Goal: Information Seeking & Learning: Learn about a topic

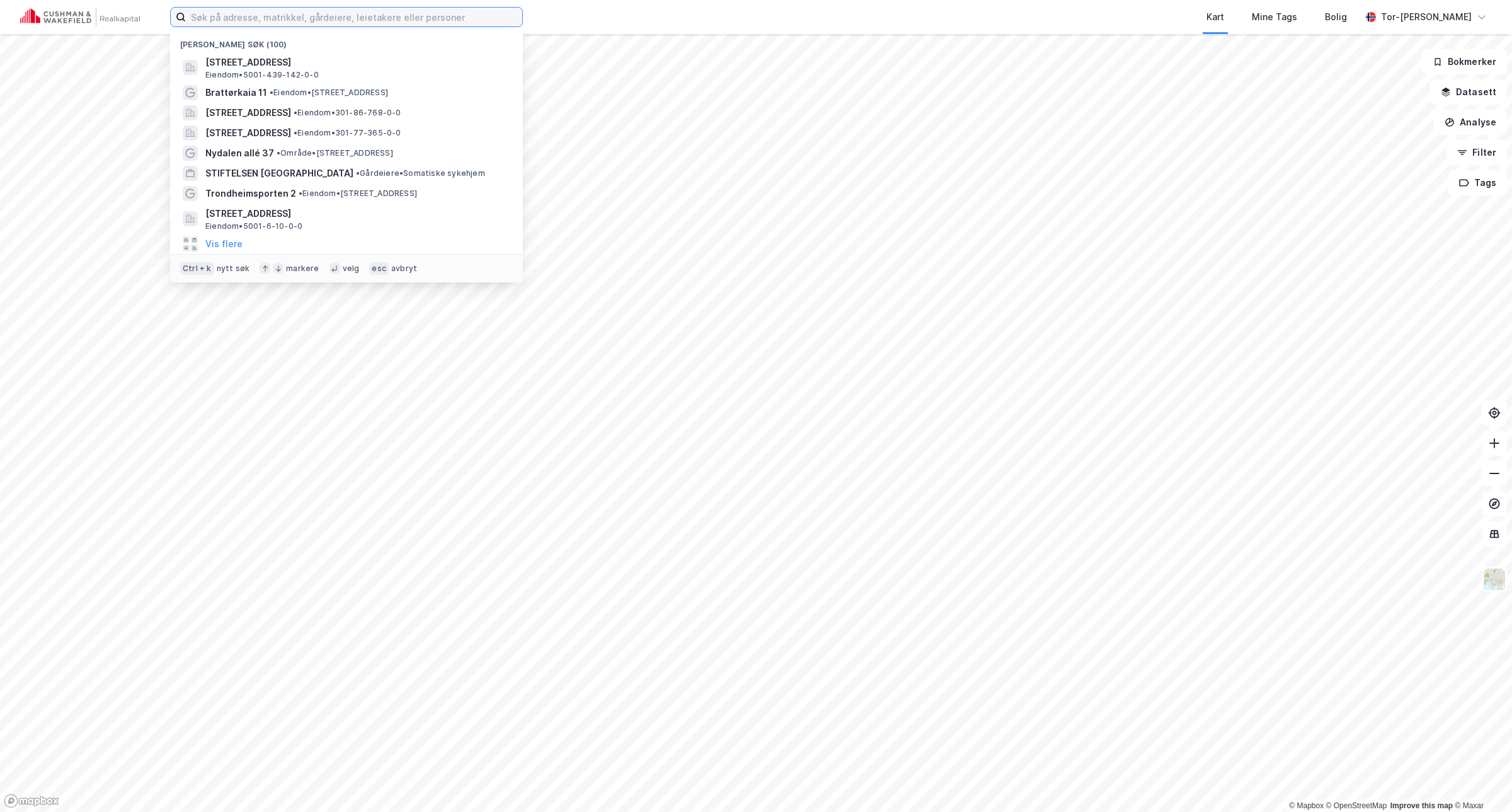
click at [266, 17] on input at bounding box center [354, 17] width 337 height 19
paste input "Strusshamnvegen 36"
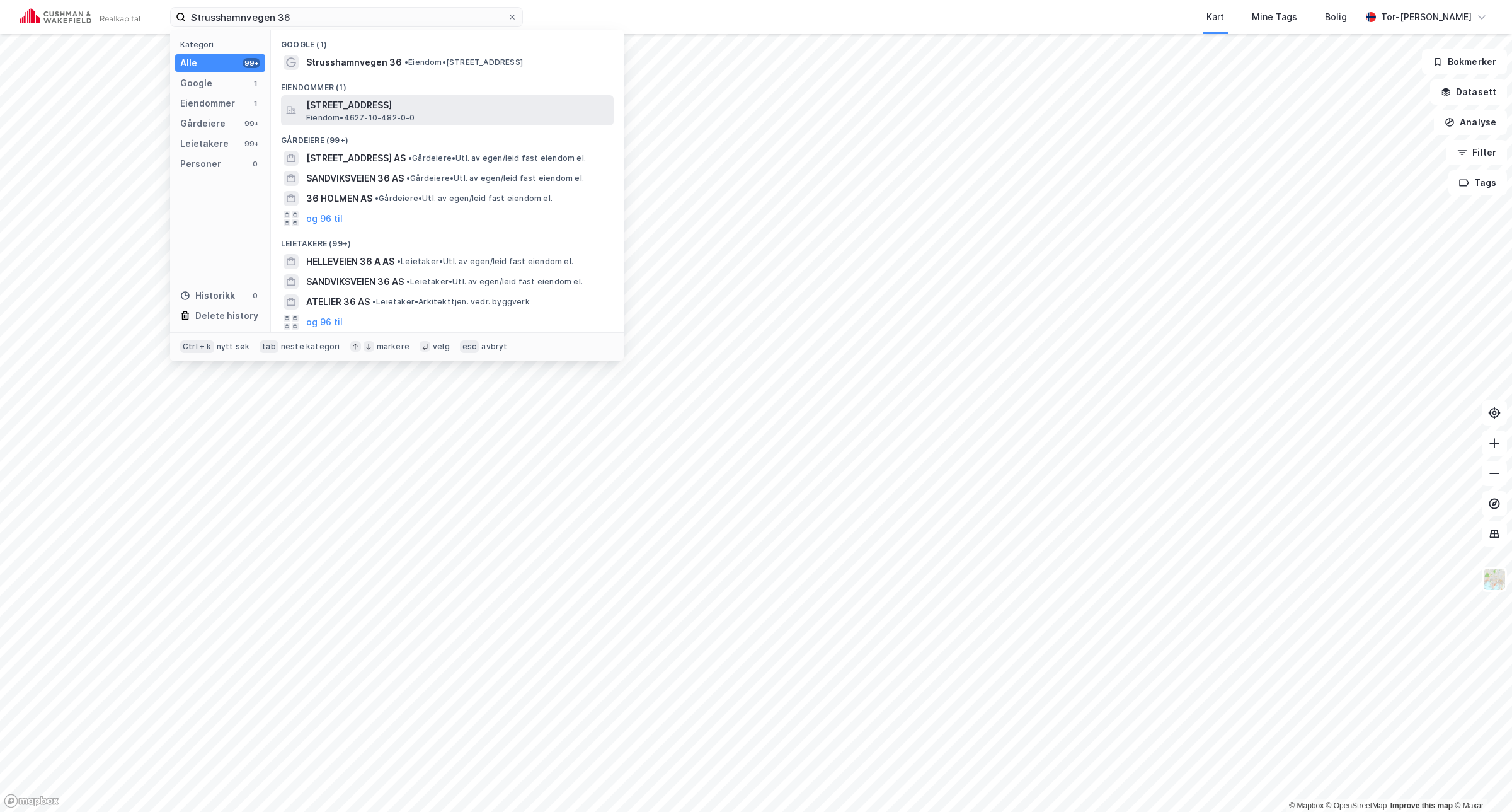
click at [460, 109] on span "Strusshamnvegen 36, 5302, STRUSSHAMN, ASKØY" at bounding box center [457, 105] width 302 height 15
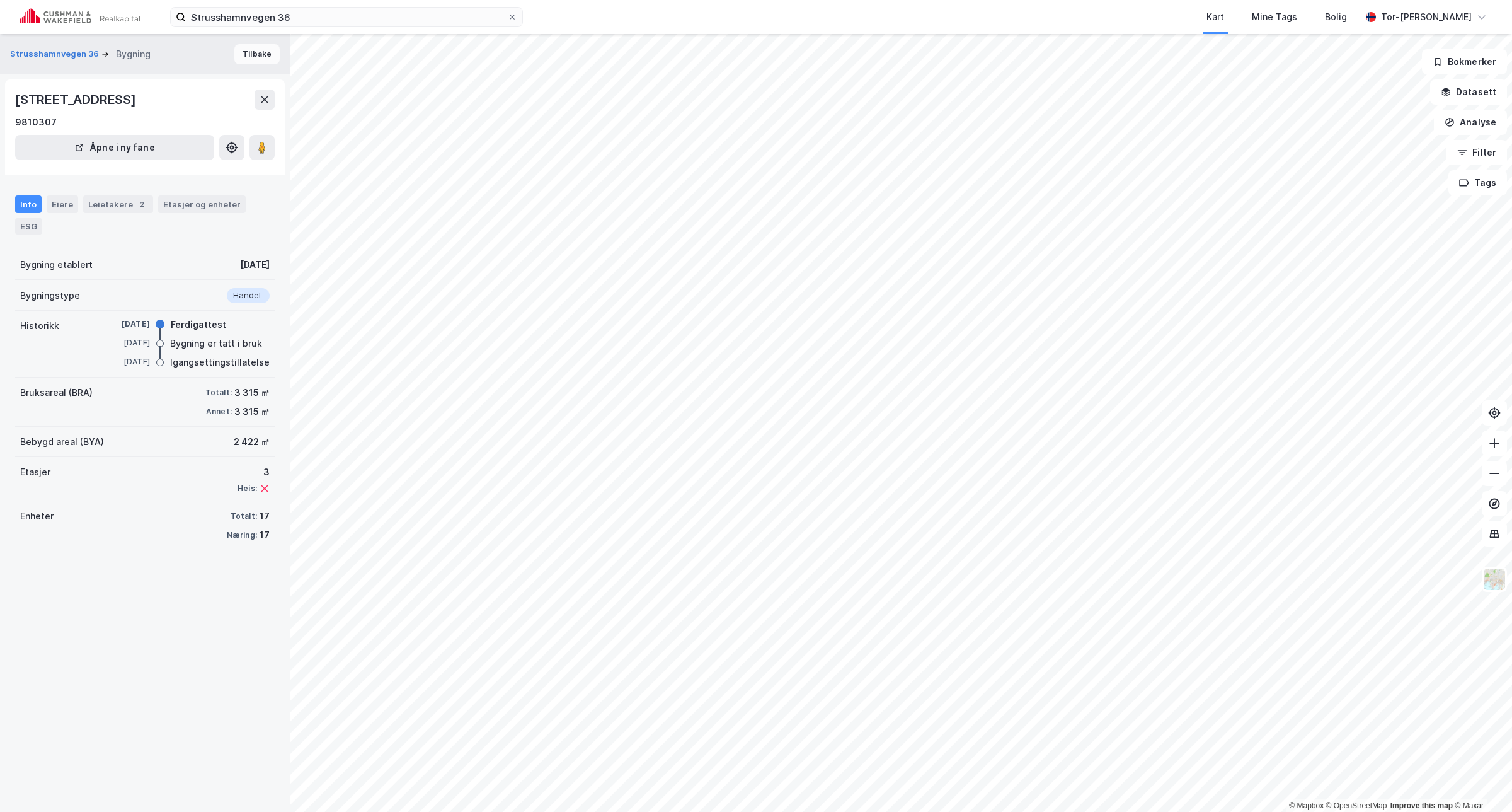
click at [252, 51] on button "Tilbake" at bounding box center [256, 54] width 45 height 20
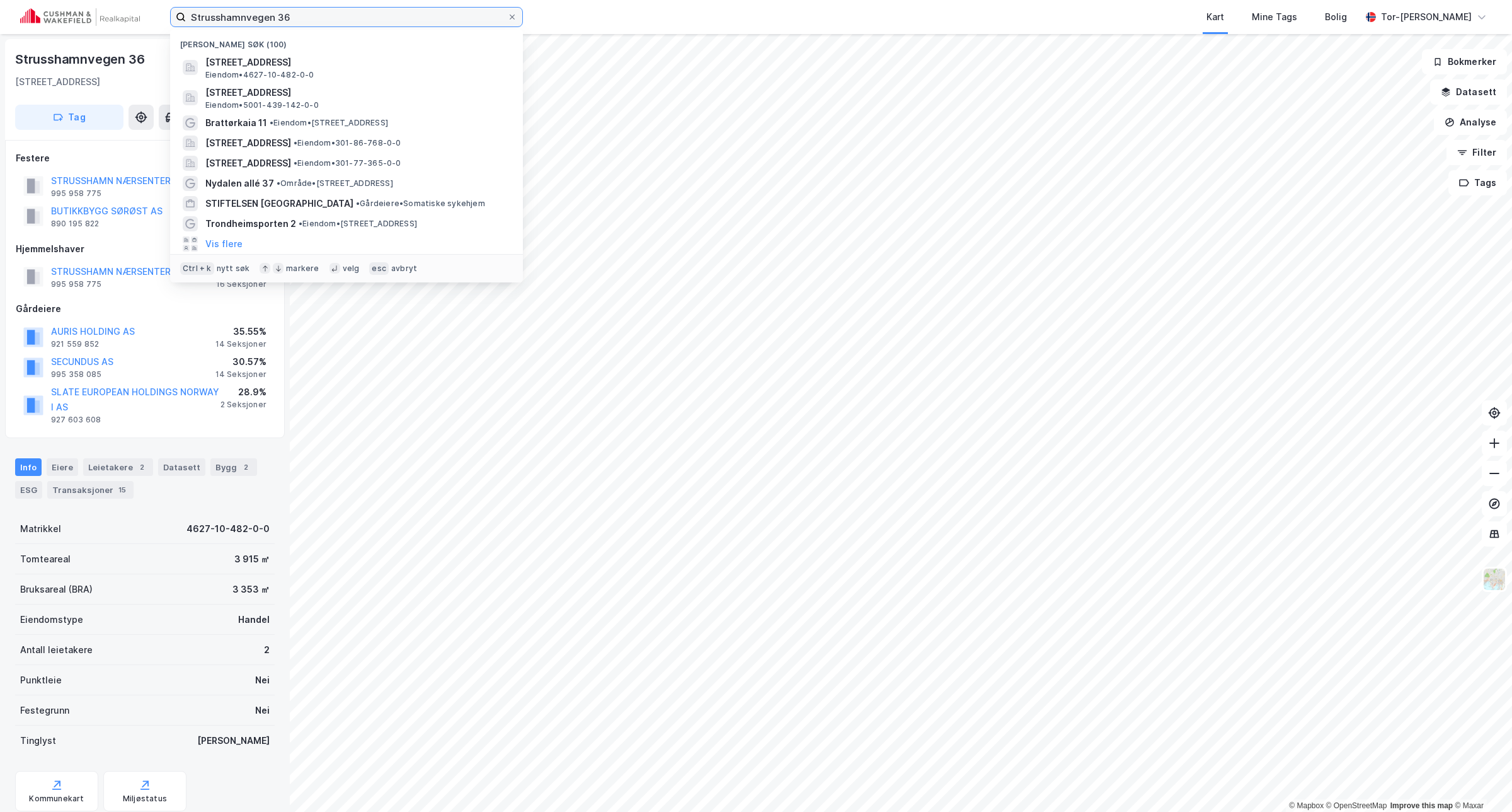
drag, startPoint x: 122, startPoint y: 7, endPoint x: -122, endPoint y: 124, distance: 270.6
click at [0, 124] on html "Strusshamnvegen 36 Nylige søk (100) Strusshamnvegen 36, 5302, STRUSSHAMN, ASKØY…" at bounding box center [756, 406] width 1512 height 812
paste input "Olsvikskjenet 155"
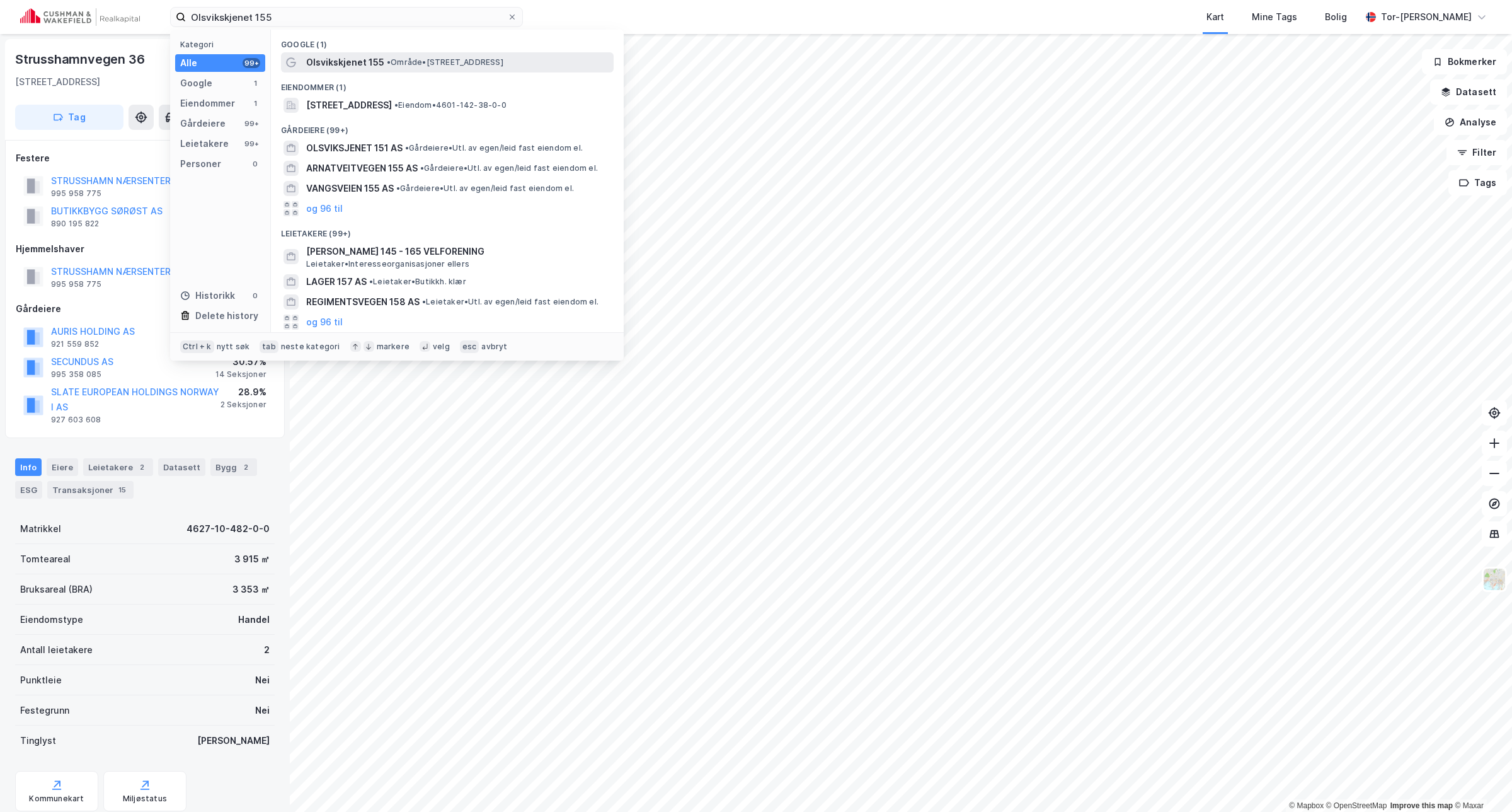
click at [364, 60] on span "Olsvikskjenet 155" at bounding box center [345, 62] width 78 height 15
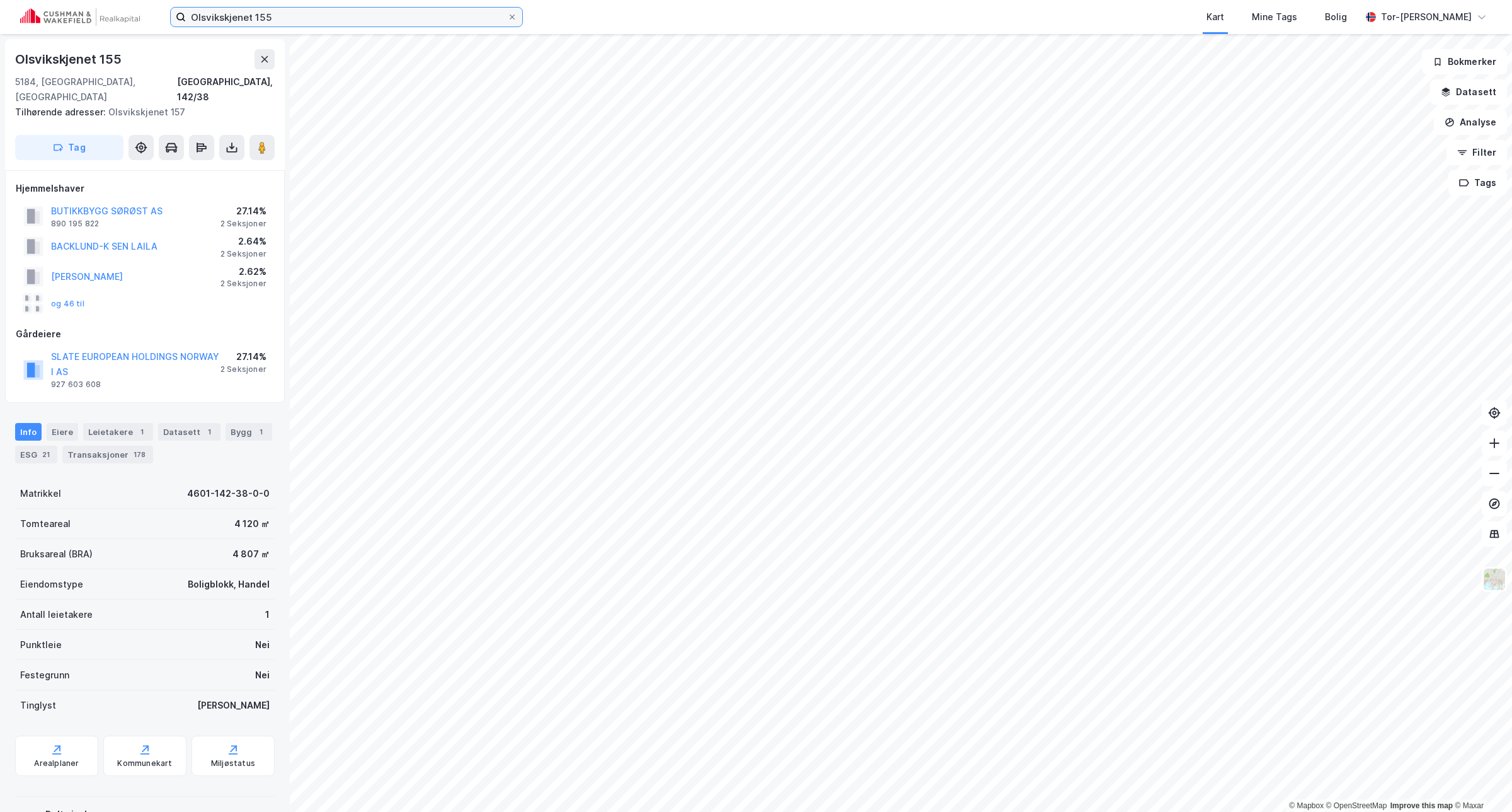
drag, startPoint x: 297, startPoint y: 16, endPoint x: -102, endPoint y: 95, distance: 406.7
click at [0, 95] on html "Olsvikskjenet 155 Kart Mine Tags Bolig Tor-Øyvind Skjelvik © Mapbox © OpenStree…" at bounding box center [756, 406] width 1512 height 812
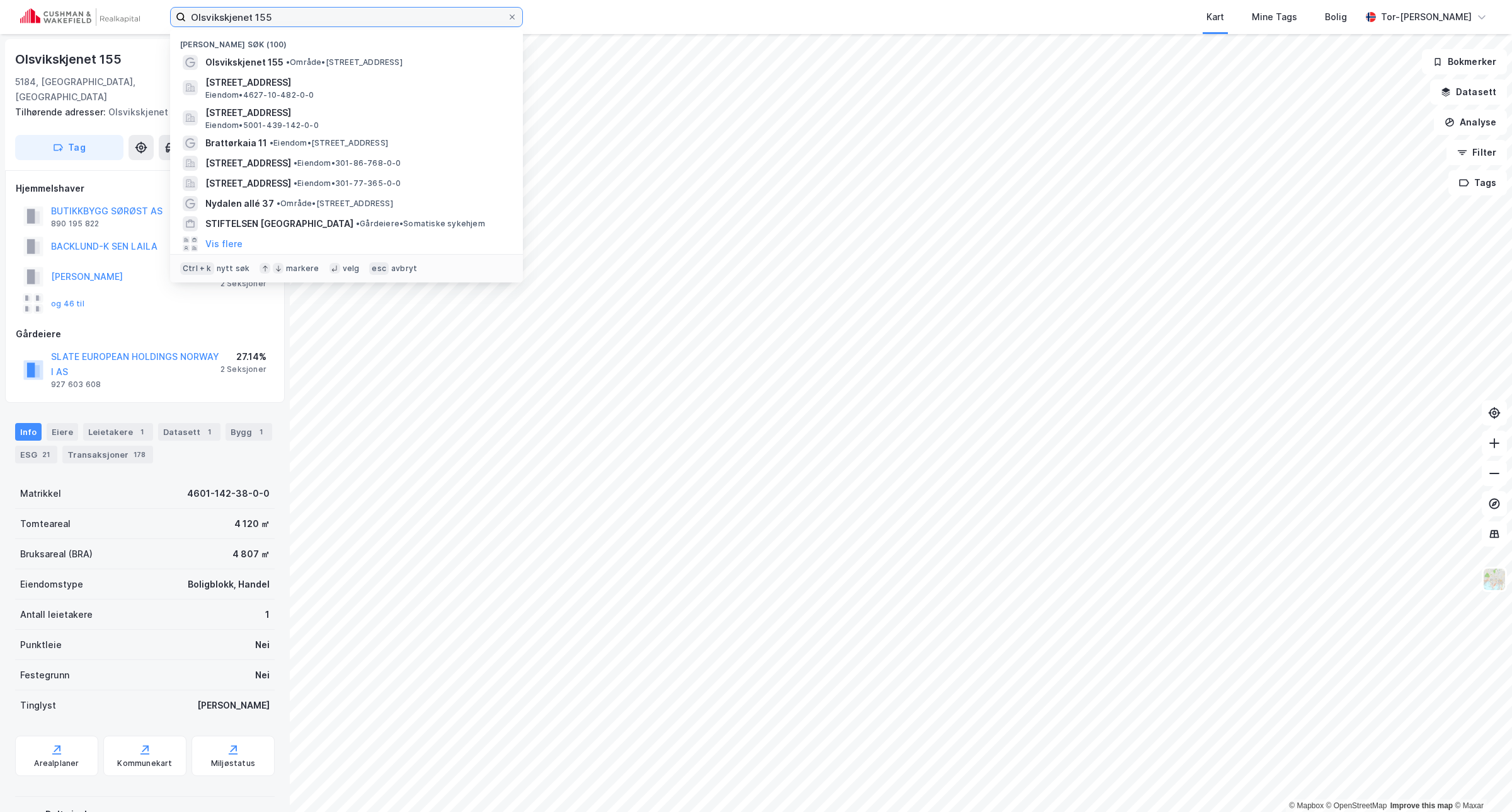
paste input "Løvåsveien 20"
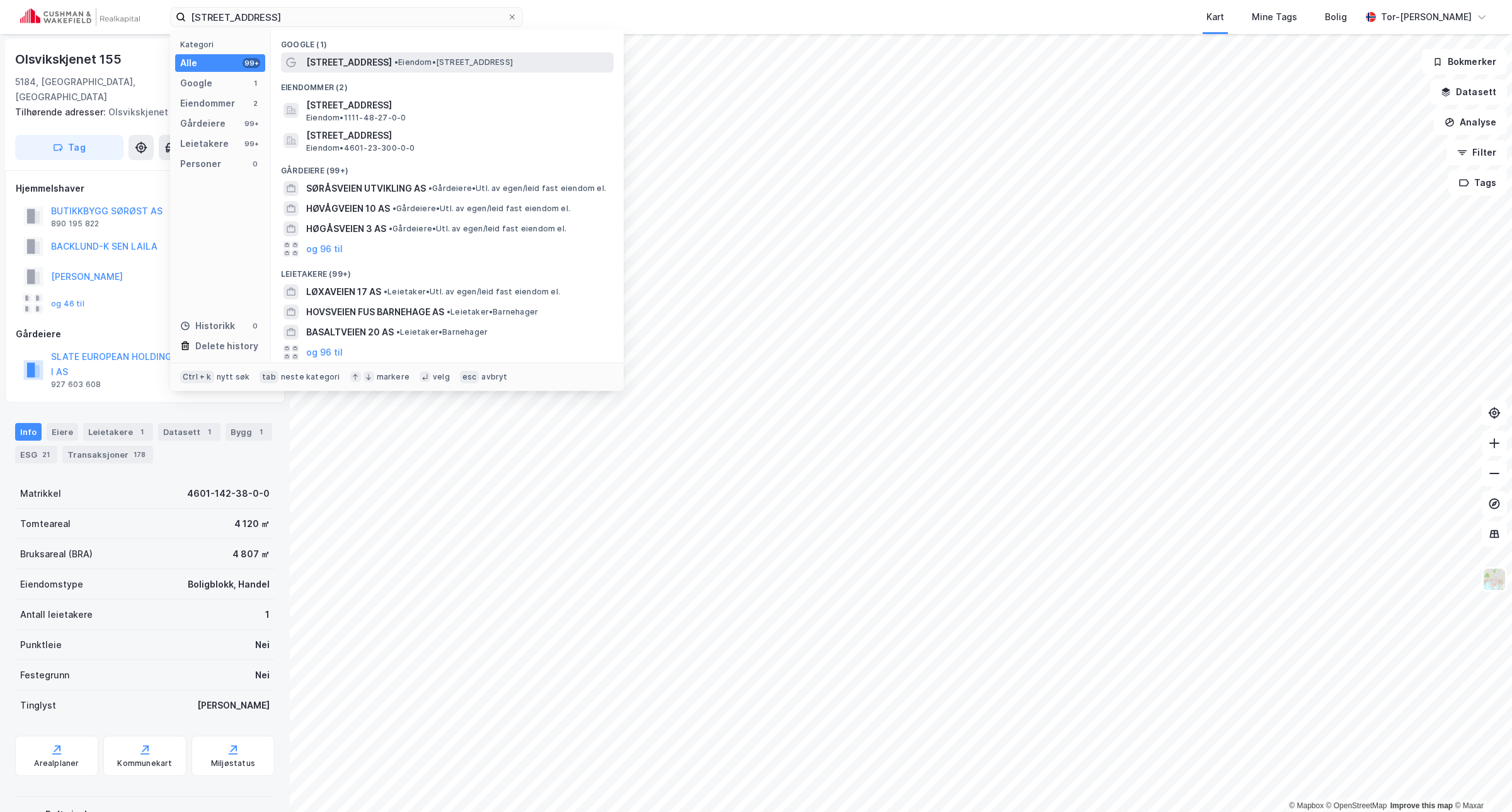
click at [414, 61] on span "• Eiendom • Løvåsveien 20, 0870 Oslo" at bounding box center [454, 62] width 119 height 11
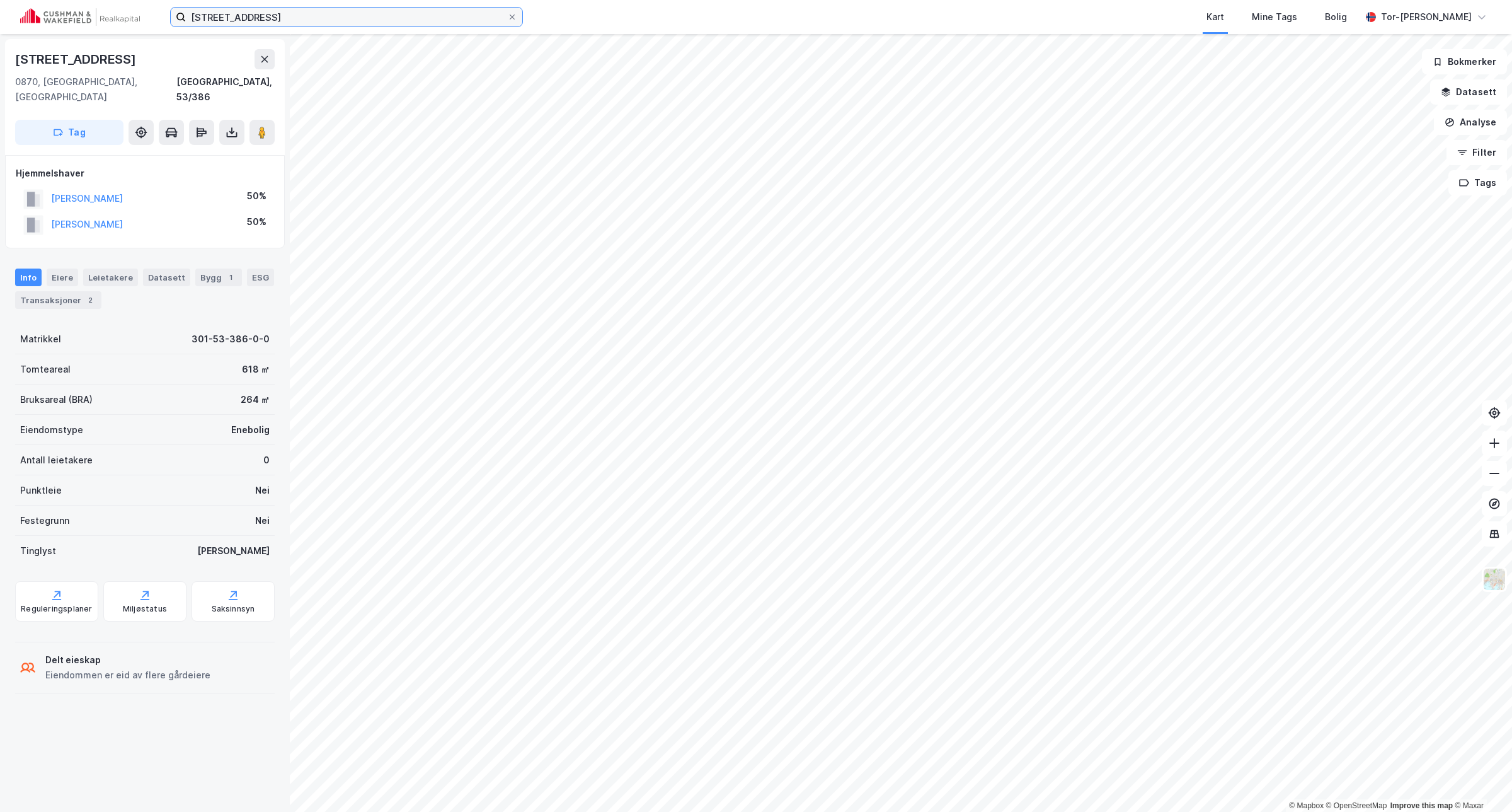
click at [287, 9] on input "Løvåsveien 20" at bounding box center [346, 17] width 322 height 19
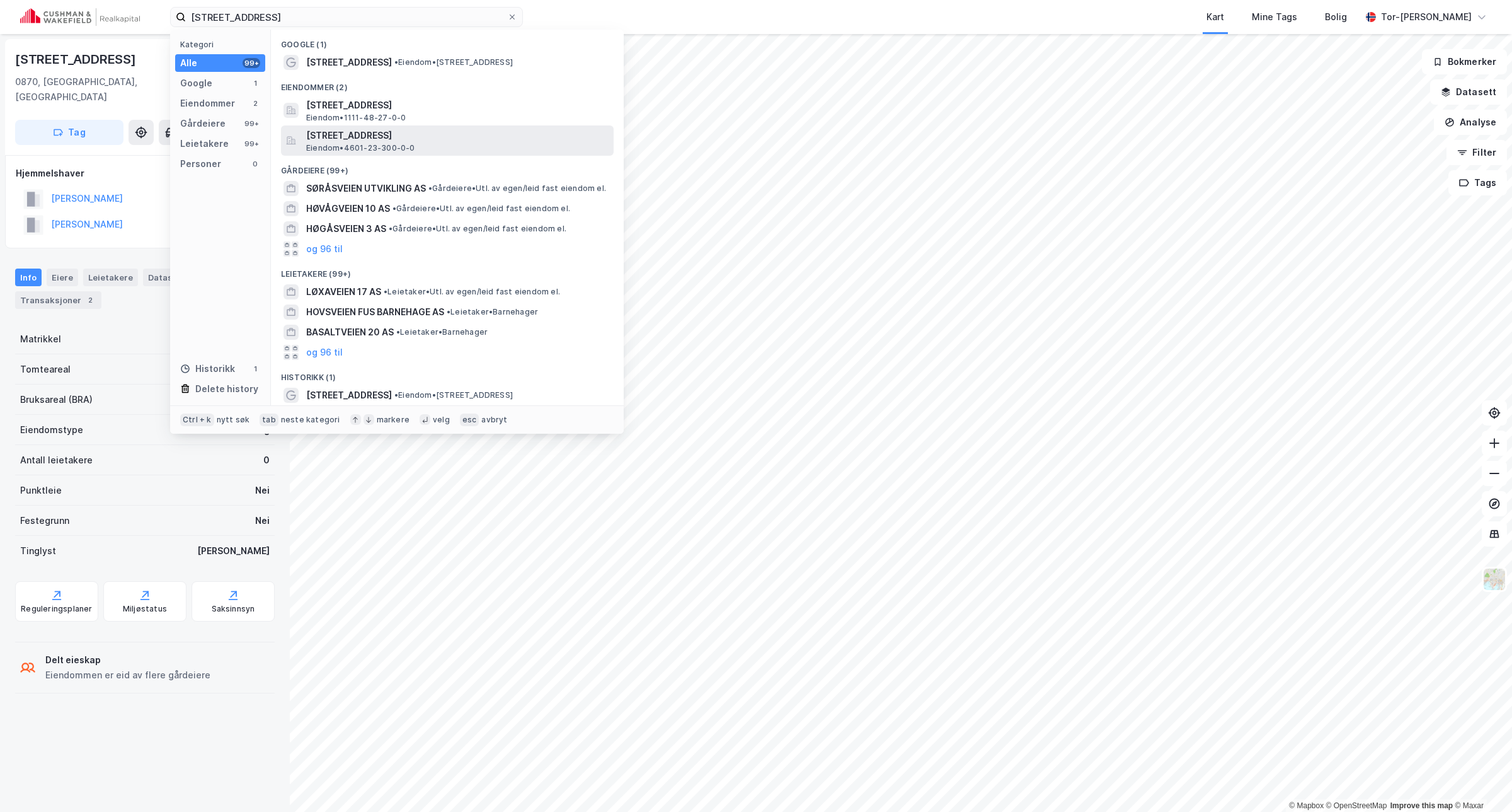
click at [483, 134] on span "Løvåsveien 20, 5145, FYLLINGSDALEN, BERGEN" at bounding box center [457, 136] width 302 height 15
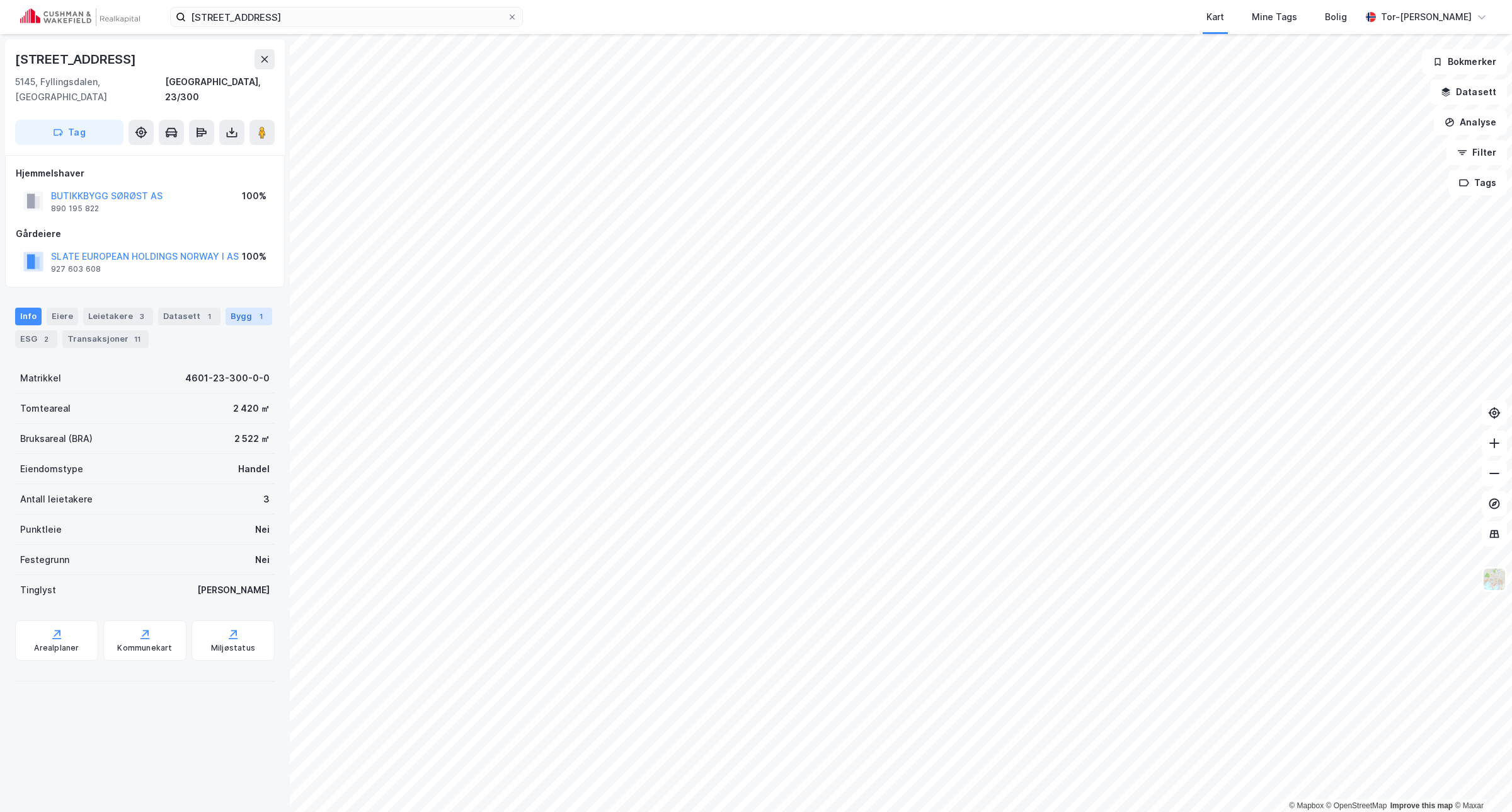
click at [246, 307] on div "Bygg 1" at bounding box center [249, 316] width 47 height 17
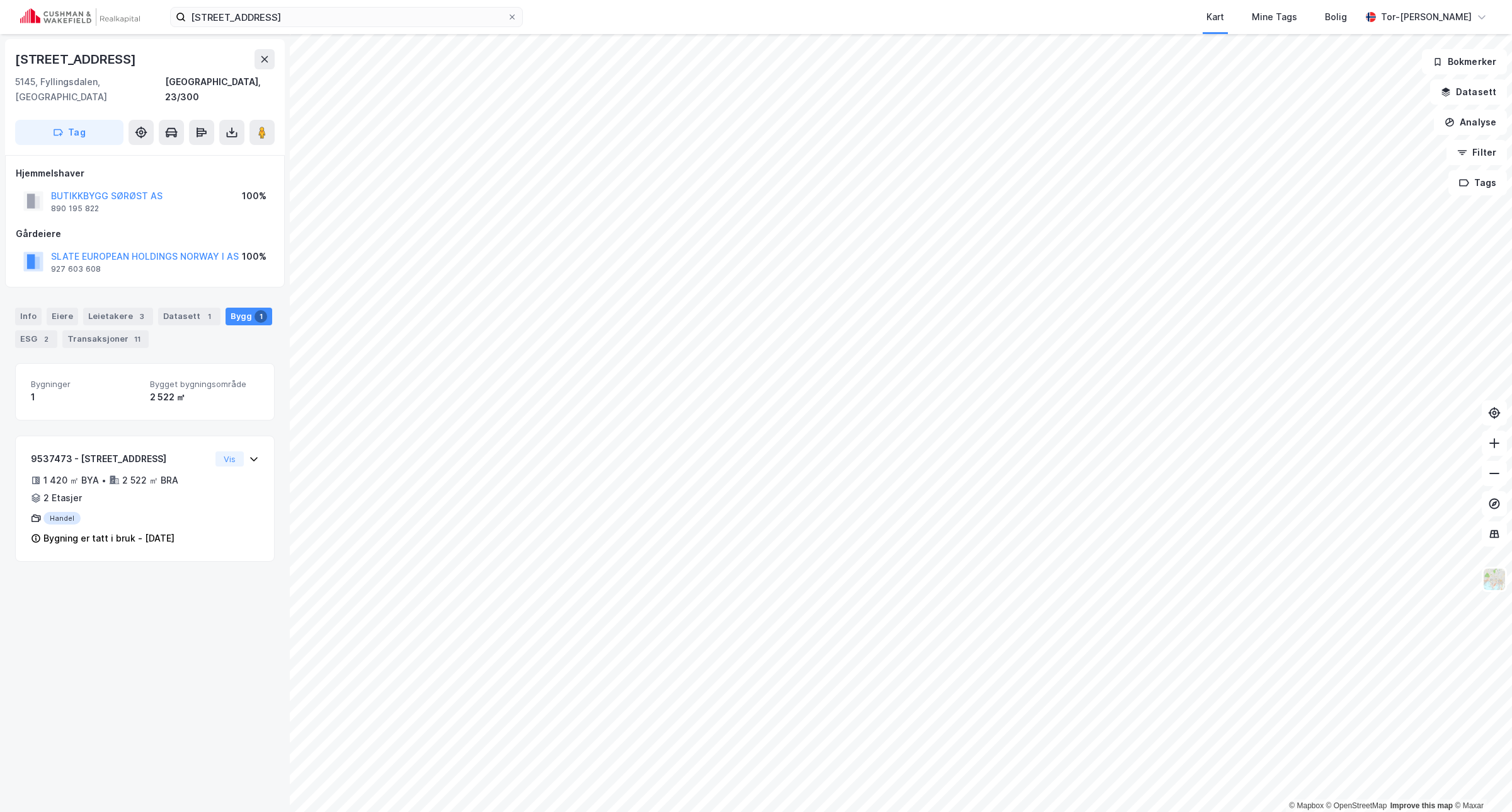
click at [41, 307] on div "Info Eiere Leietakere 3 Datasett 1 Bygg 1 ESG 2 Transaksjoner 11" at bounding box center [145, 327] width 259 height 40
click at [29, 307] on div "Info" at bounding box center [29, 316] width 27 height 17
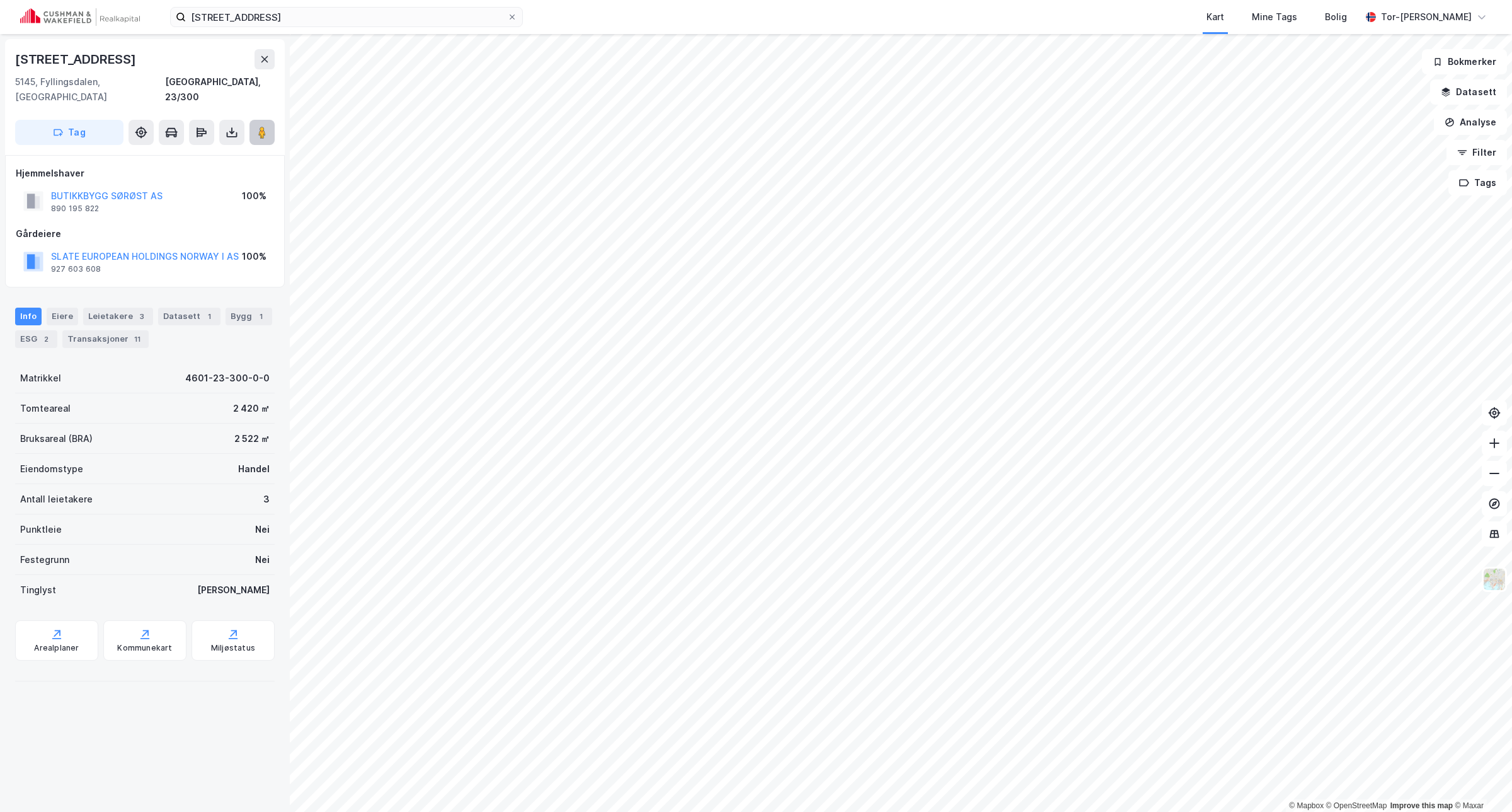
click at [268, 126] on icon at bounding box center [261, 132] width 12 height 12
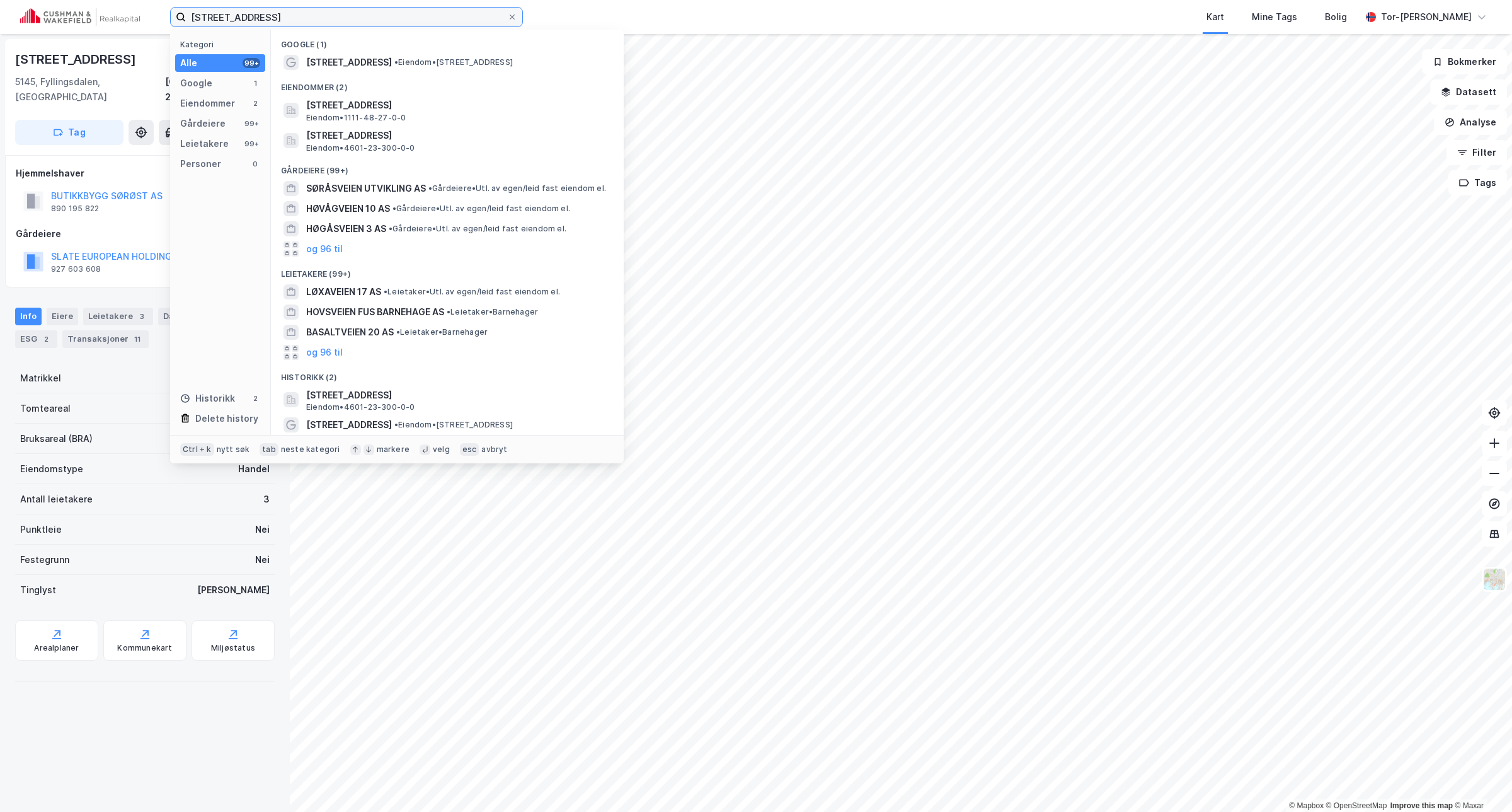
drag, startPoint x: 300, startPoint y: 25, endPoint x: 41, endPoint y: 12, distance: 259.3
click at [41, 12] on div "Løvåsveien 20 Kategori Alle 99+ Google 1 Eiendommer 2 Gårdeiere 99+ Leietakere …" at bounding box center [756, 17] width 1512 height 34
paste input "Eliesons gate 4"
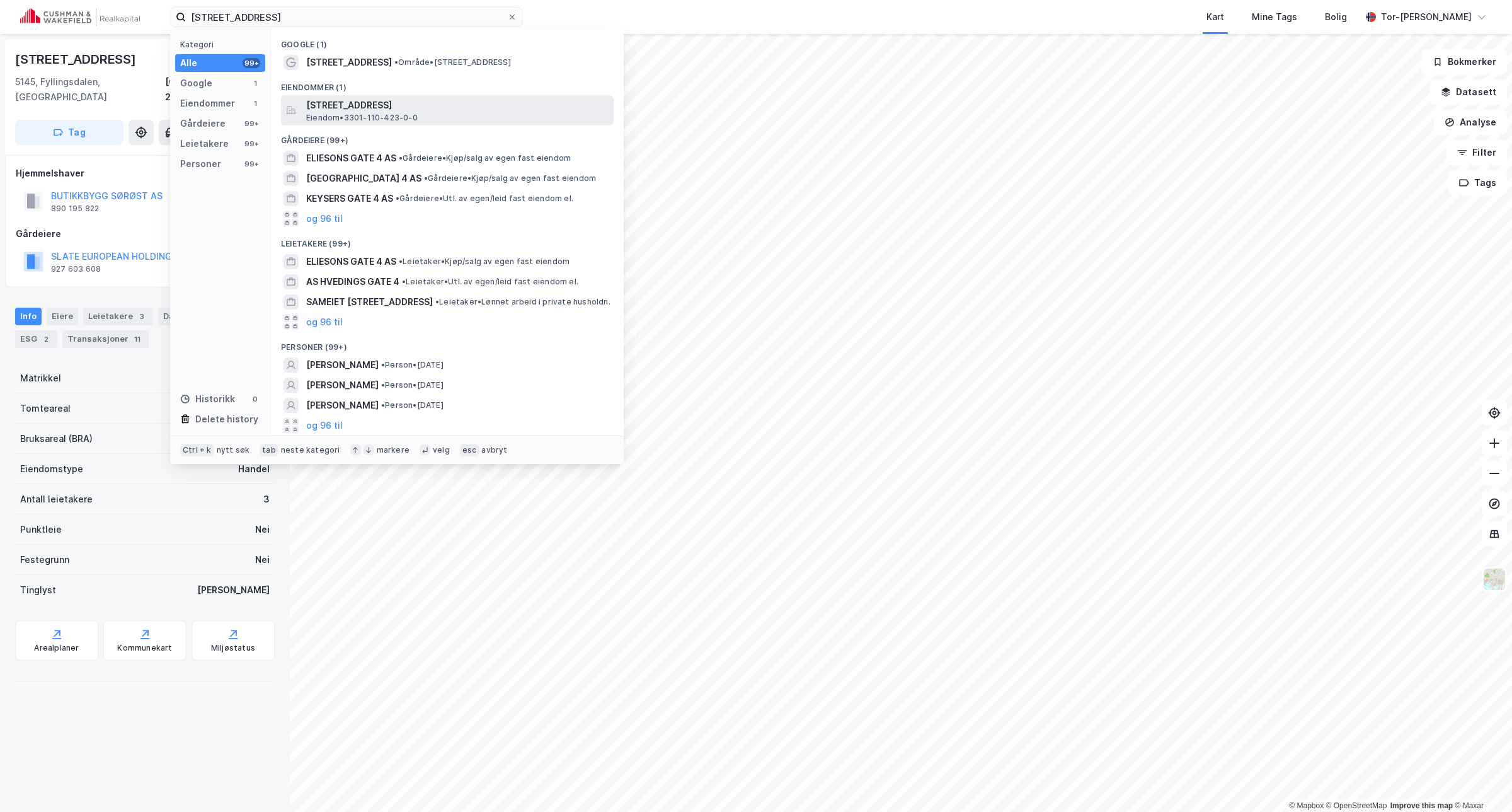
click at [442, 112] on div "Eliesons gate 4, 3044, DRAMMEN, DRAMMEN Eiendom • 3301-110-423-0-0" at bounding box center [458, 110] width 305 height 25
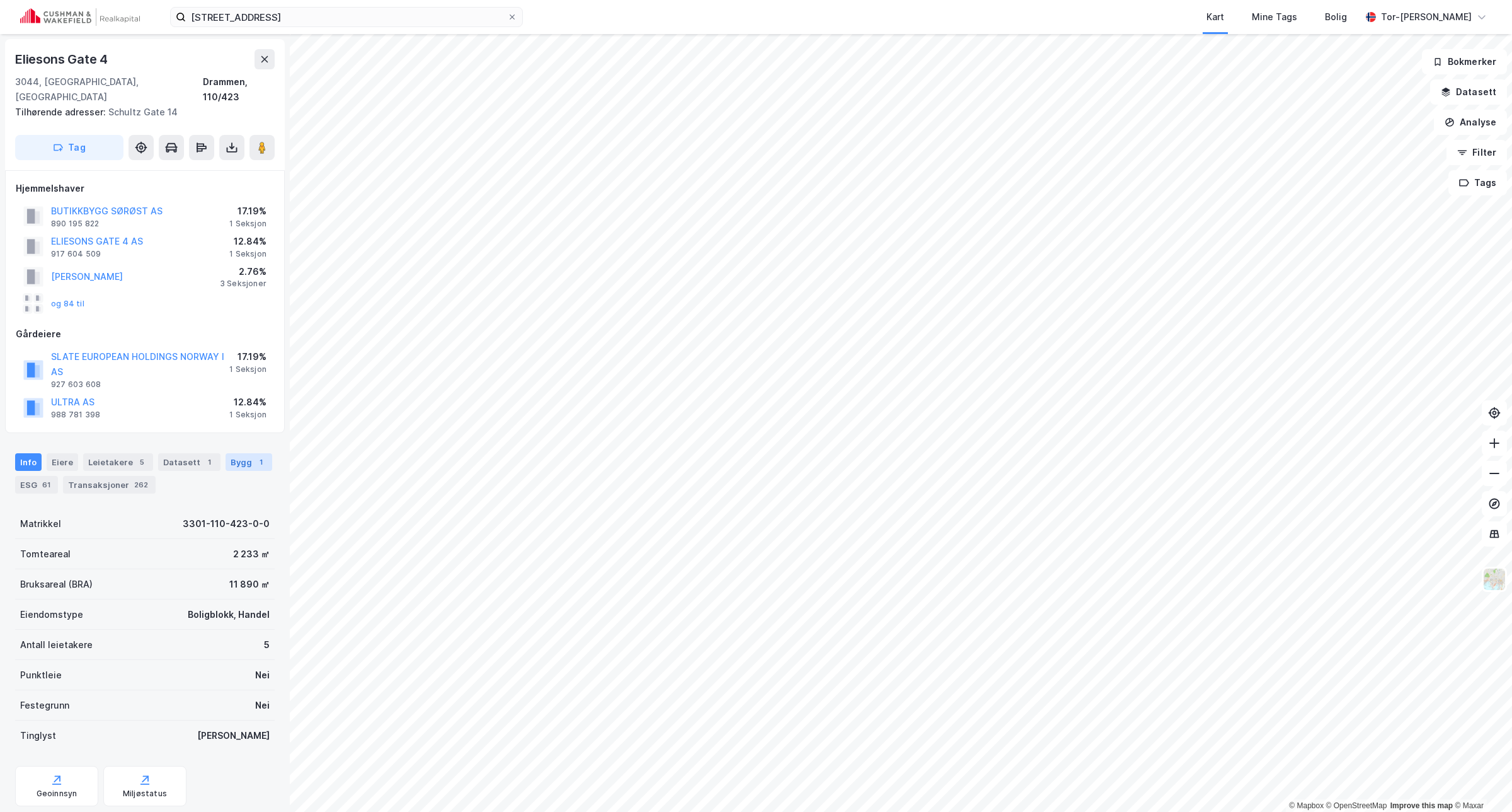
click at [226, 453] on div "Bygg 1" at bounding box center [249, 462] width 47 height 17
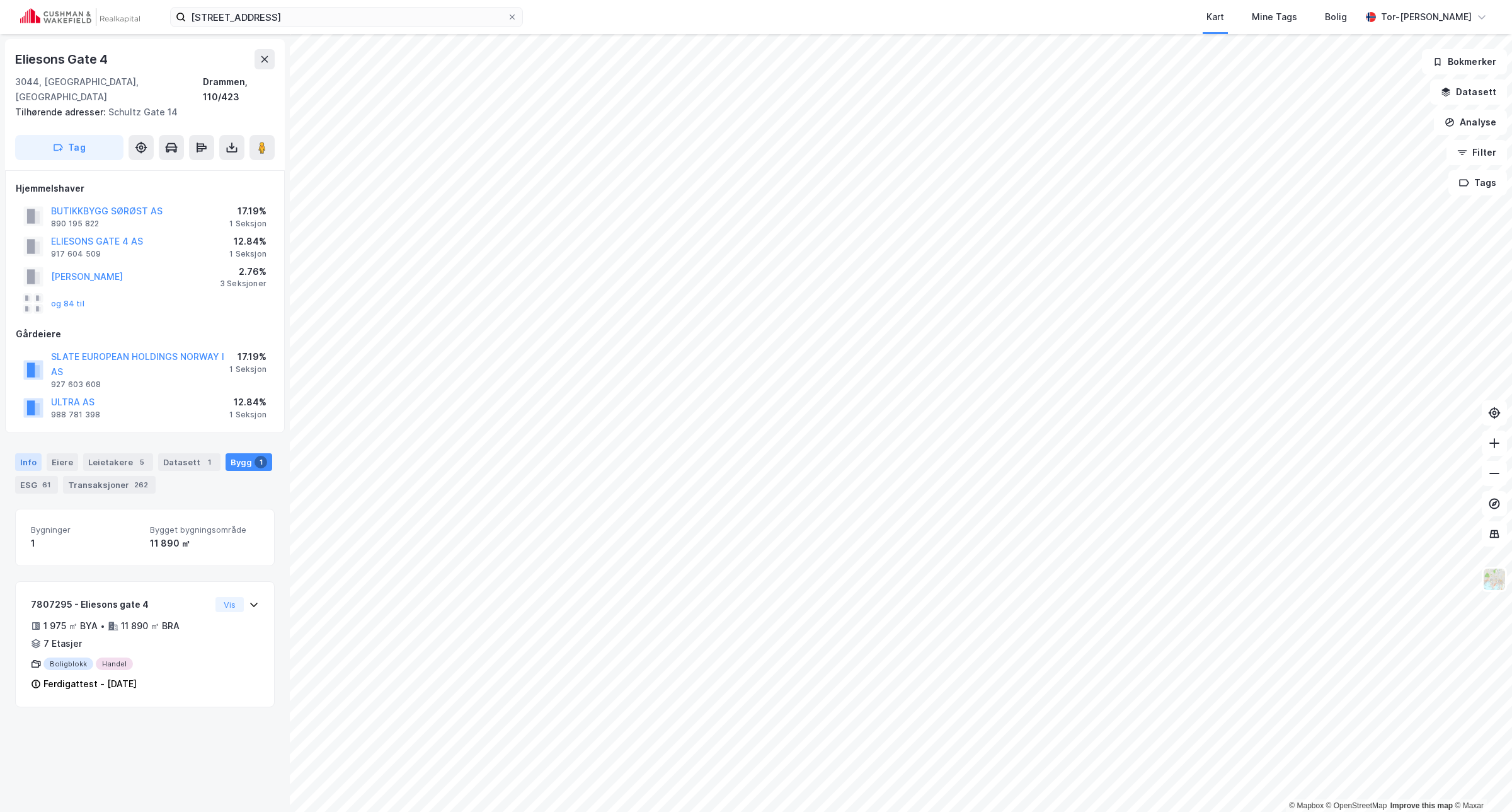
click at [29, 453] on div "Info" at bounding box center [29, 462] width 27 height 17
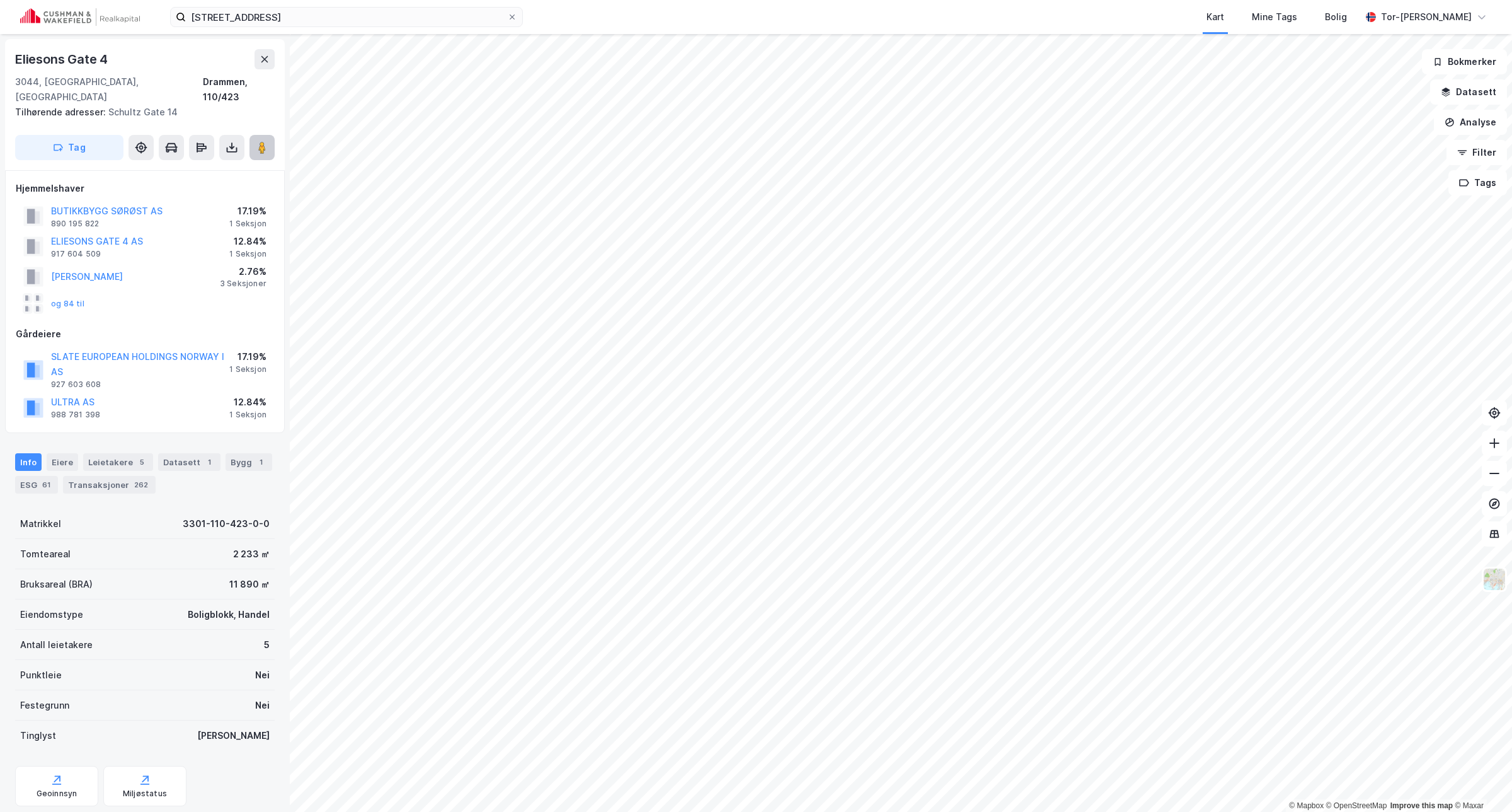
click at [261, 141] on image at bounding box center [262, 147] width 8 height 12
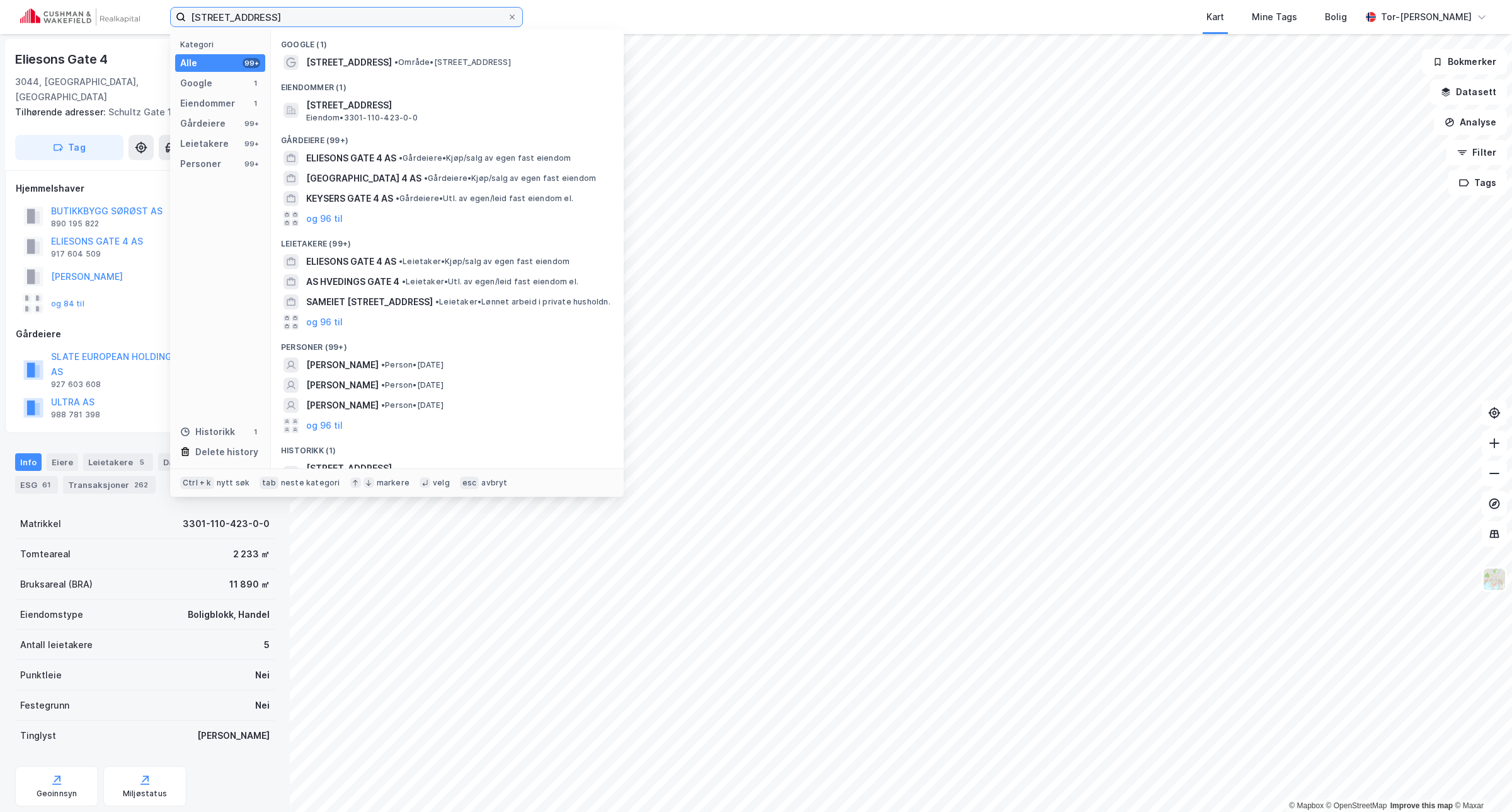
drag, startPoint x: 291, startPoint y: 14, endPoint x: 14, endPoint y: -3, distance: 277.5
click at [14, 0] on html "Eliesons gate 4 Kategori Alle 99+ Google 1 Eiendommer 1 Gårdeiere 99+ Leietaker…" at bounding box center [756, 406] width 1512 height 812
paste input "Raufossveigen 223"
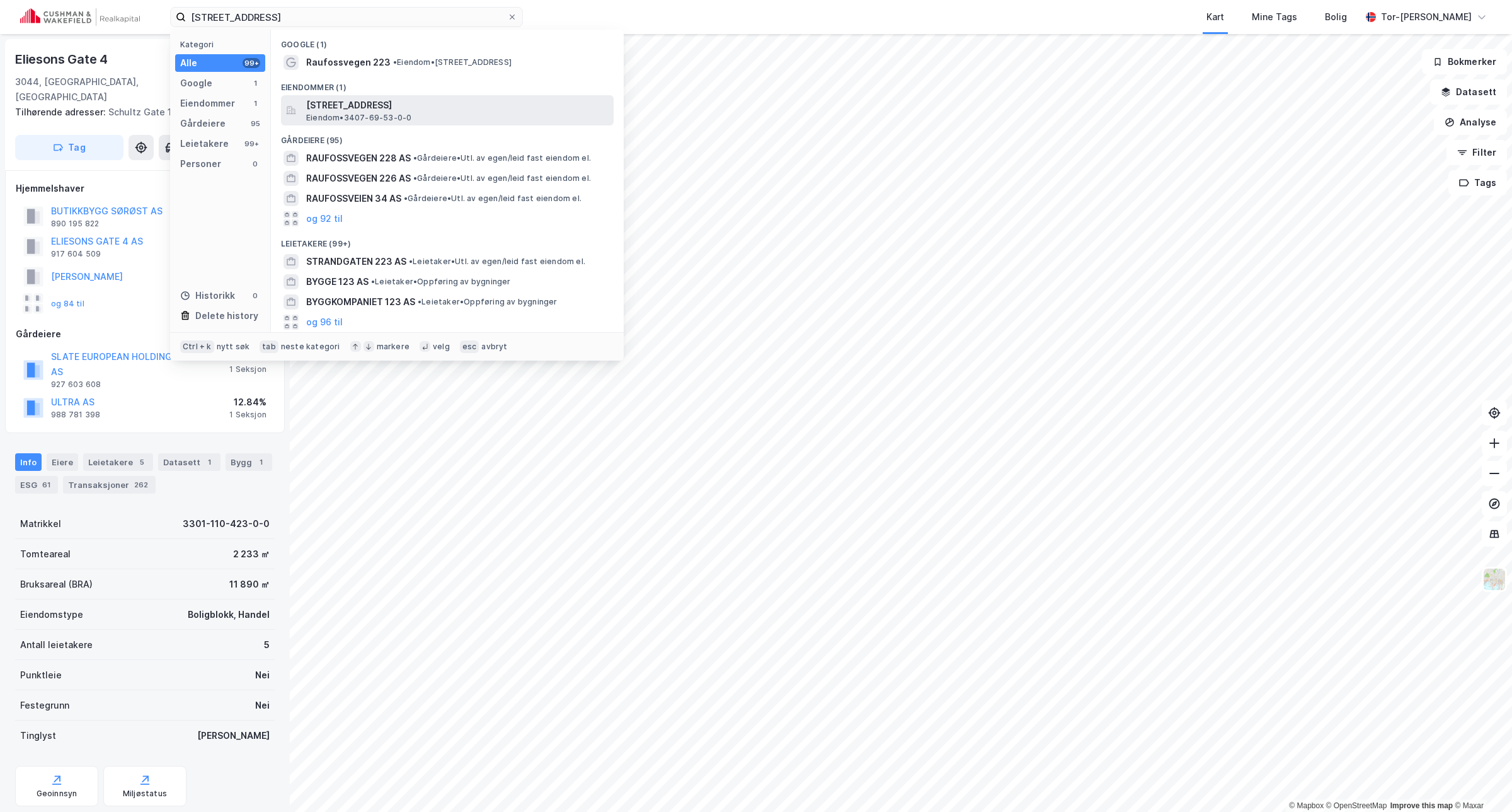
click at [456, 104] on span "Raufossvegen 223, 2827, HUNNDALEN, GJØVIK" at bounding box center [457, 105] width 302 height 15
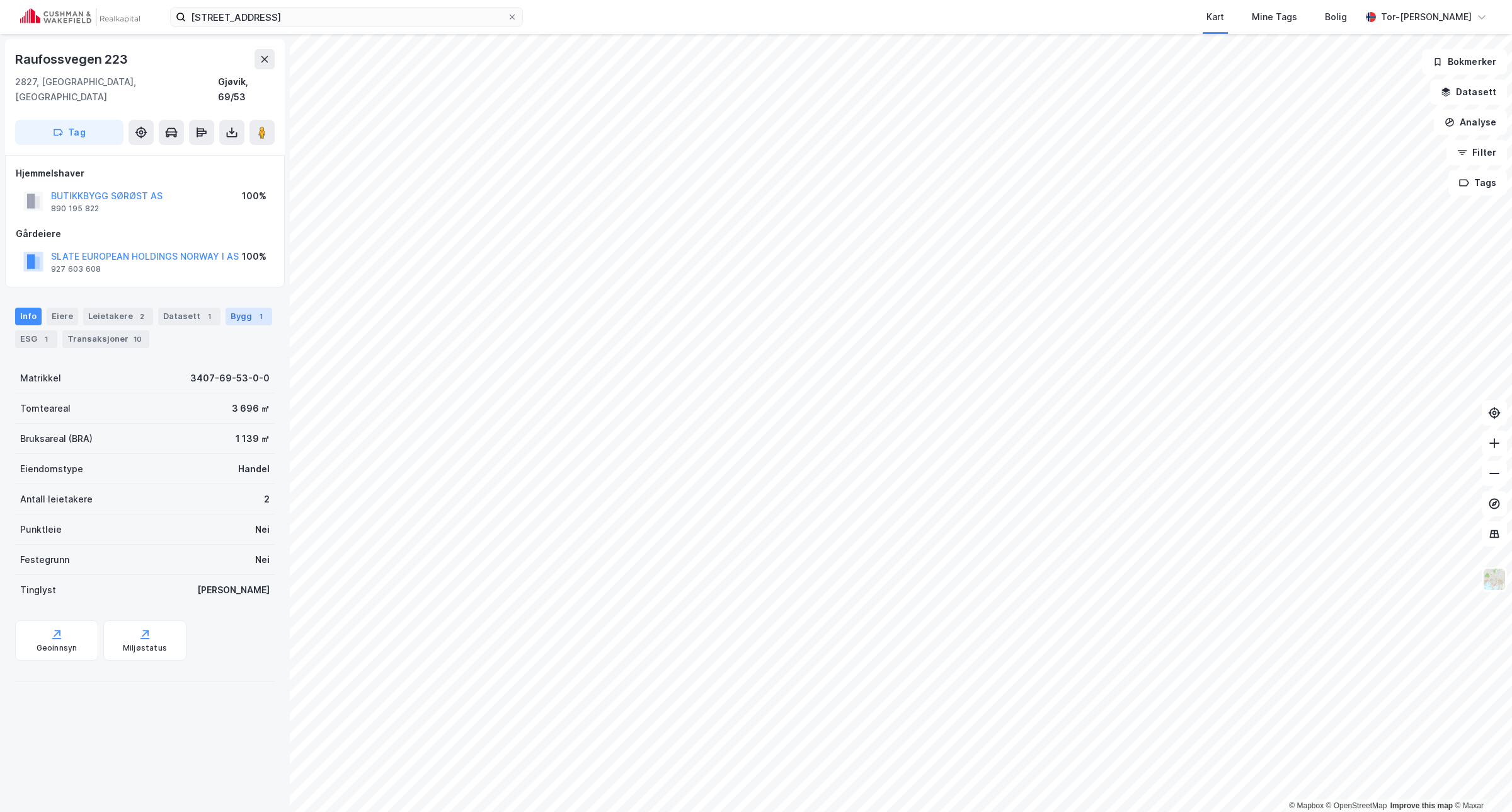
click at [234, 307] on div "Bygg 1" at bounding box center [249, 316] width 47 height 17
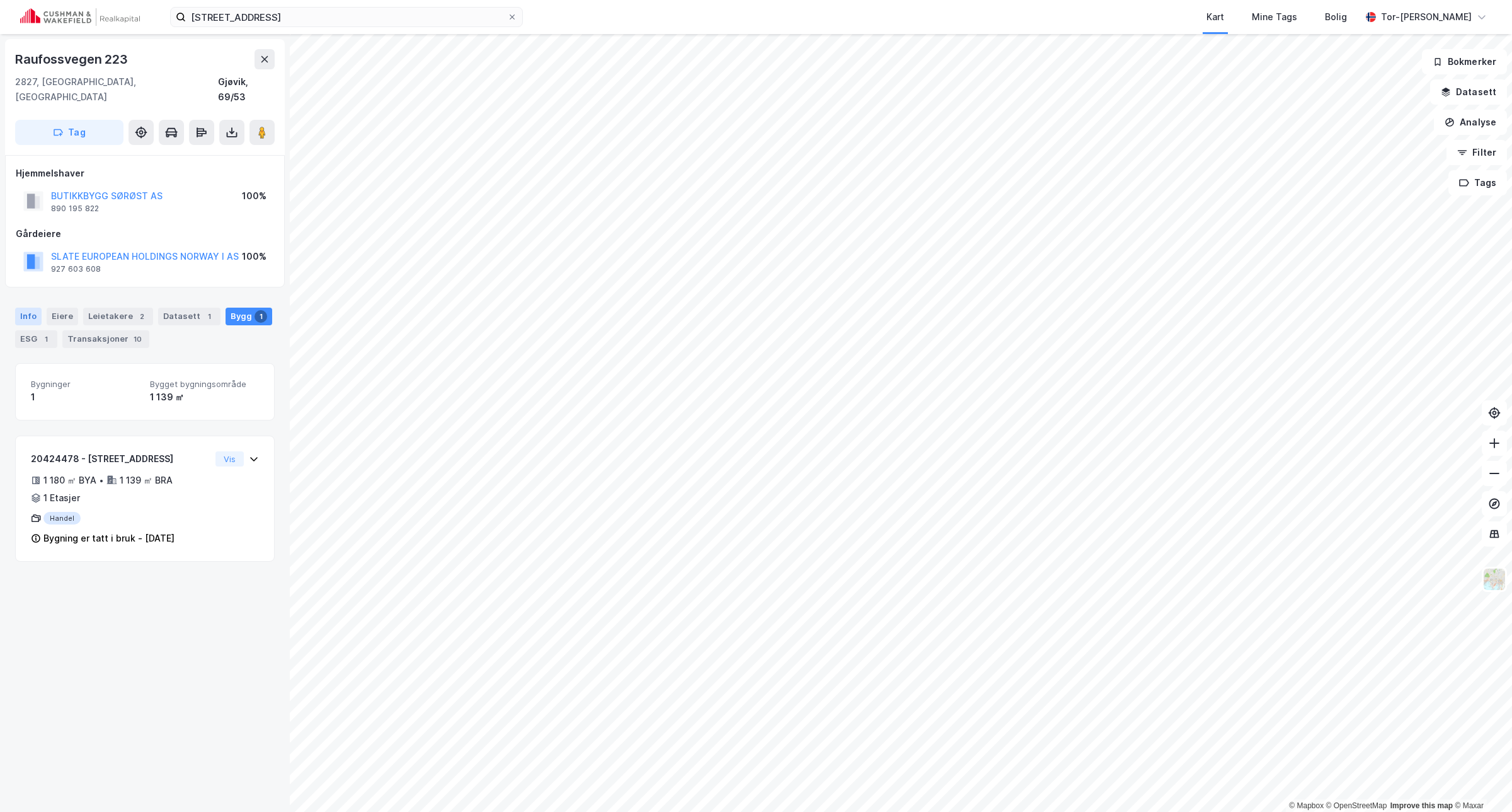
click at [31, 307] on div "Info" at bounding box center [29, 316] width 27 height 17
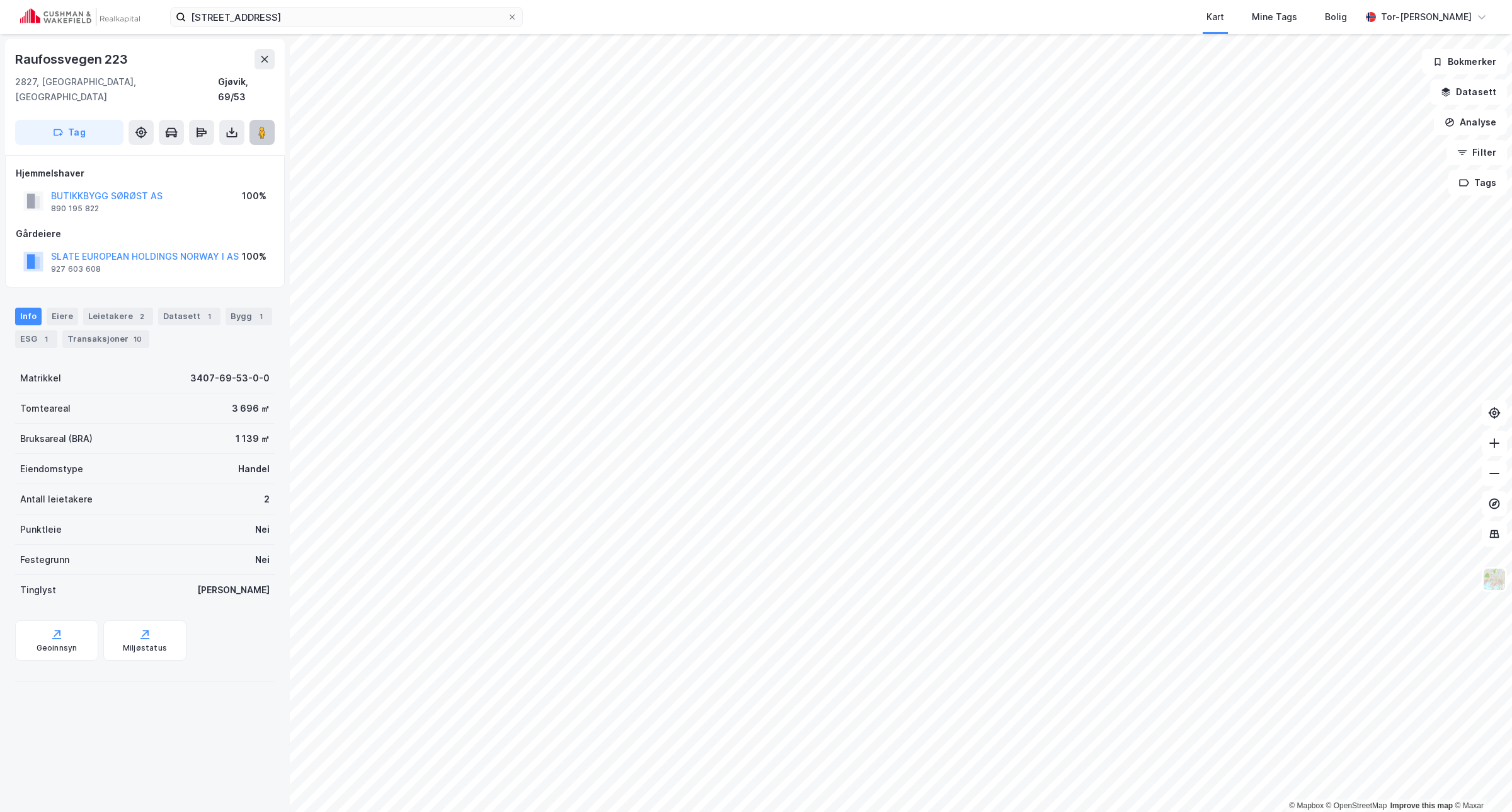
drag, startPoint x: 260, startPoint y: 114, endPoint x: 269, endPoint y: 112, distance: 9.2
click at [261, 126] on image at bounding box center [262, 132] width 8 height 12
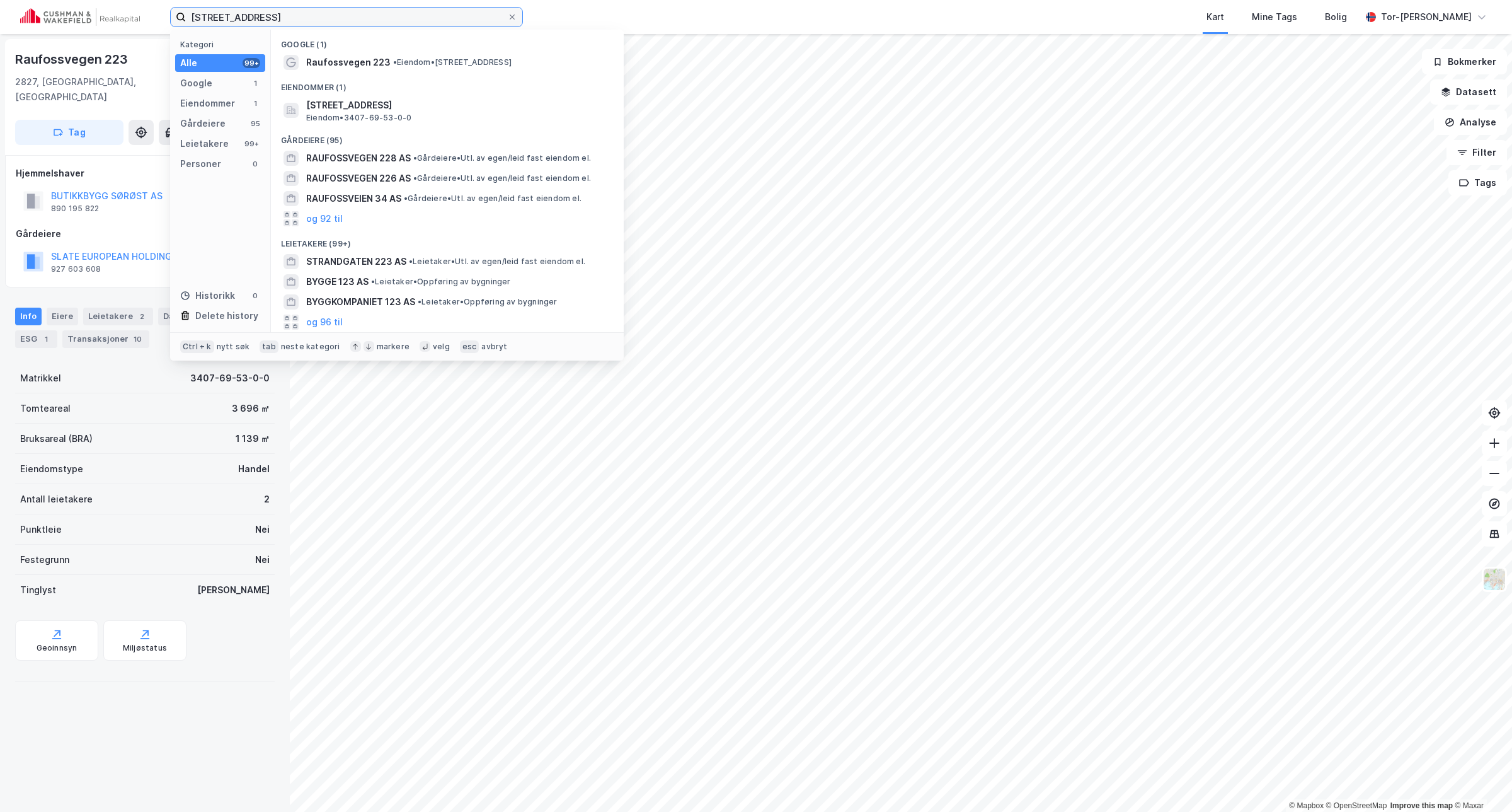
drag, startPoint x: 285, startPoint y: 11, endPoint x: -12, endPoint y: 112, distance: 313.7
click at [0, 112] on html "Raufossveigen 223 Kategori Alle 99+ Google 1 Eiendommer 1 Gårdeiere 95 Leietake…" at bounding box center [756, 406] width 1512 height 812
paste input "Braveien 55"
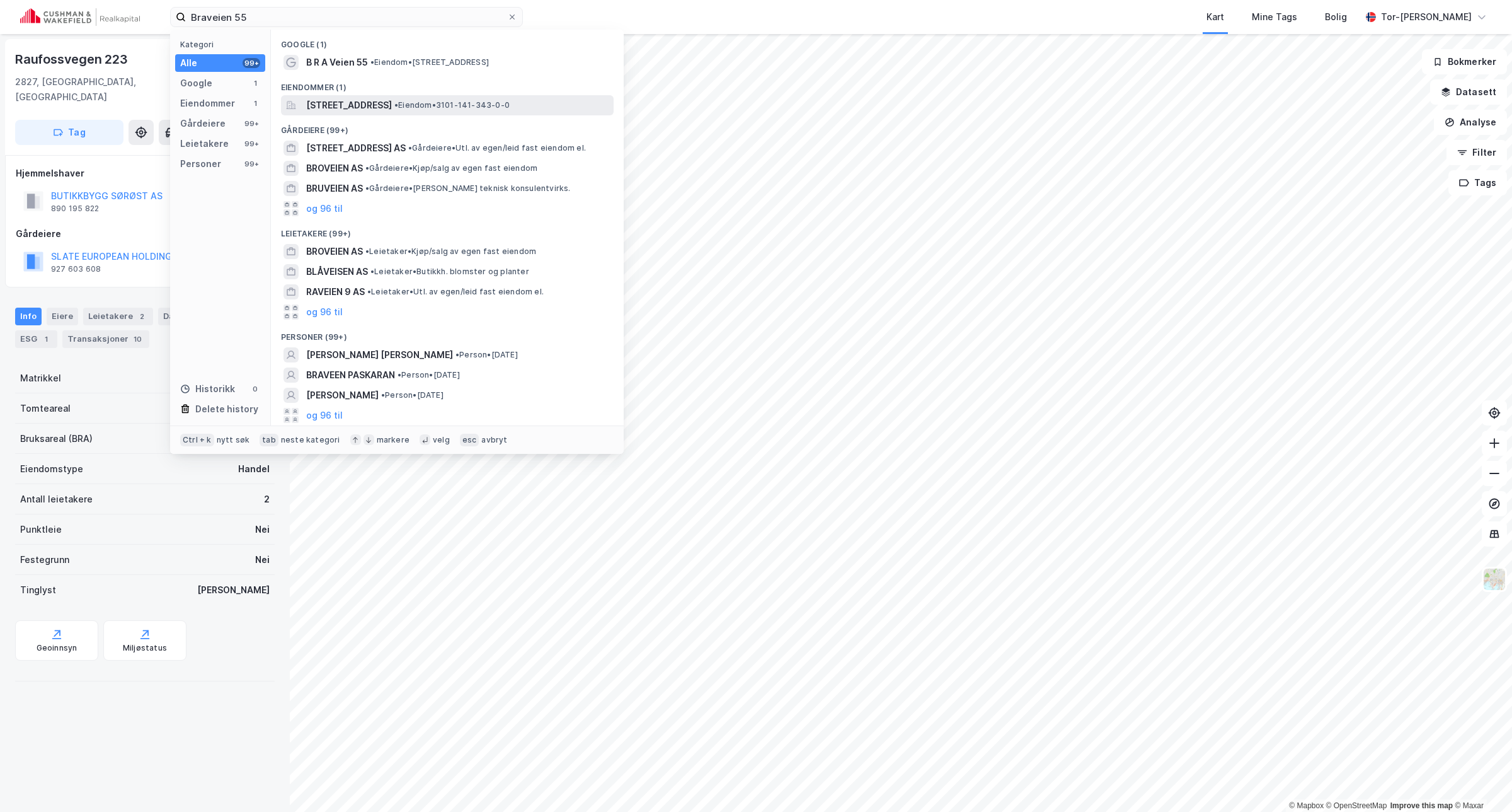
click at [372, 104] on span "B R A veien 55, 1782, HALDEN, HALDEN" at bounding box center [349, 105] width 86 height 15
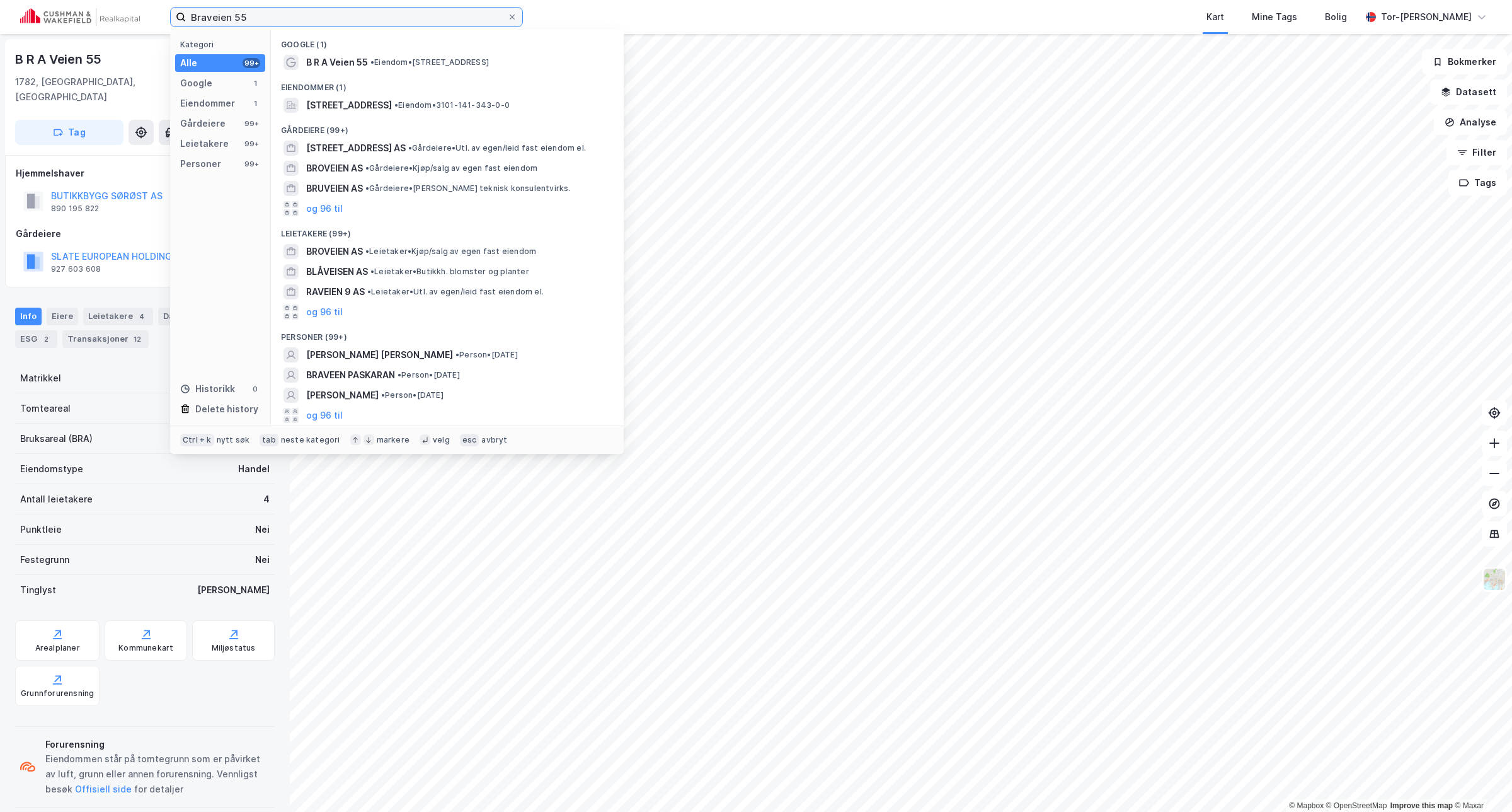
drag, startPoint x: 274, startPoint y: 13, endPoint x: 106, endPoint y: 9, distance: 168.0
click at [106, 9] on div "Braveien 55 Kategori Alle 99+ Google 1 Eiendommer 1 Gårdeiere 99+ Leietakere 99…" at bounding box center [756, 17] width 1512 height 34
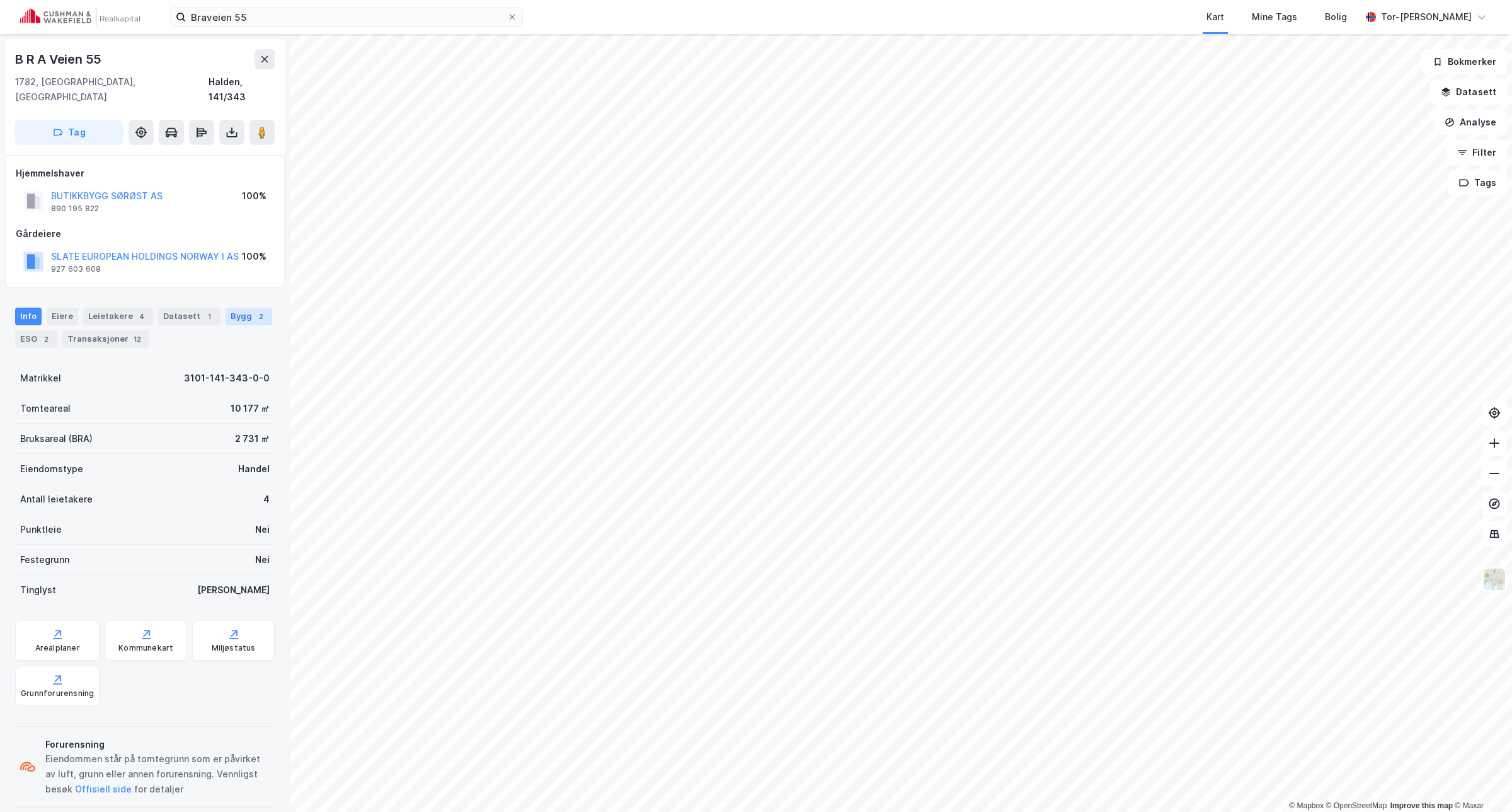
click at [241, 307] on div "Bygg 2" at bounding box center [249, 316] width 47 height 17
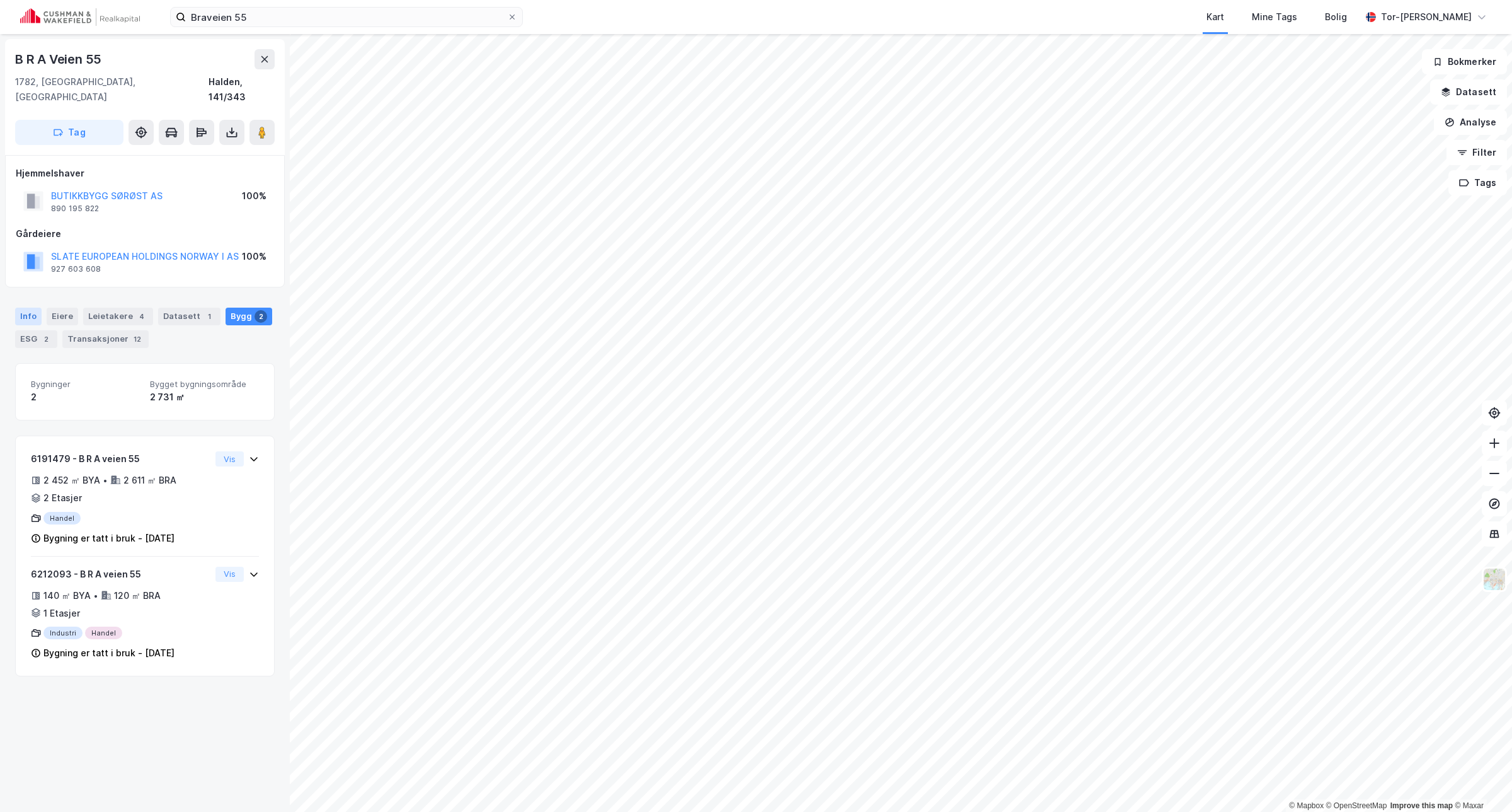
click at [31, 307] on div "Info" at bounding box center [29, 316] width 27 height 17
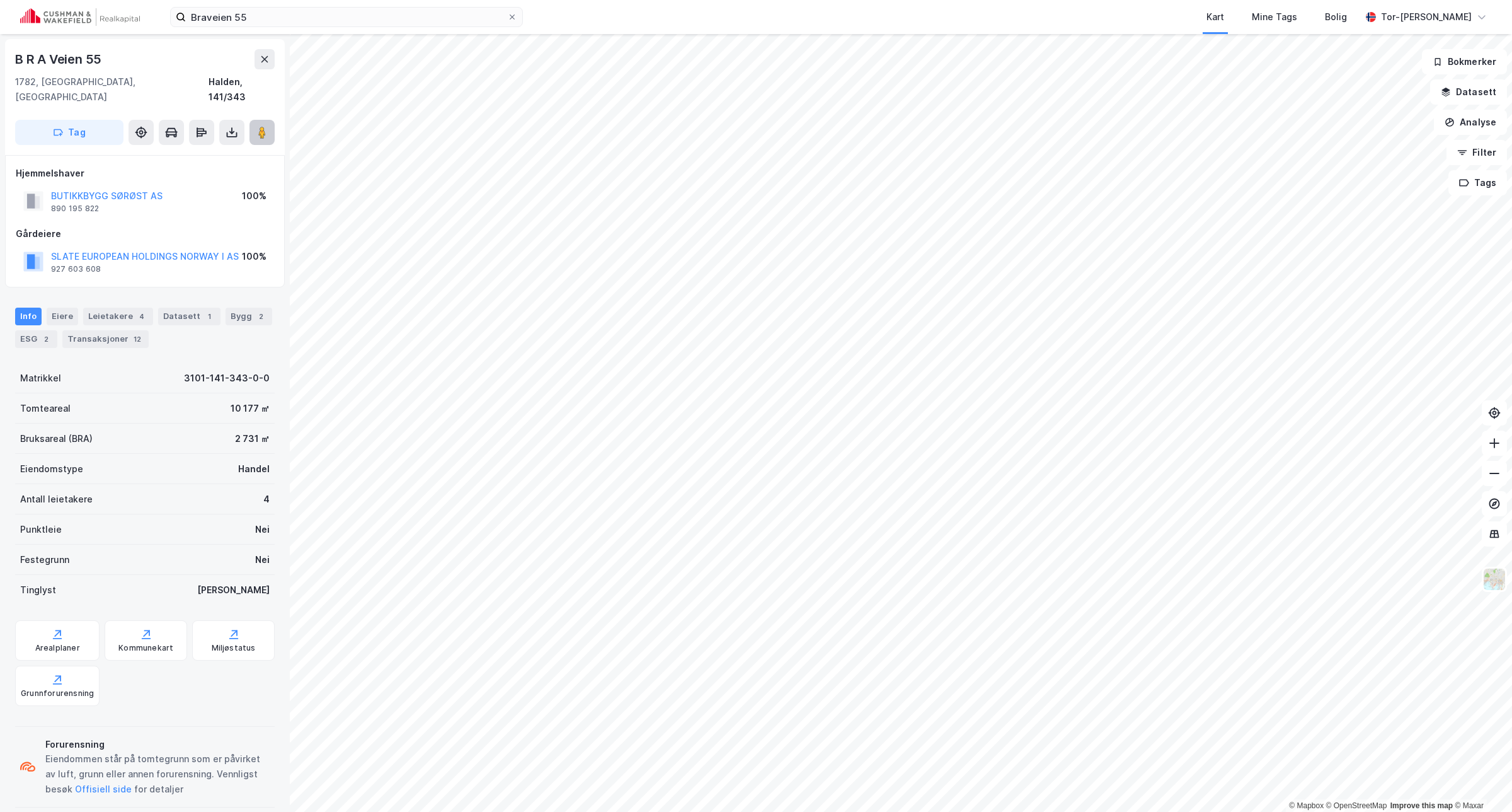
click at [256, 126] on icon at bounding box center [261, 132] width 12 height 12
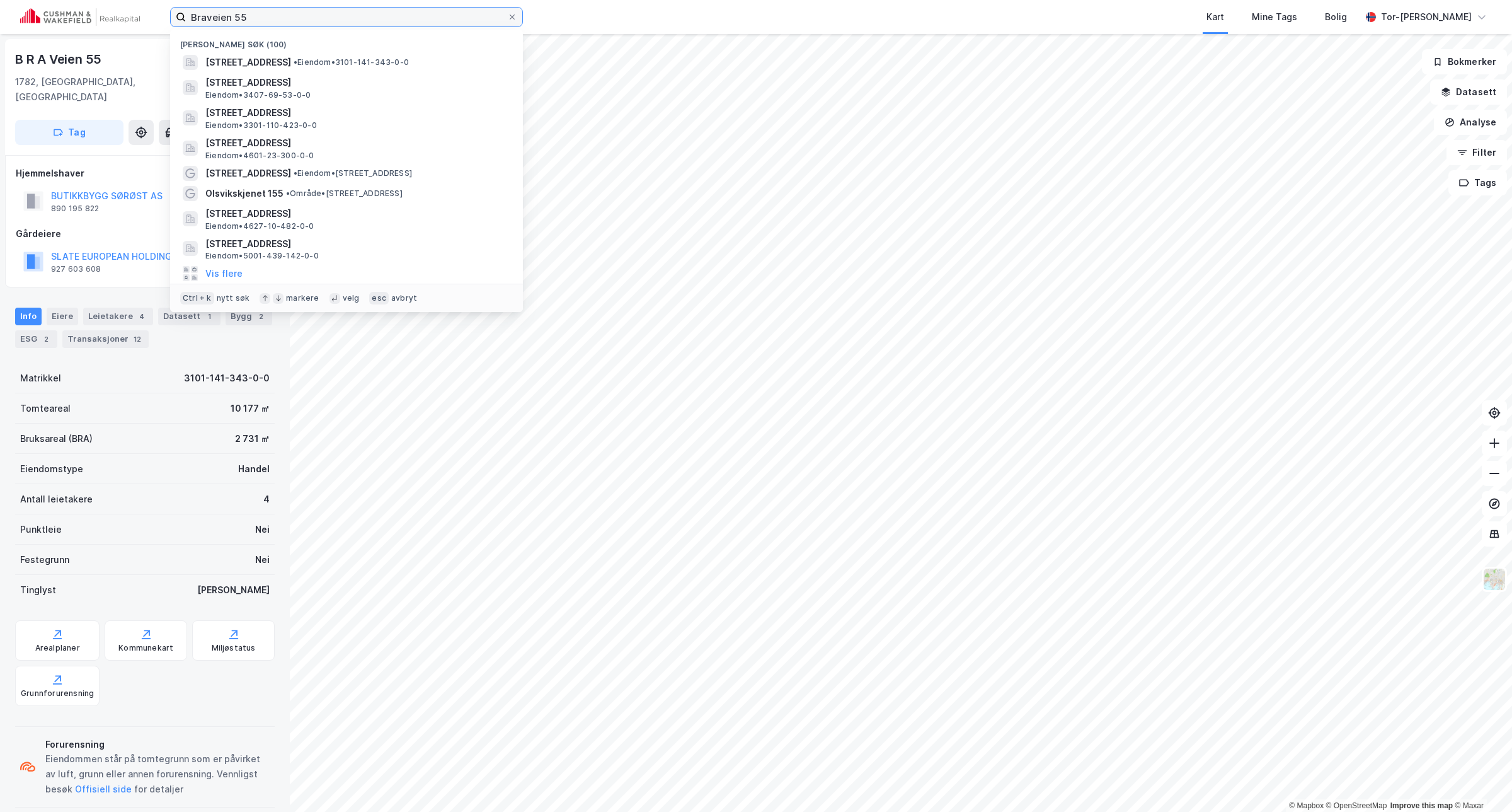
drag, startPoint x: 126, startPoint y: 10, endPoint x: 13, endPoint y: 7, distance: 113.0
click at [17, 9] on div "Braveien 55 Nylige søk (100) B R A veien 55, 1782, HALDEN, HALDEN • Eiendom • 3…" at bounding box center [756, 17] width 1512 height 34
paste input "Vikaveien 10"
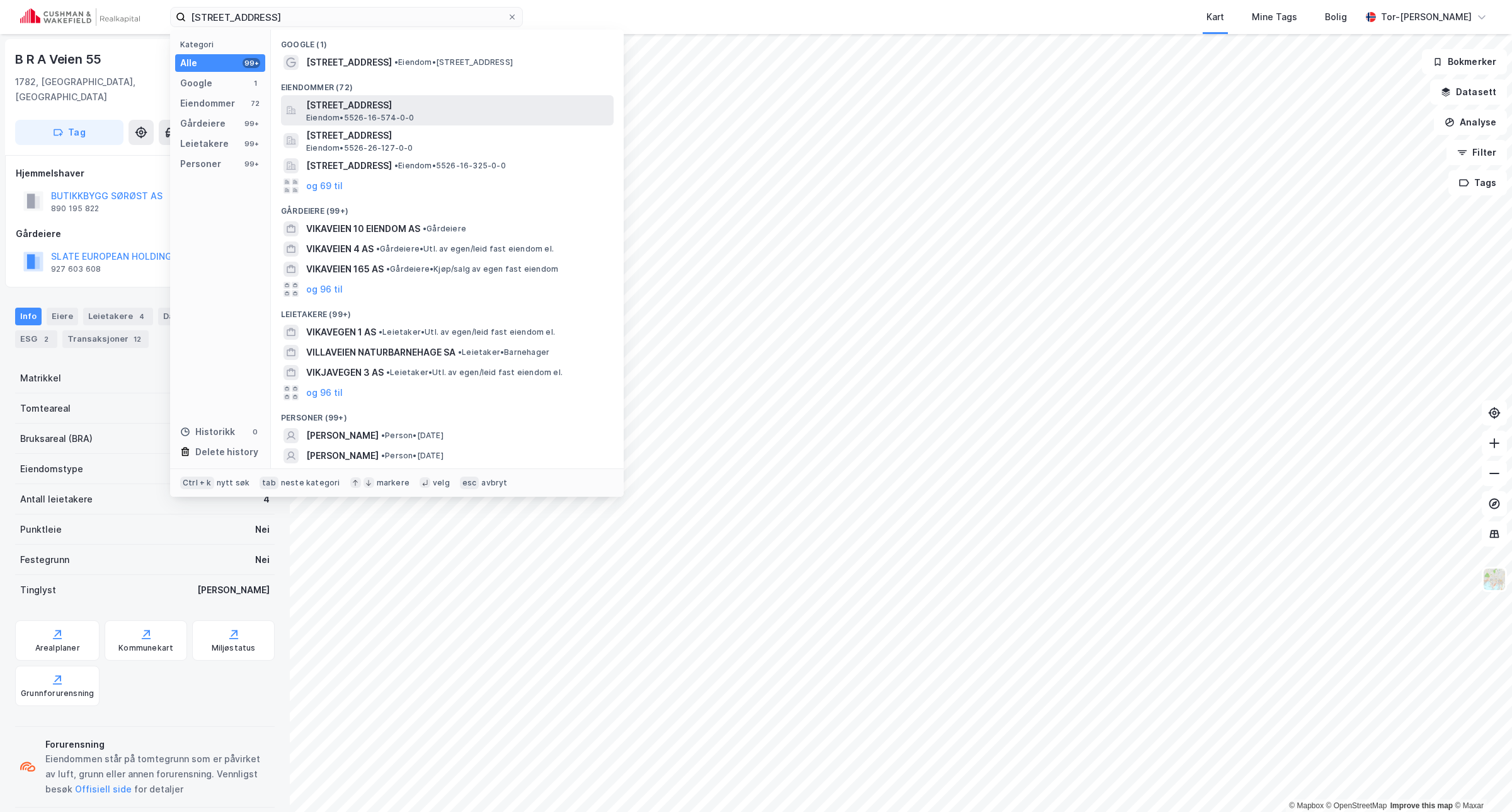
click at [439, 110] on span "Vikaveien 10, 9310, SØRREISA, SØRREISA" at bounding box center [457, 105] width 302 height 15
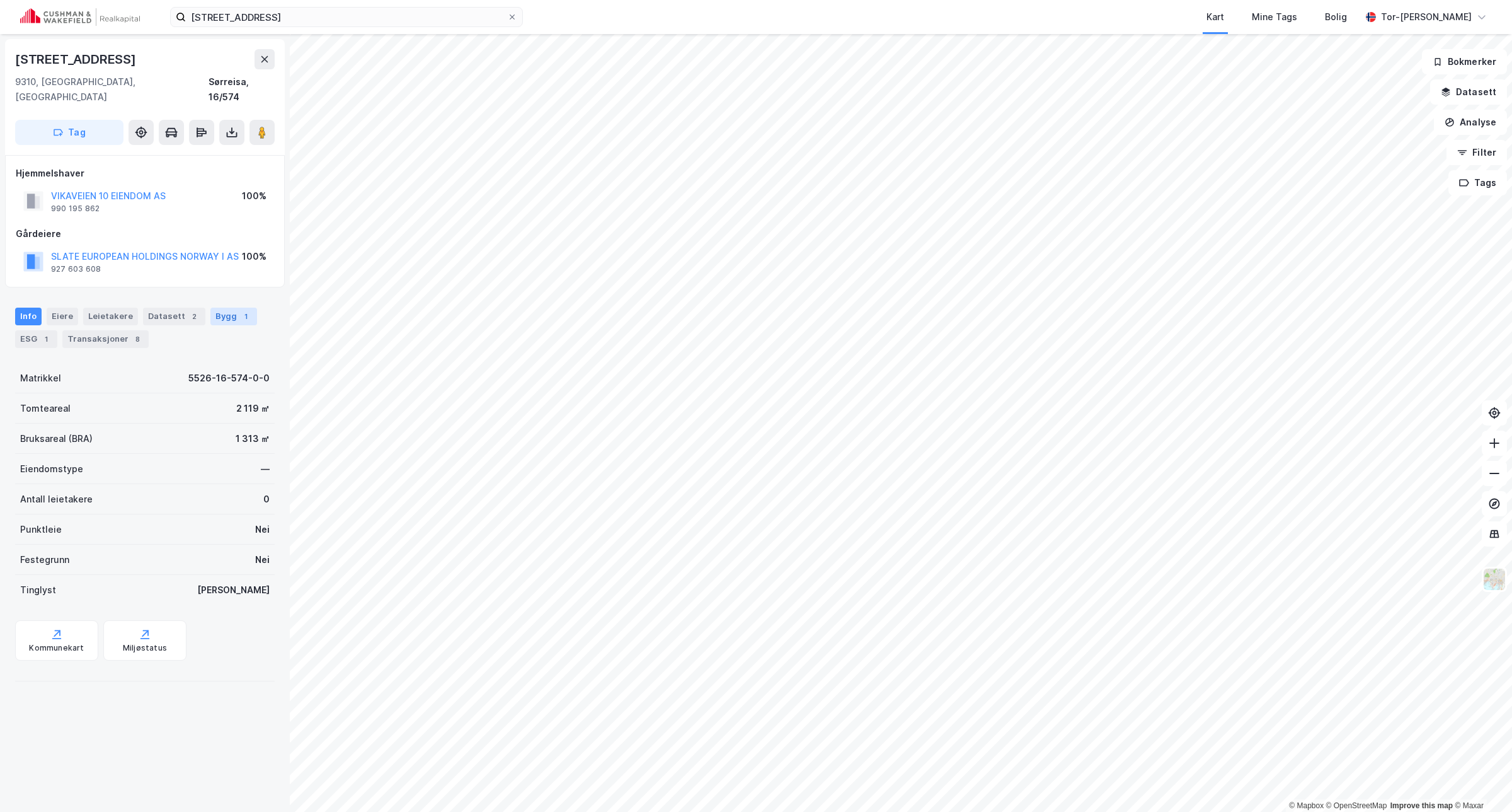
click at [217, 307] on div "Bygg 1" at bounding box center [233, 316] width 47 height 17
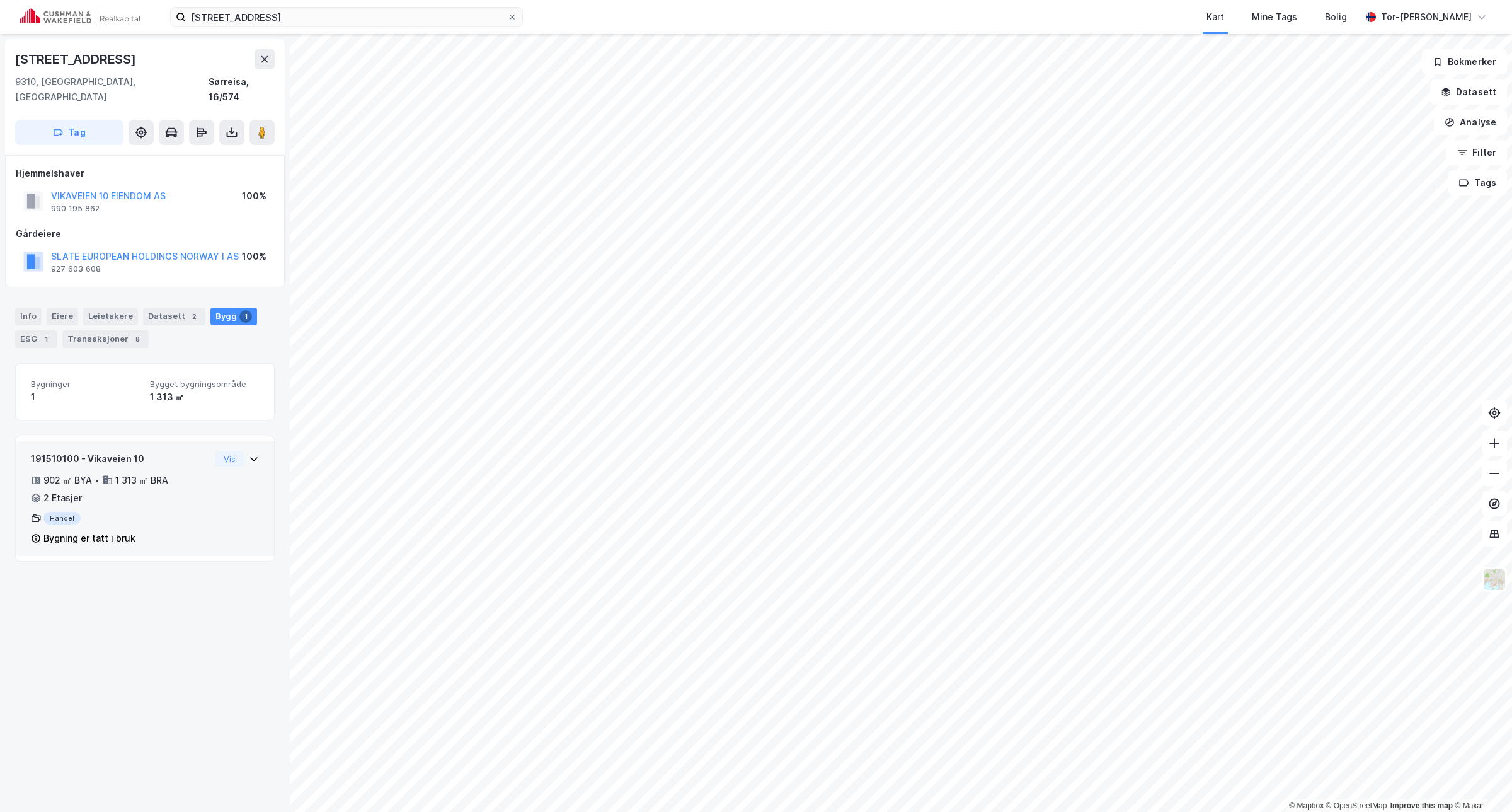
click at [249, 454] on icon at bounding box center [254, 459] width 11 height 11
click at [235, 451] on div "Vis" at bounding box center [236, 459] width 43 height 15
click at [21, 293] on div "Info Eiere Leietakere Datasett 2 Bygg 1 ESG 1 Transaksjoner 8" at bounding box center [145, 323] width 290 height 60
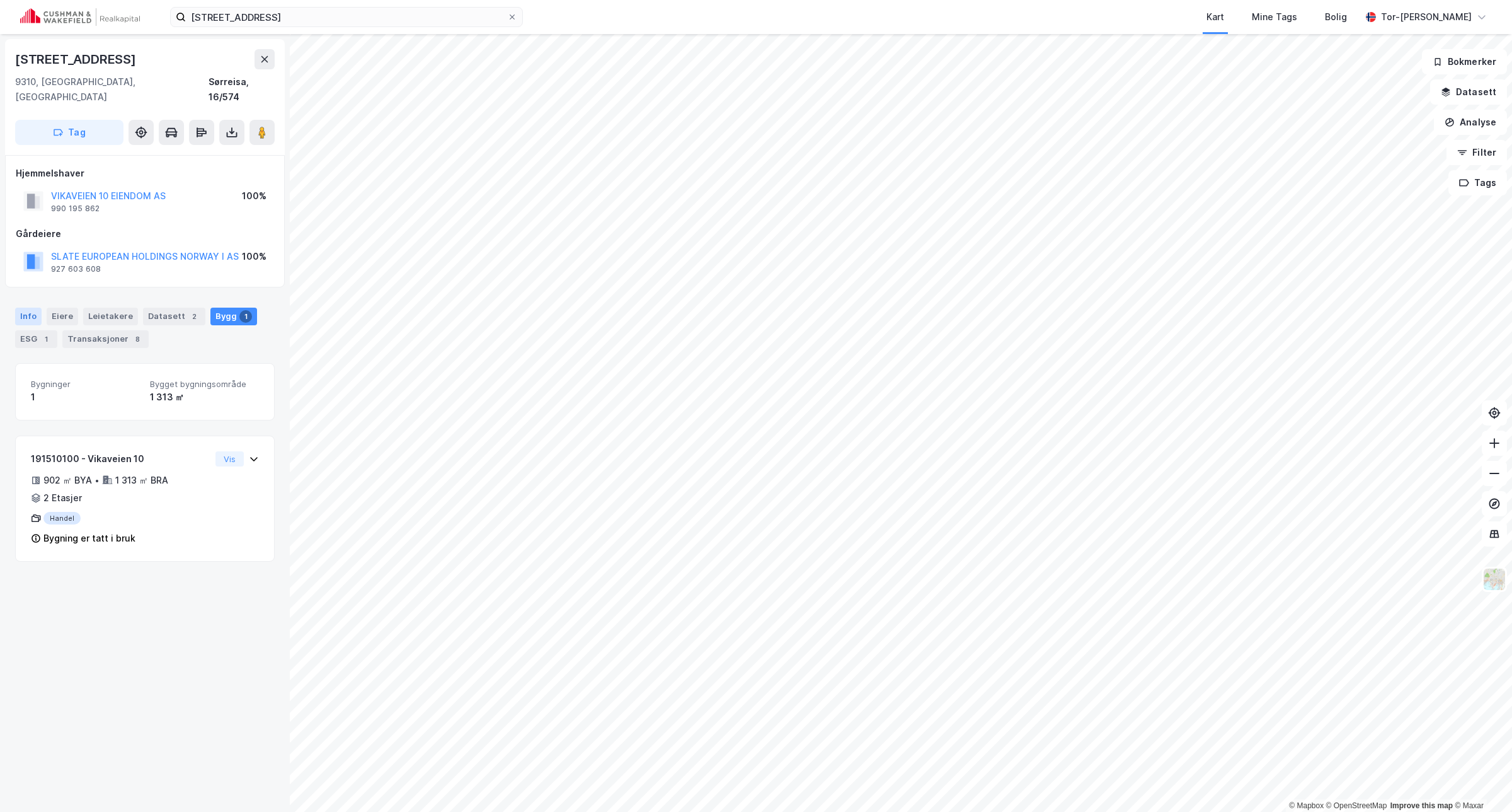
click at [26, 307] on div "Info" at bounding box center [29, 316] width 27 height 17
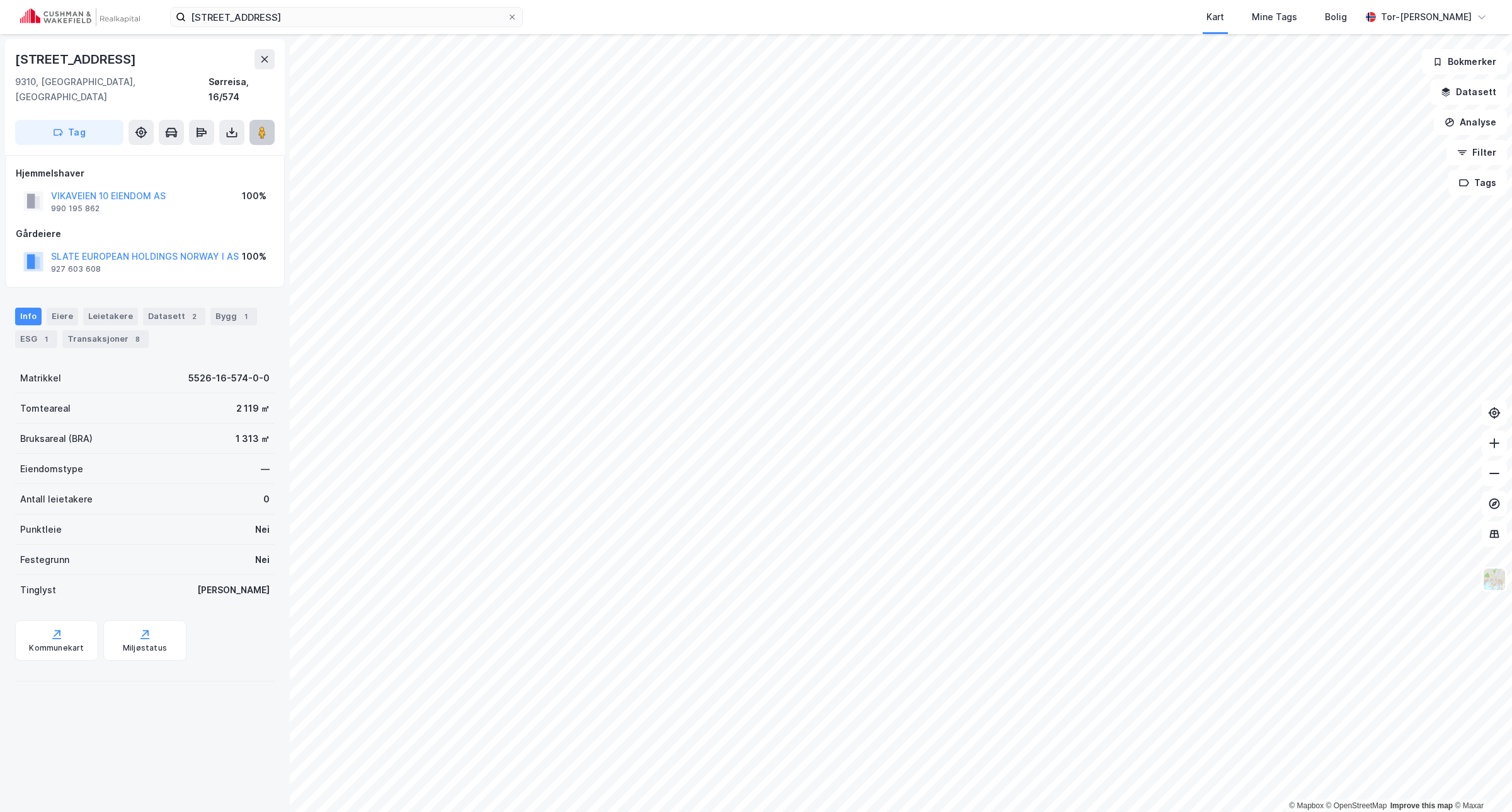
click at [269, 120] on button at bounding box center [262, 132] width 25 height 25
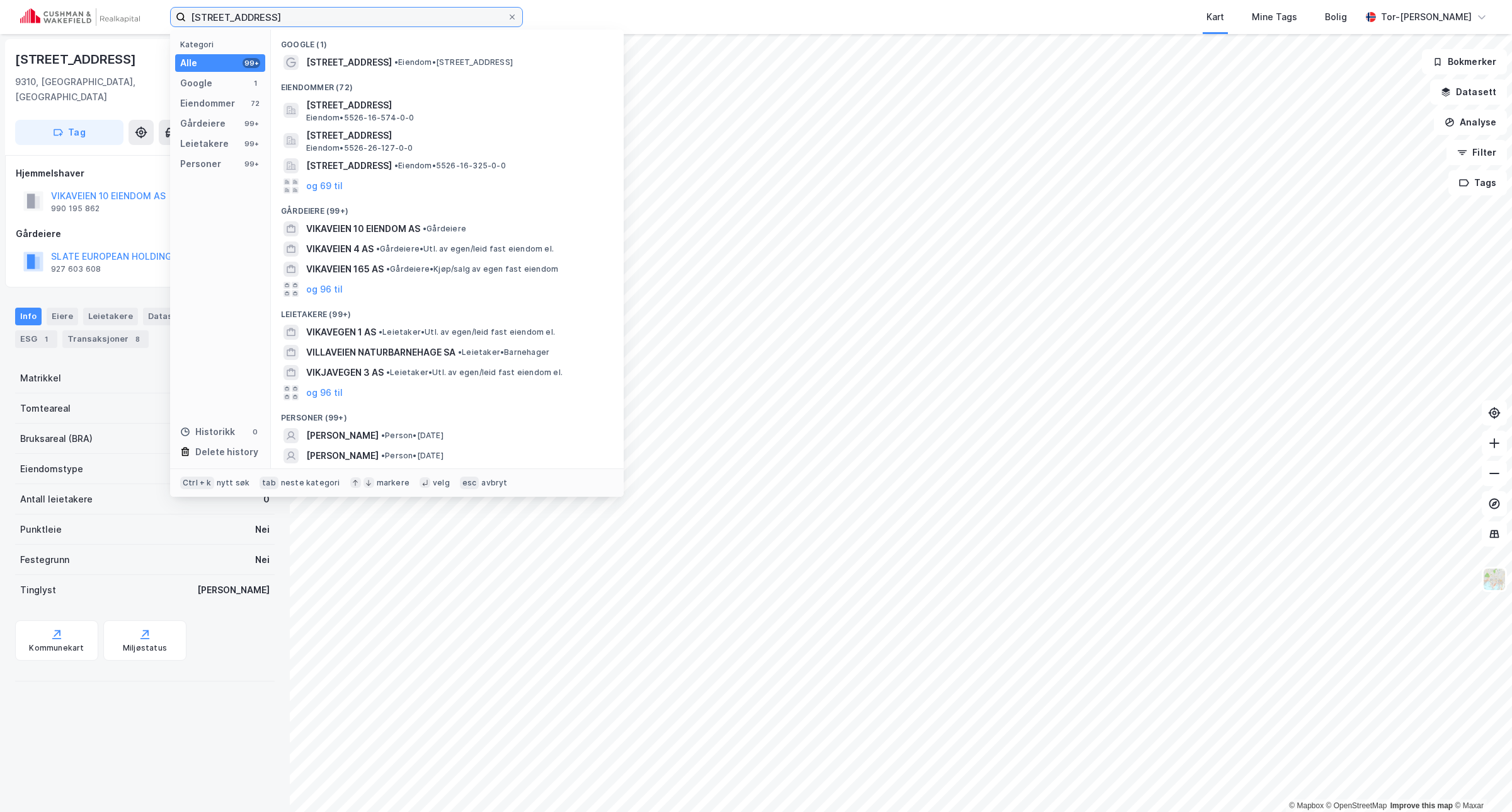
drag, startPoint x: 304, startPoint y: 15, endPoint x: -266, endPoint y: 105, distance: 577.1
click at [0, 105] on html "Vikaveien 10, sørreis Kategori Alle 99+ Google 1 Eiendommer 72 Gårdeiere 99+ Le…" at bounding box center [756, 406] width 1512 height 812
paste input "Jernbanegaten 17"
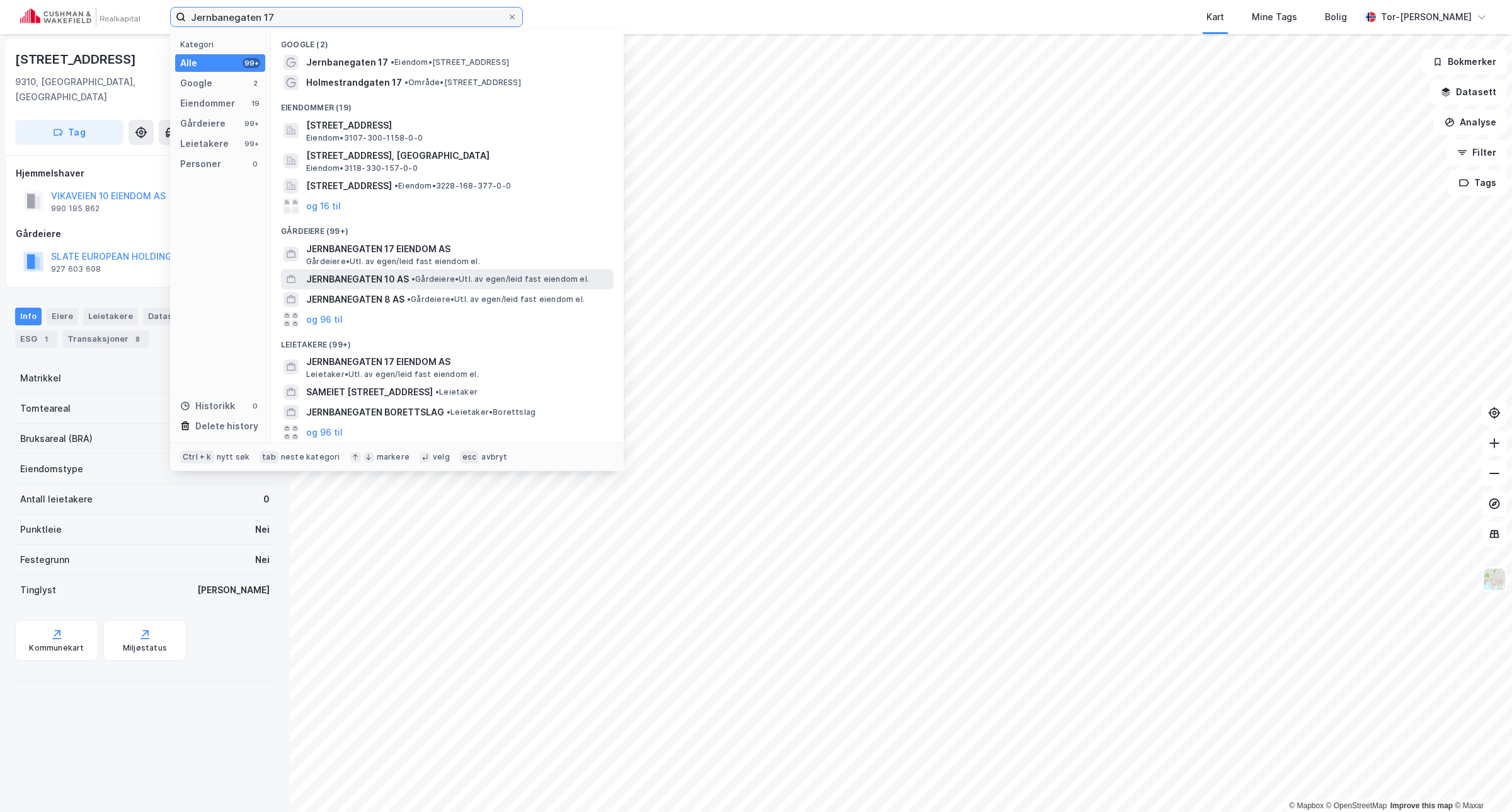
click at [281, 19] on input "Jernbanegaten 17" at bounding box center [346, 17] width 322 height 19
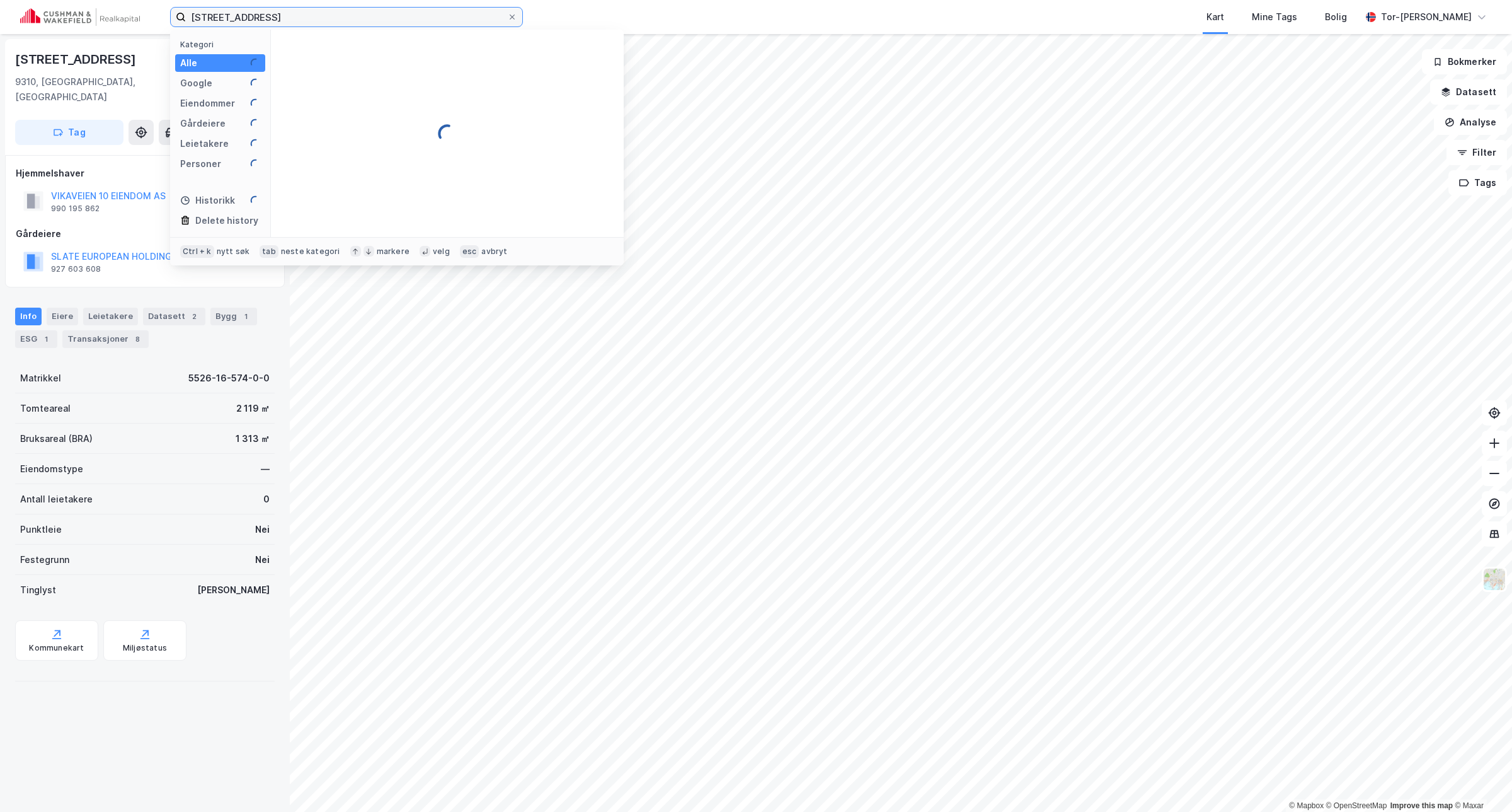
scroll to position [47, 0]
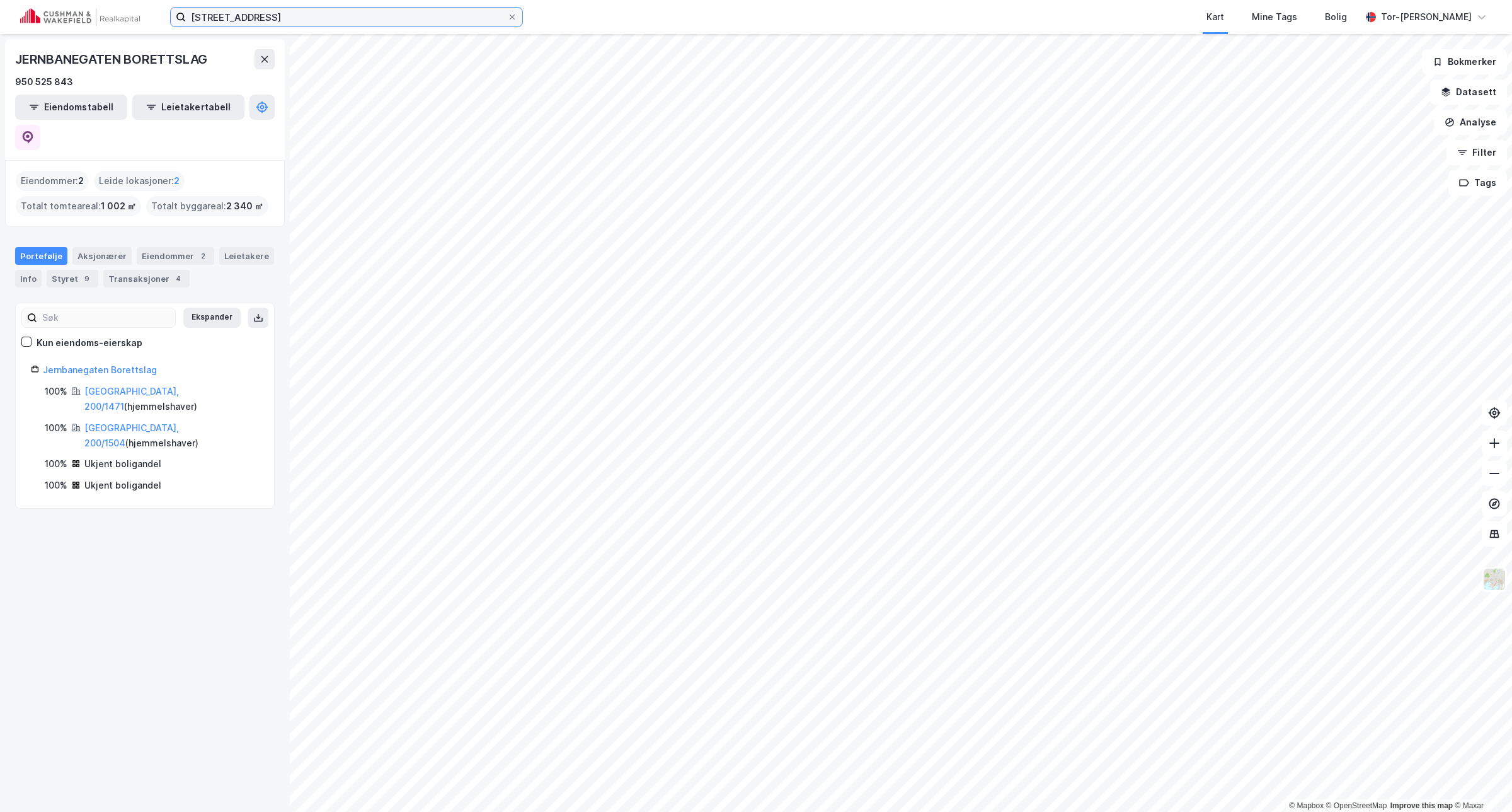
click at [323, 23] on input "Jernbanegaten 17, Rognan" at bounding box center [346, 17] width 322 height 19
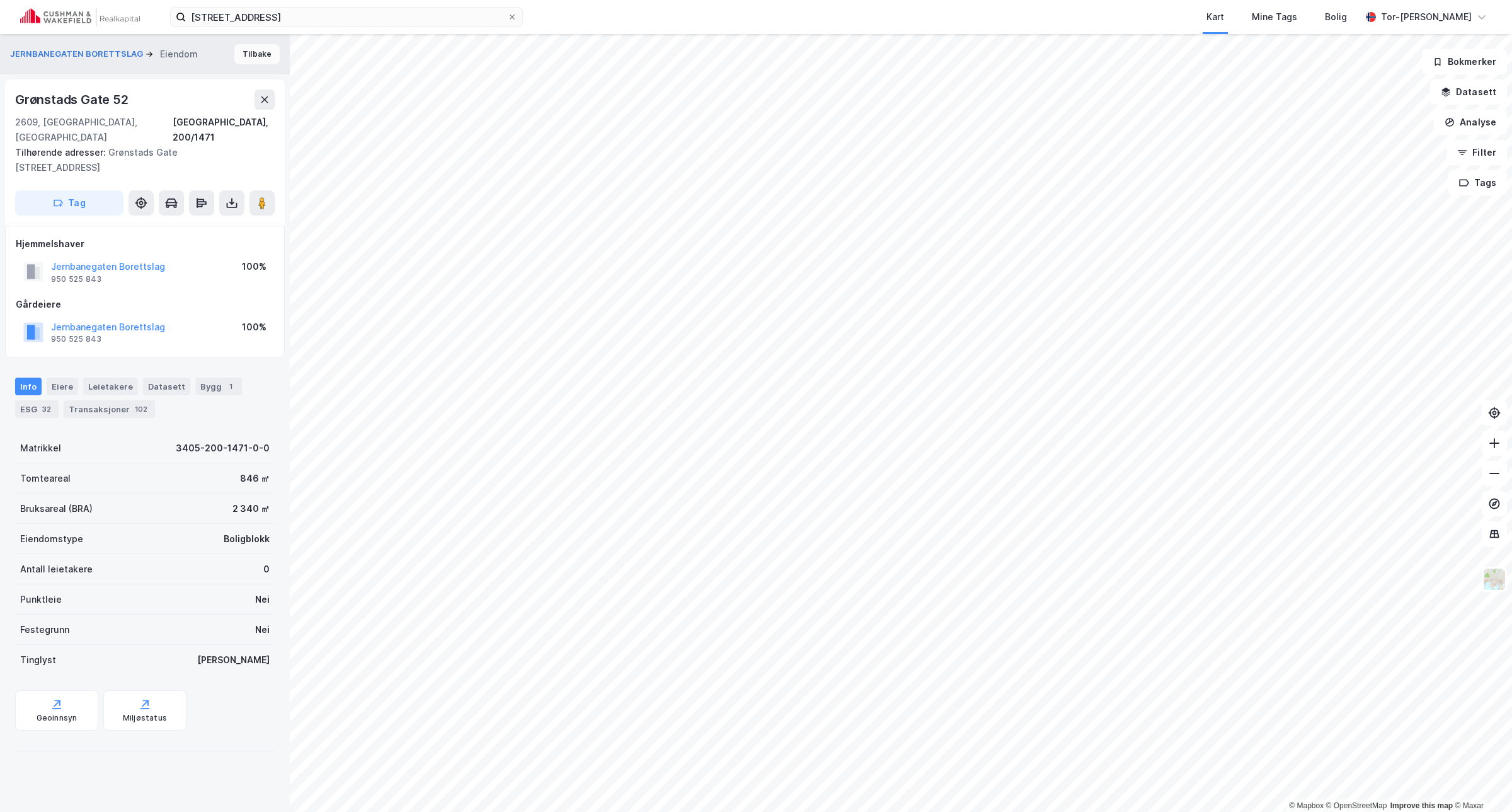
click at [252, 52] on button "Tilbake" at bounding box center [256, 54] width 45 height 20
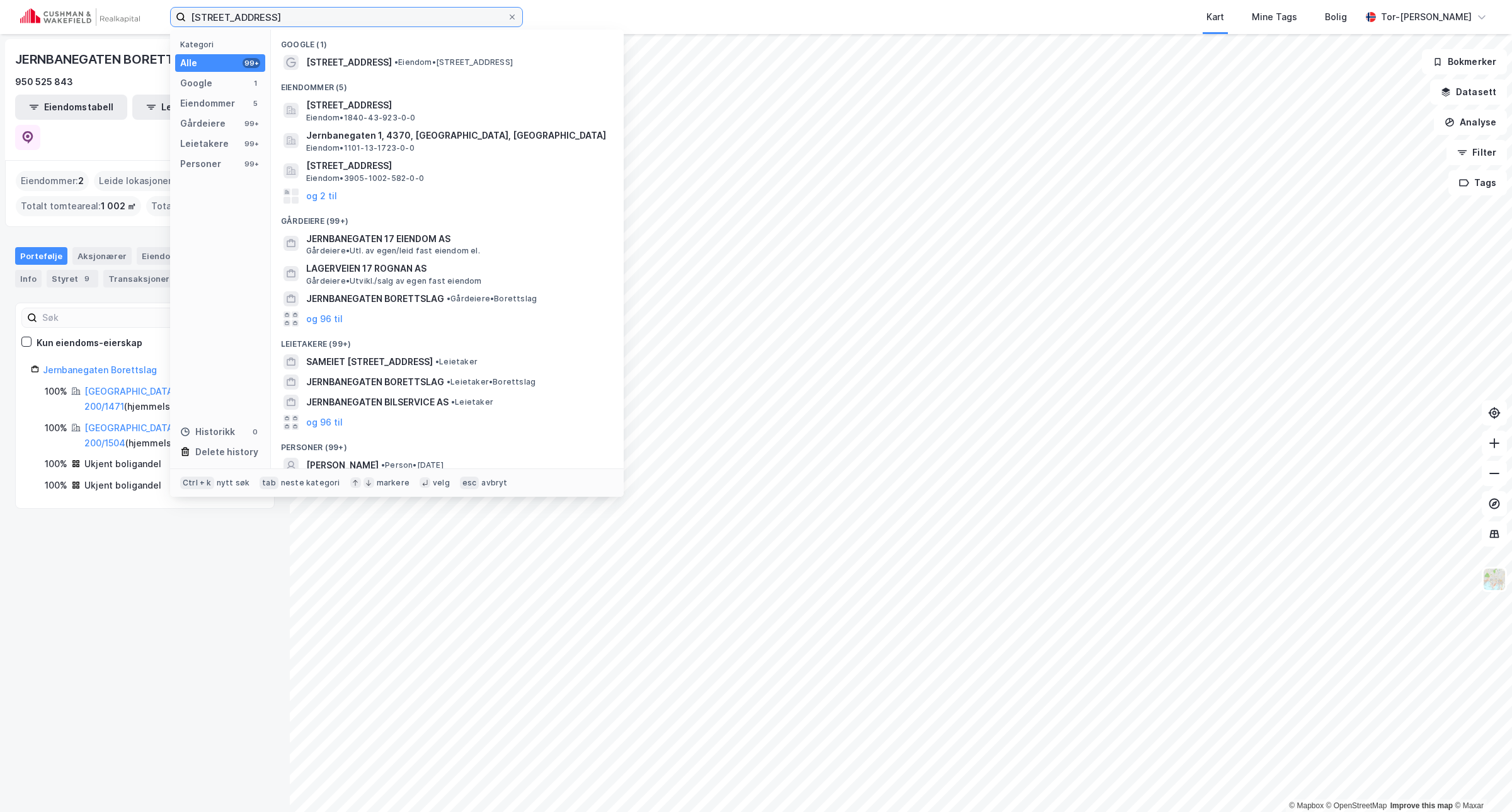
click at [316, 16] on input "Jernbanegaten 17, Rognan" at bounding box center [346, 17] width 322 height 19
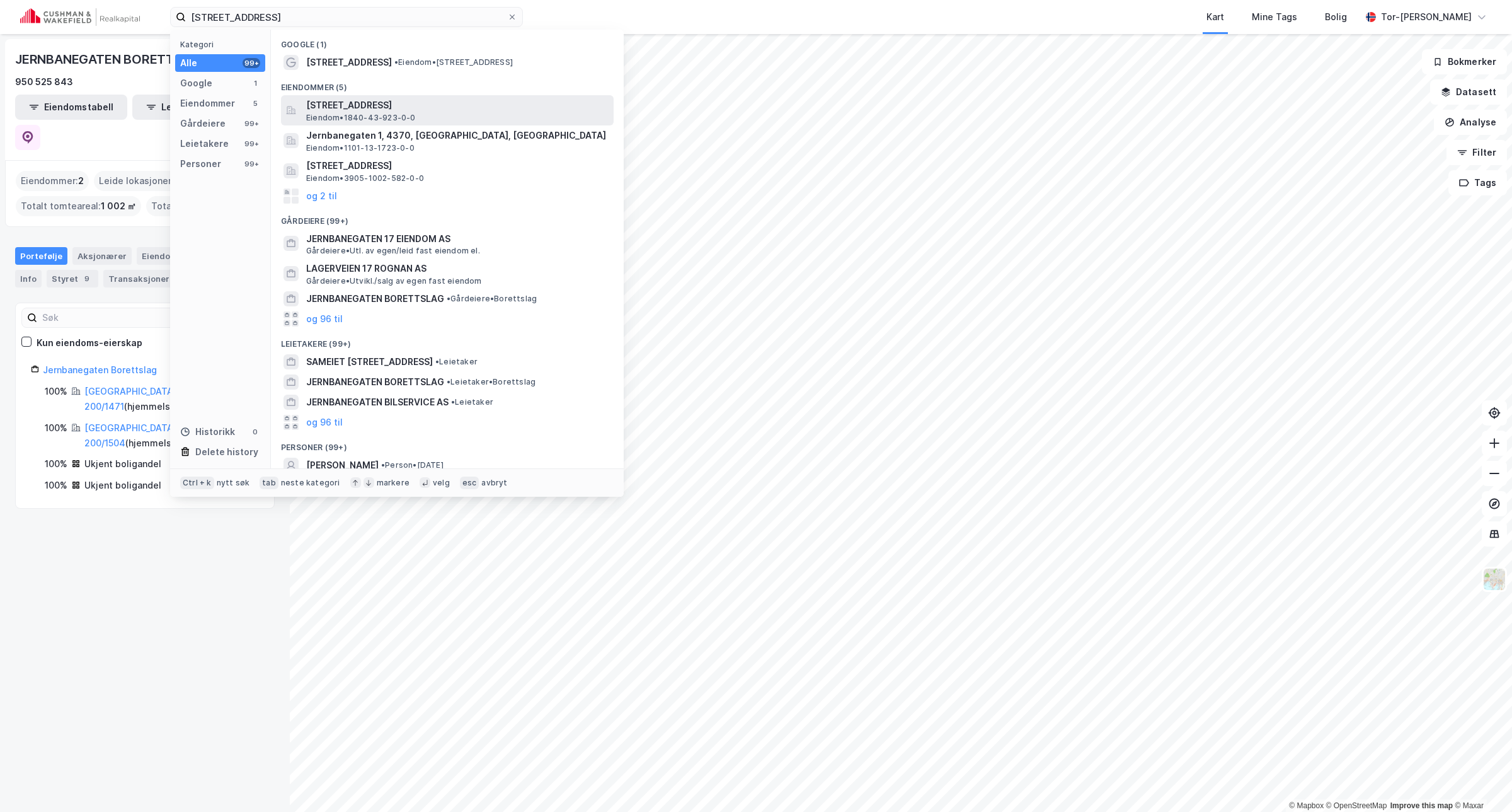
click at [455, 110] on span "Jernbanegata 17, 8250, ROGNAN, SALTDAL" at bounding box center [457, 105] width 302 height 15
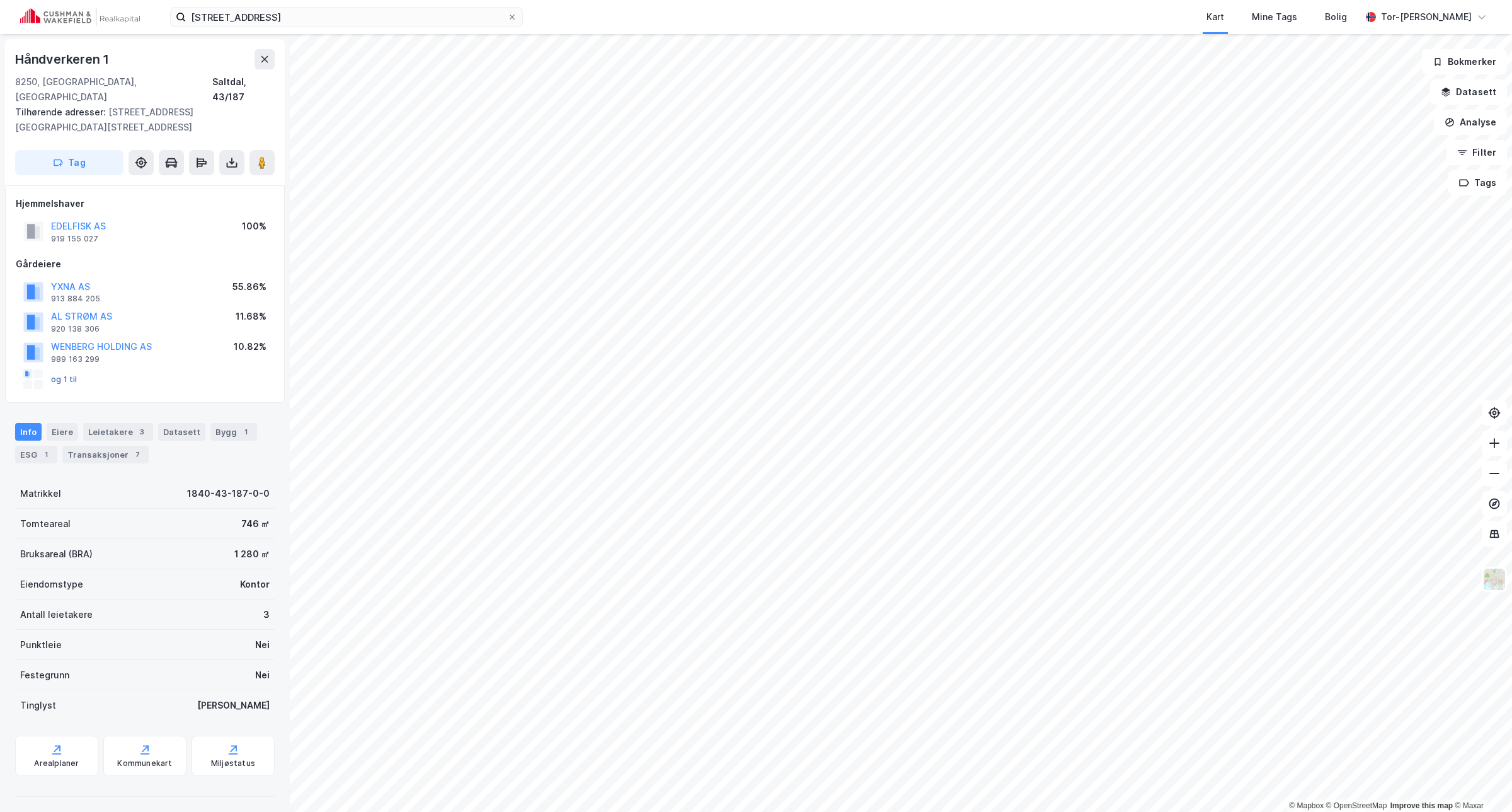
click at [0, 0] on button "og 1 til" at bounding box center [0, 0] width 0 height 0
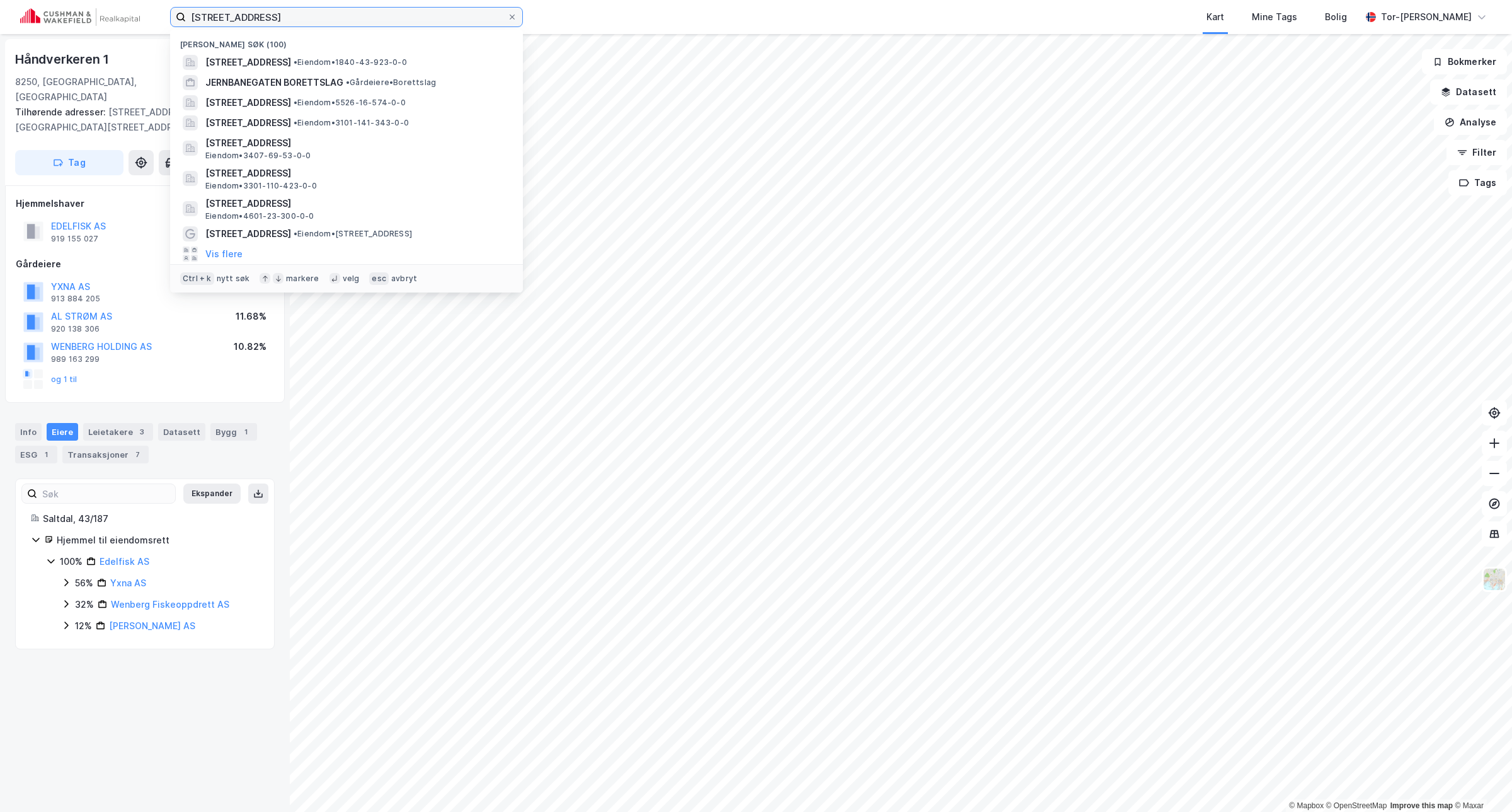
drag, startPoint x: 322, startPoint y: 16, endPoint x: -141, endPoint y: 102, distance: 470.9
click at [0, 102] on html "Jernbanegaten 17, Rognan Nylige søk (100) Jernbanegata 17, 8250, ROGNAN, SALTDA…" at bounding box center [756, 406] width 1512 height 812
click at [208, 659] on div "Håndverkeren 1 8250, Rognan, Nordland Saltdal, 43/187 Tilhørende adresser: Jern…" at bounding box center [145, 423] width 290 height 778
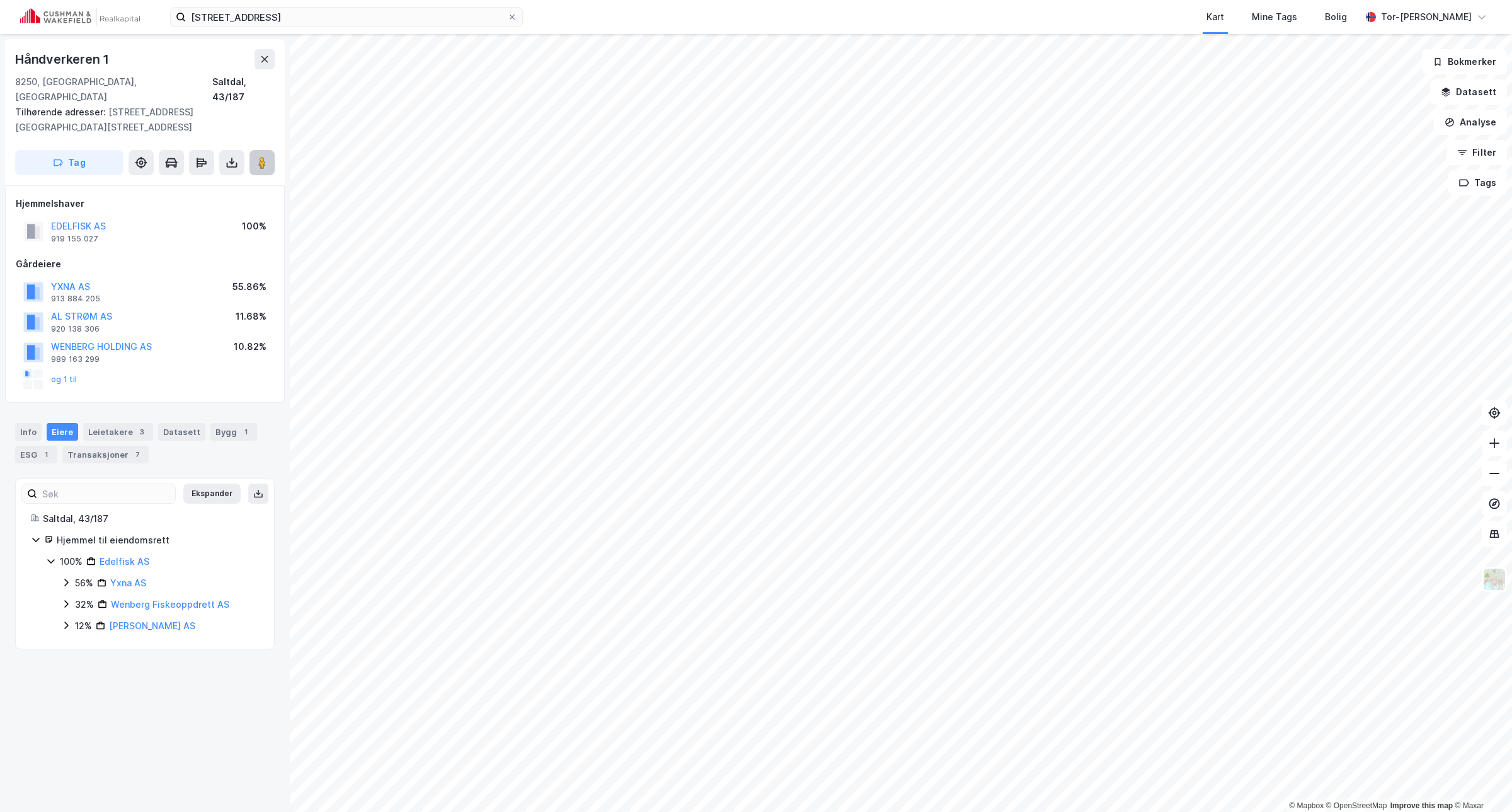
click at [265, 156] on image at bounding box center [262, 162] width 8 height 12
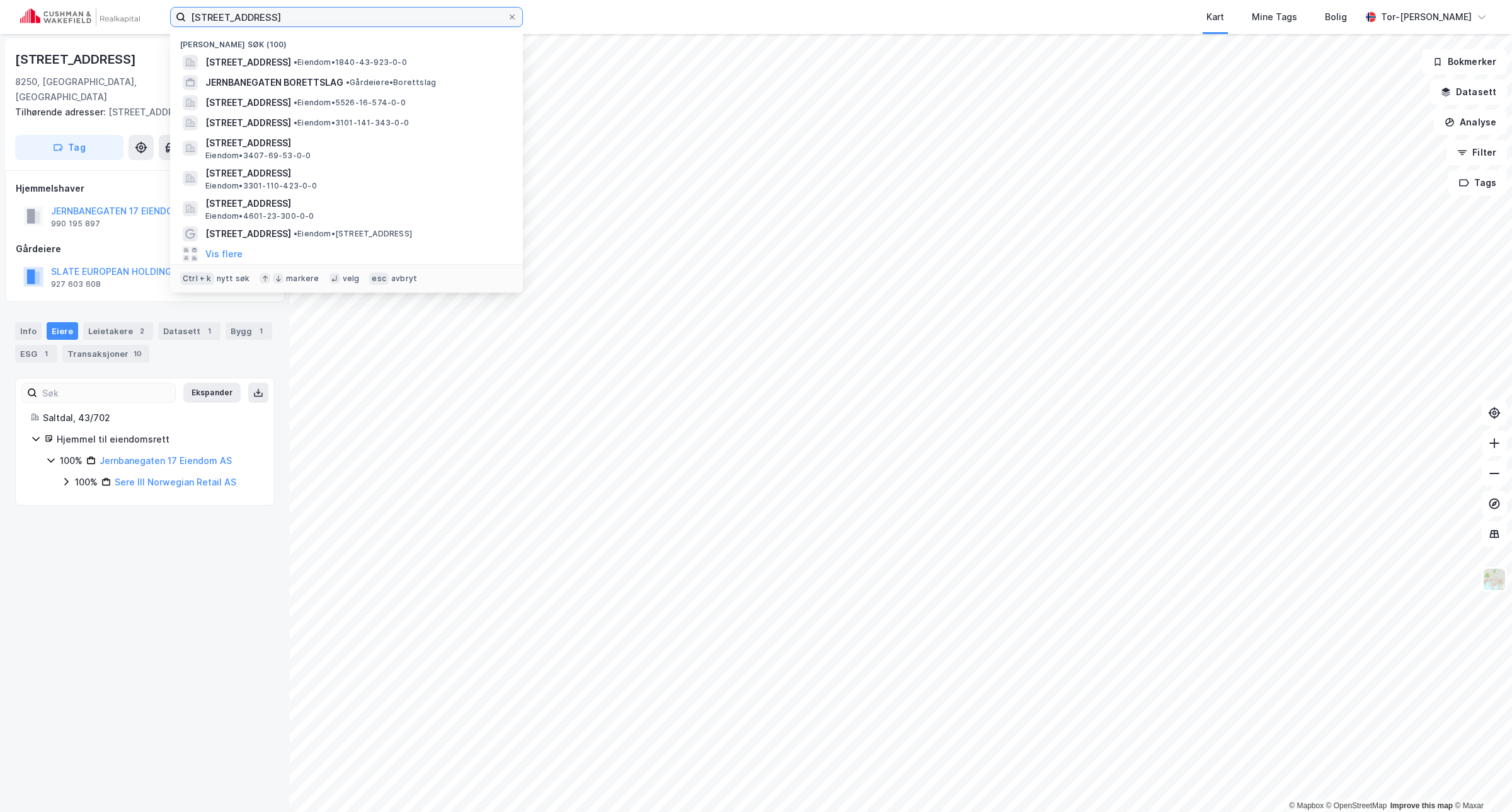
drag, startPoint x: 323, startPoint y: 11, endPoint x: -179, endPoint y: 108, distance: 511.3
click at [0, 108] on html "Jernbanegaten 17, Rognan Nylige søk (100) Jernbanegata 17, 8250, ROGNAN, SALTDA…" at bounding box center [756, 406] width 1512 height 812
paste input "Havnegata 2"
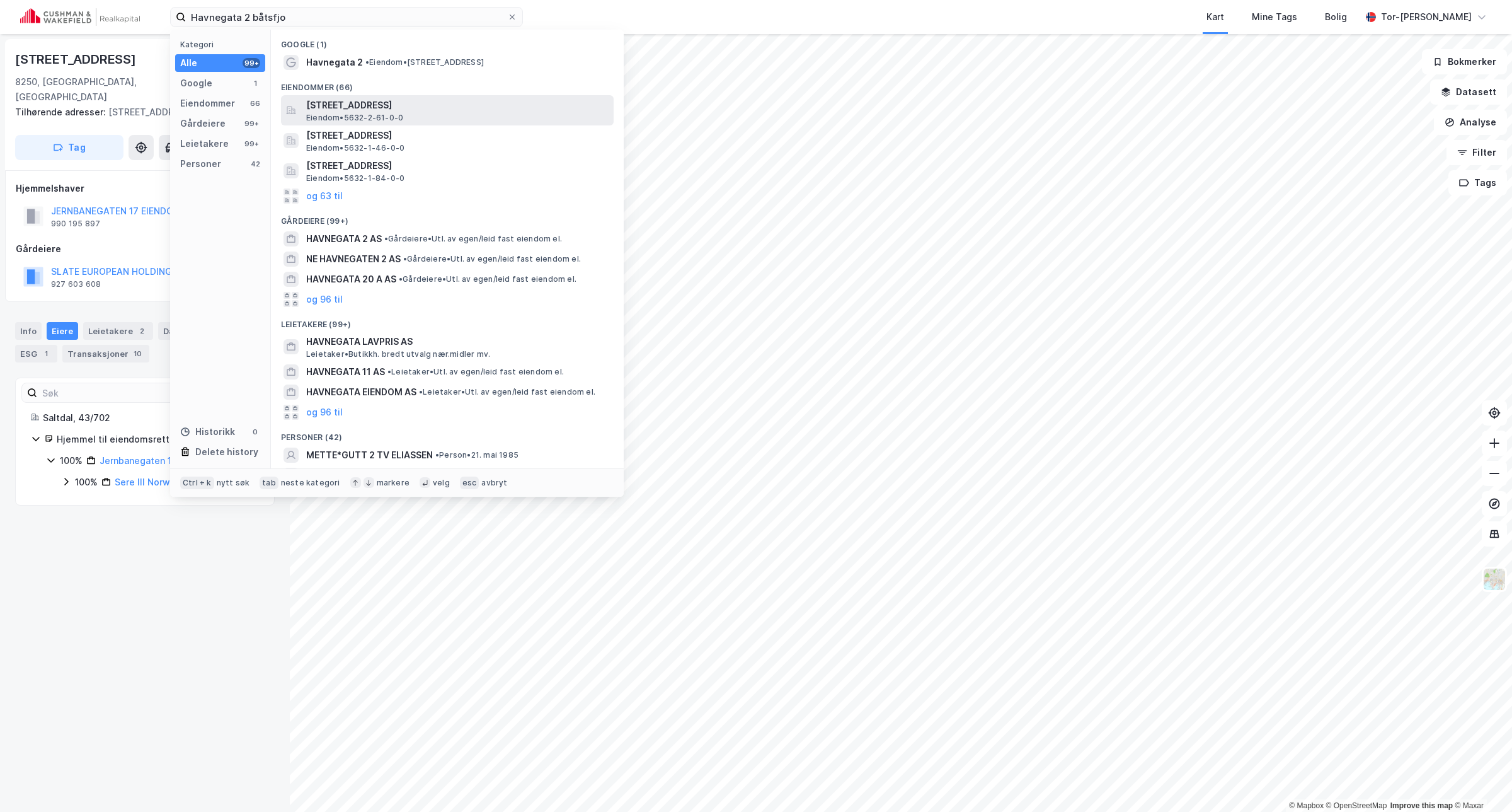
click at [422, 102] on span "Havnegata 2, 9990, BÅTSFJORD, BÅTSFJORD" at bounding box center [457, 105] width 302 height 15
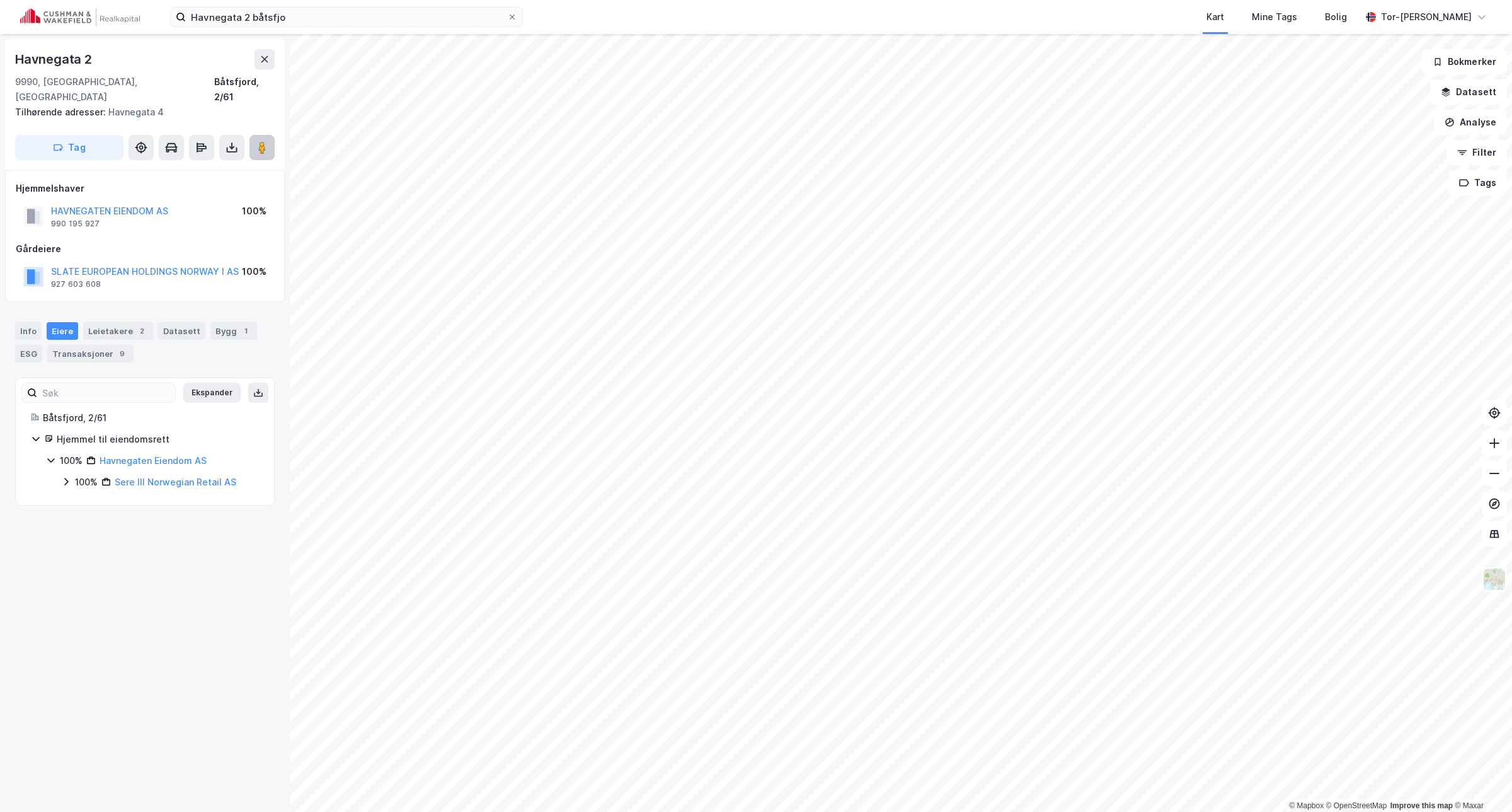
click at [263, 141] on image at bounding box center [262, 147] width 8 height 12
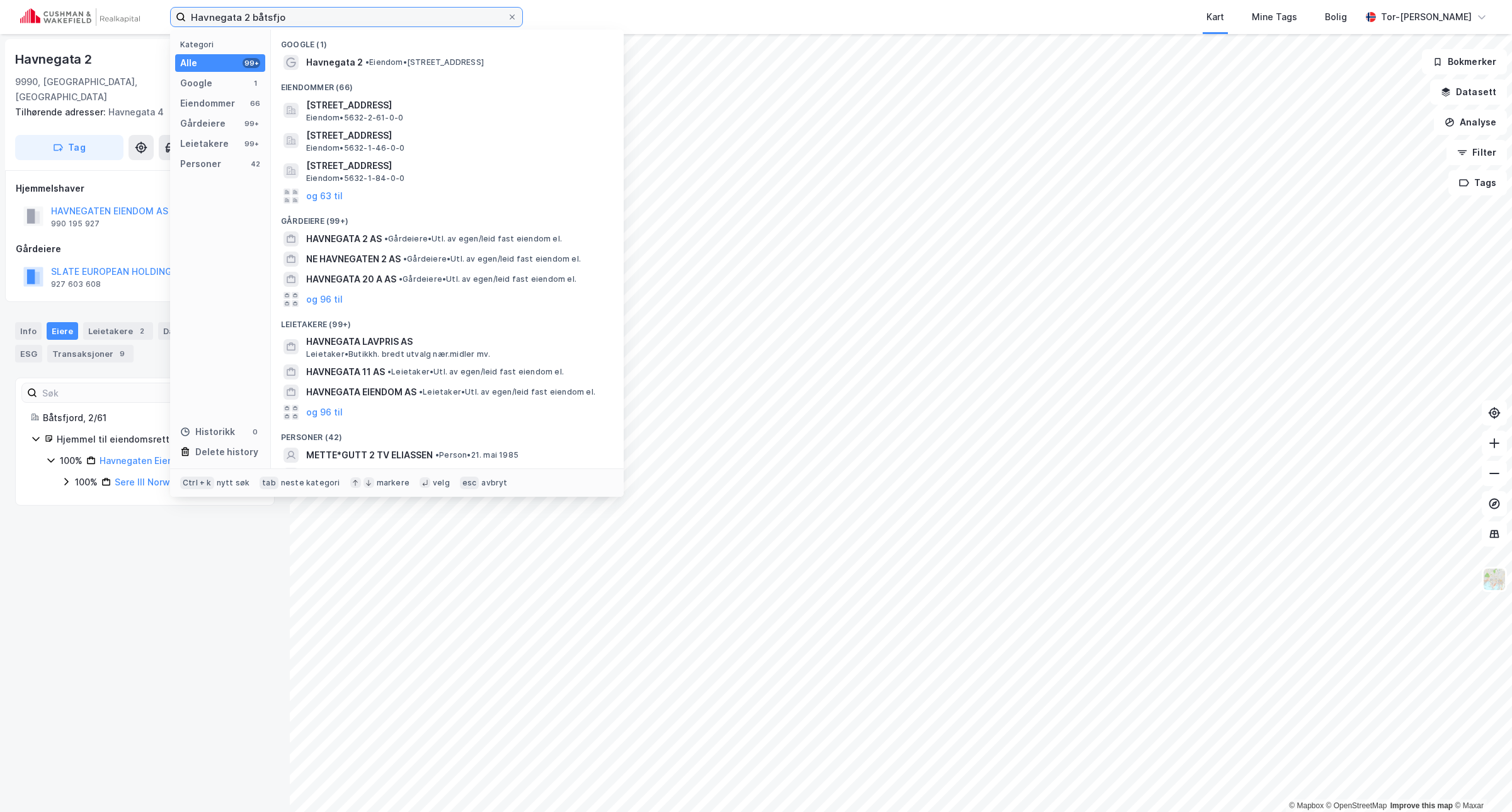
drag, startPoint x: 313, startPoint y: 15, endPoint x: -13, endPoint y: 114, distance: 340.7
click at [0, 114] on html "Havnegata 2 båtsfjo Kategori Alle 99+ Google 1 Eiendommer 66 Gårdeiere 99+ Leie…" at bounding box center [756, 406] width 1512 height 812
click at [323, 27] on label "Havnegata 2 båtsfjo" at bounding box center [346, 16] width 353 height 20
click at [323, 27] on input "Havnegata 2 båtsfjo" at bounding box center [346, 17] width 322 height 19
click at [145, 11] on div "Havnegata 2 båtsfjo Kategori Alle 99+ Google 1 Eiendommer 66 Gårdeiere 99+ Leie…" at bounding box center [756, 17] width 1512 height 34
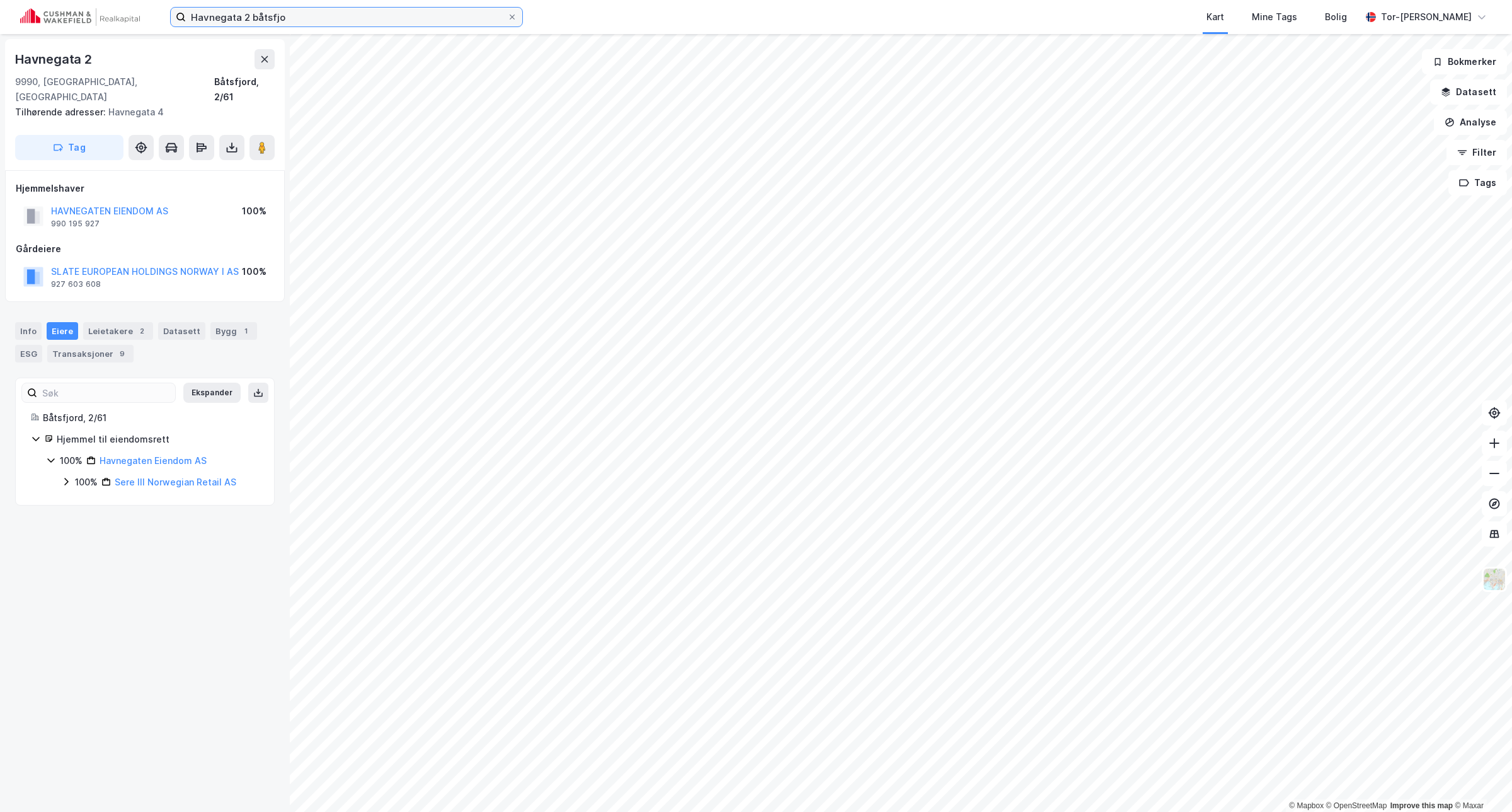
drag, startPoint x: 140, startPoint y: -5, endPoint x: 10, endPoint y: -17, distance: 130.6
click at [10, 0] on html "Havnegata 2 båtsfjo Kart Mine Tags Bolig Tor-Øyvind Skjelvik © Mapbox © OpenStr…" at bounding box center [756, 406] width 1512 height 812
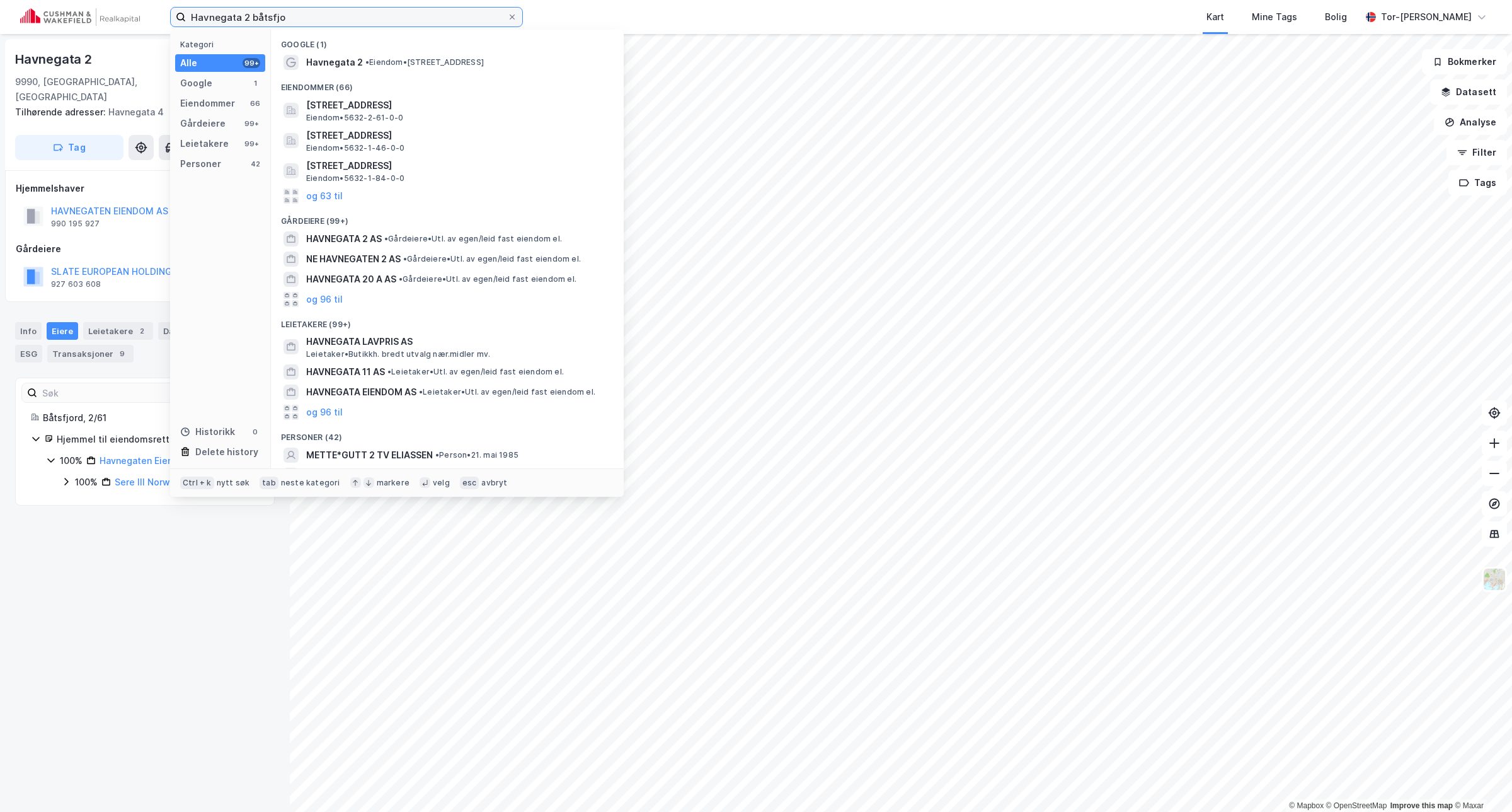
paste input "Storgata 17"
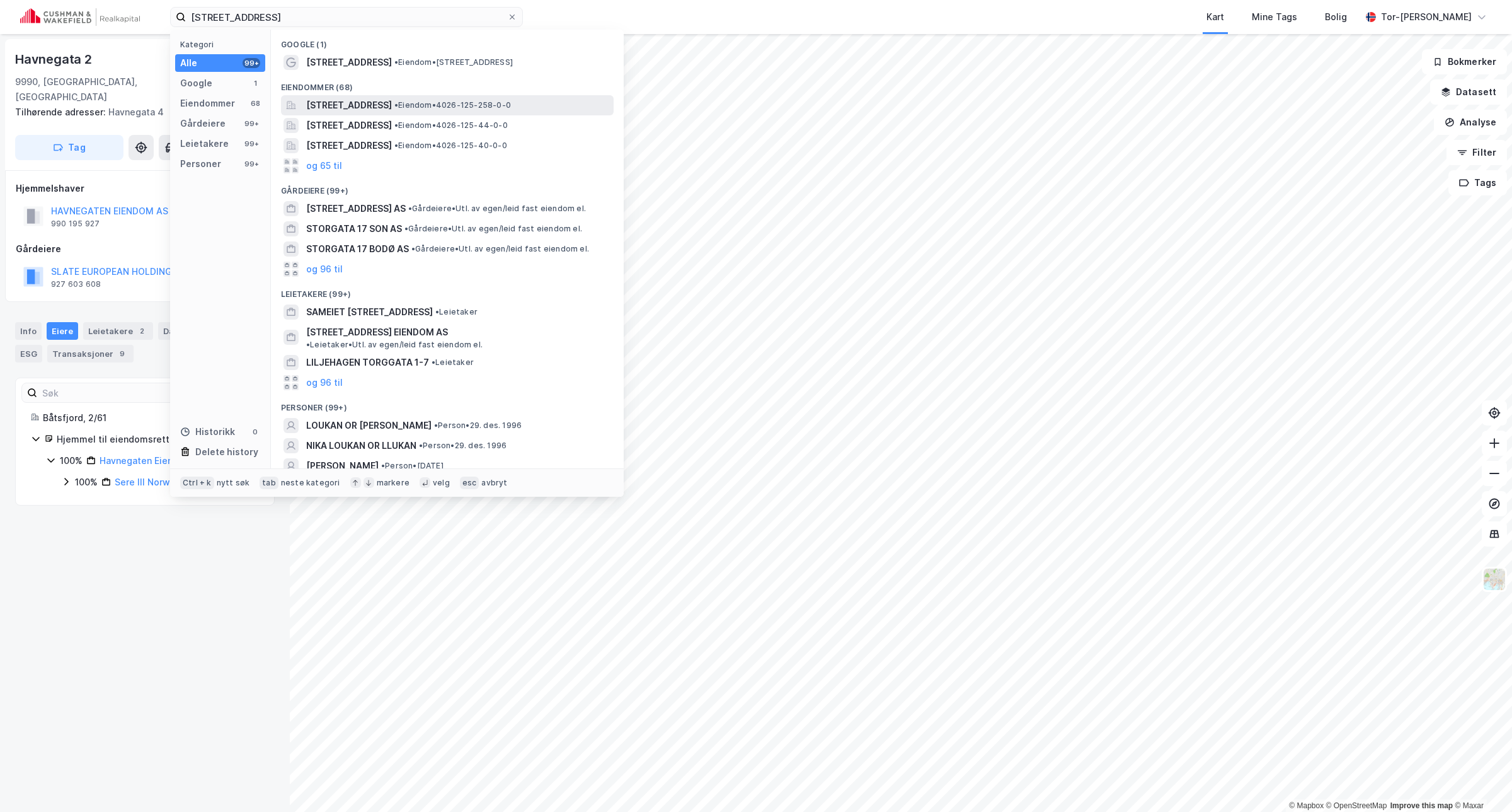
click at [392, 105] on span "Storgata 17, 3660, RJUKAN, TINN" at bounding box center [349, 105] width 86 height 15
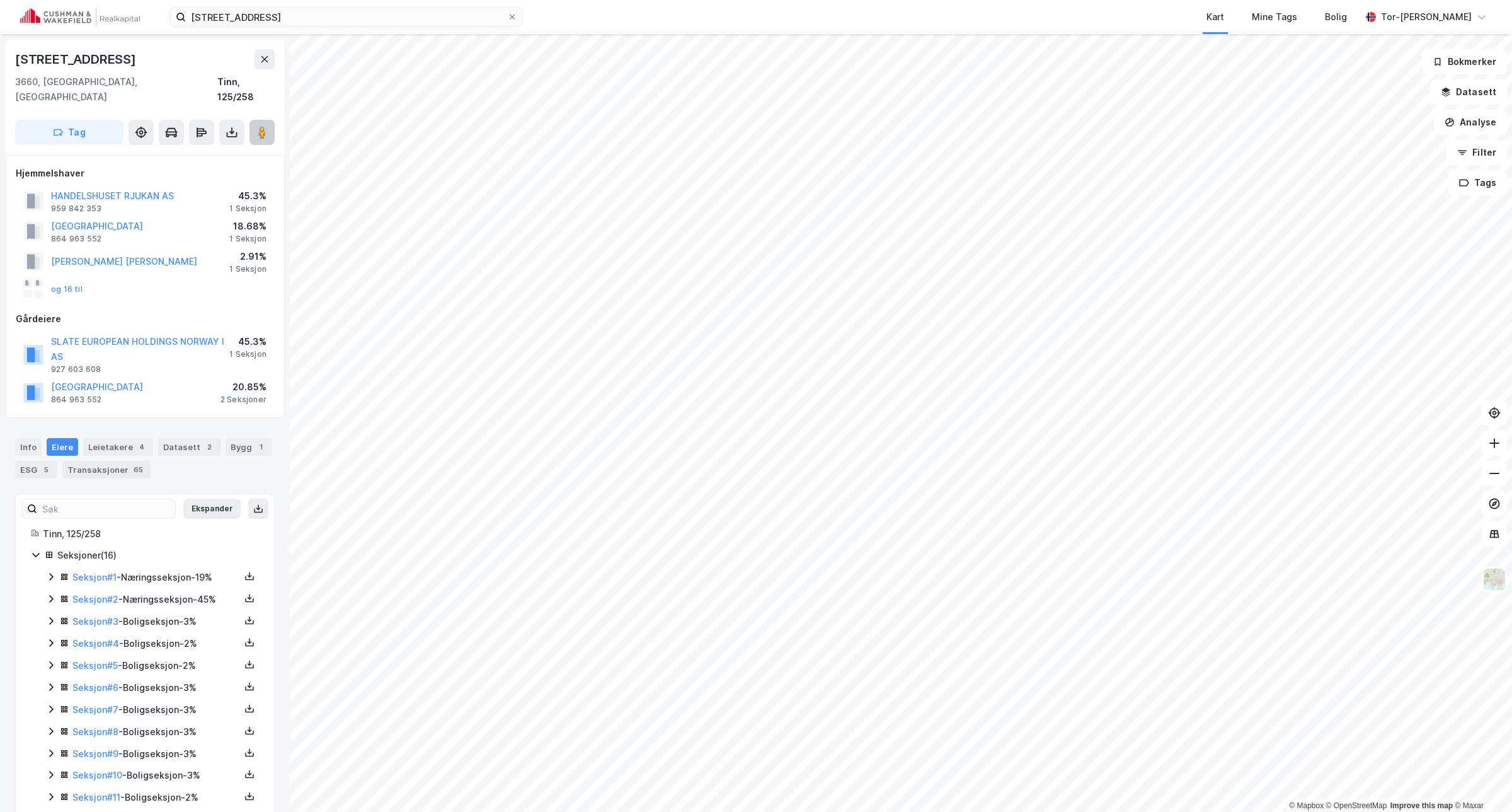
click at [265, 124] on button at bounding box center [262, 132] width 25 height 25
click at [232, 439] on div "Bygg 1" at bounding box center [249, 447] width 47 height 17
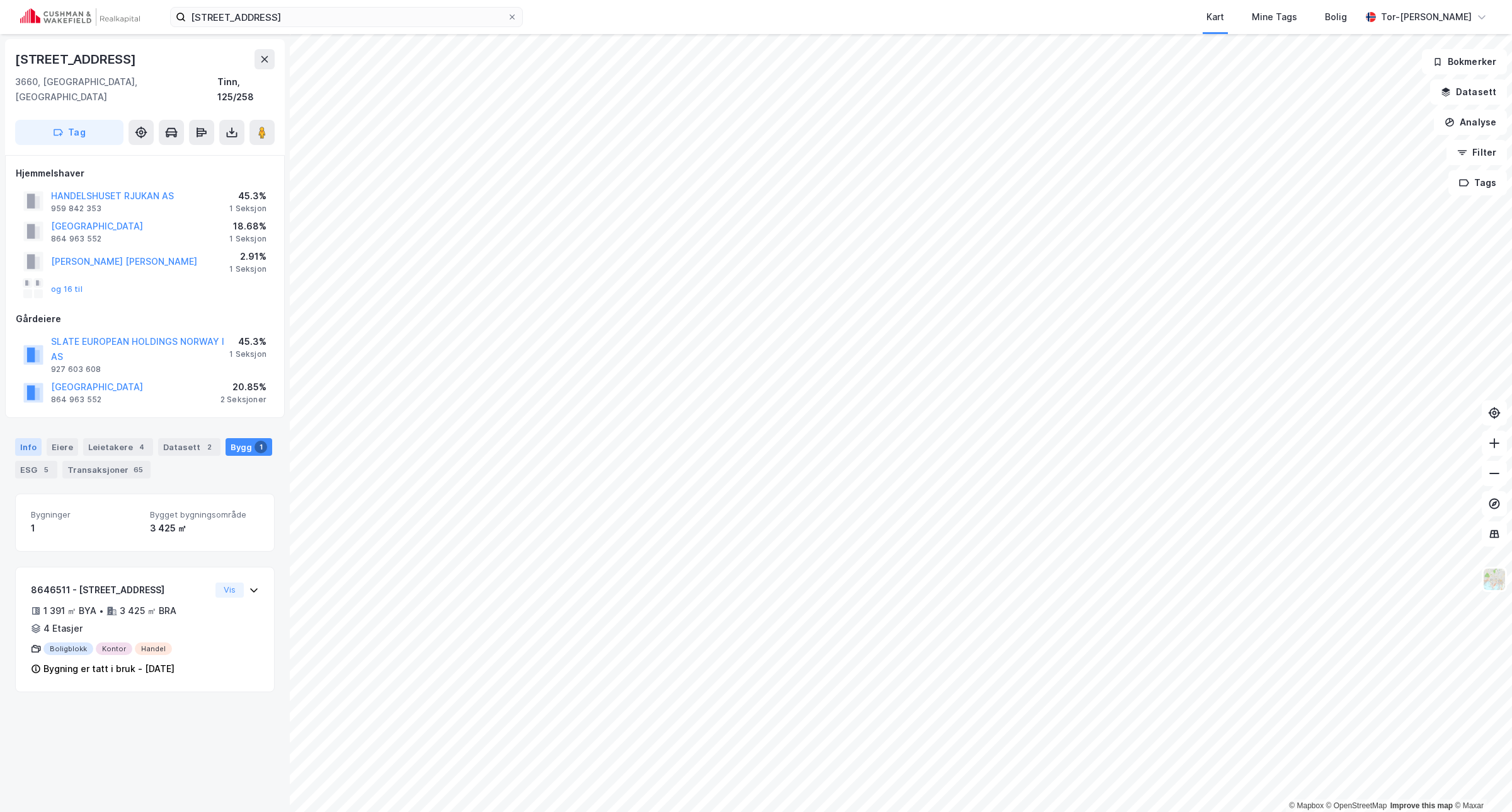
click at [23, 439] on div "Info" at bounding box center [29, 447] width 27 height 17
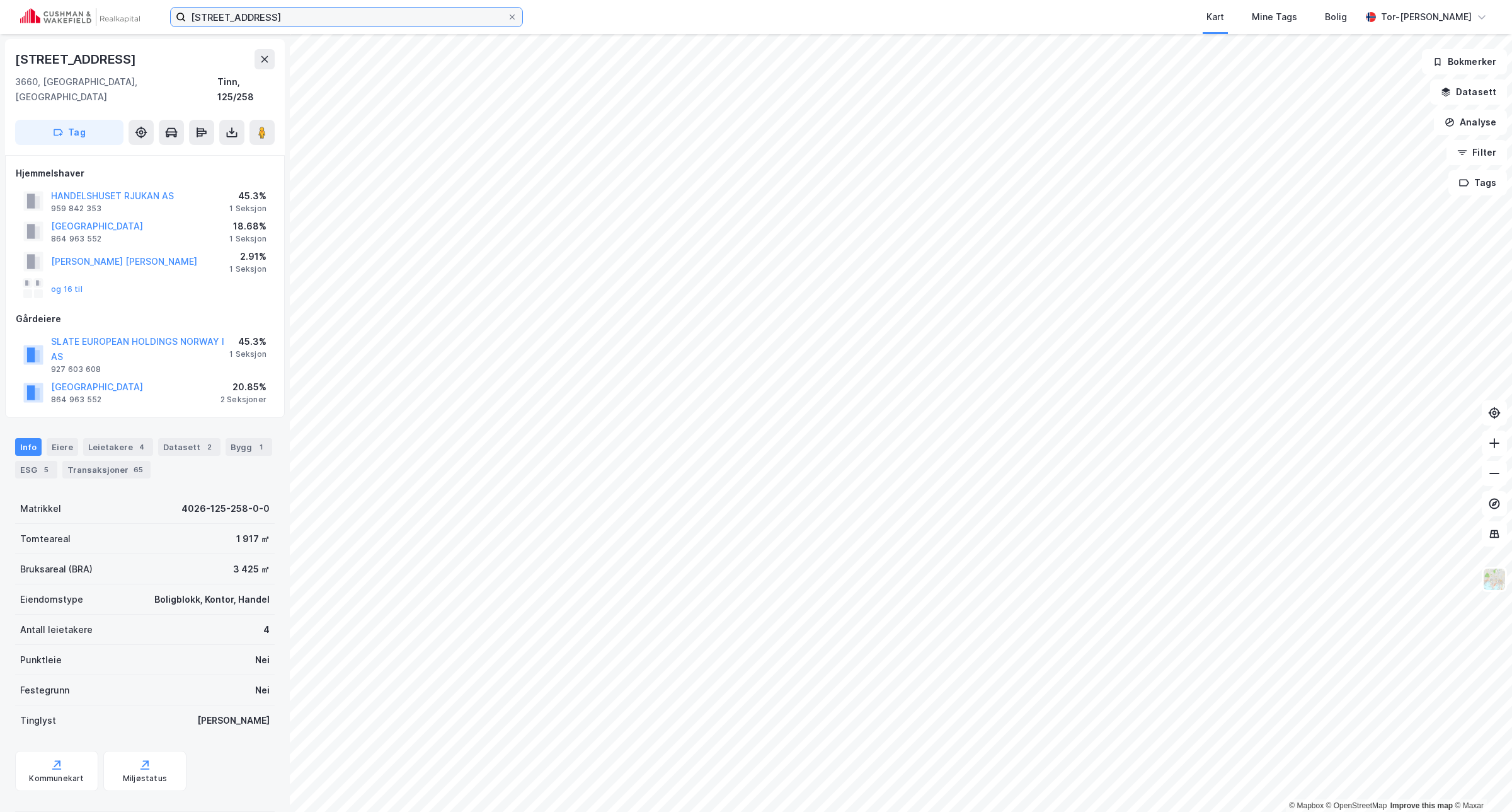
click at [239, 13] on input "Storgata 17, rjukan" at bounding box center [346, 17] width 322 height 19
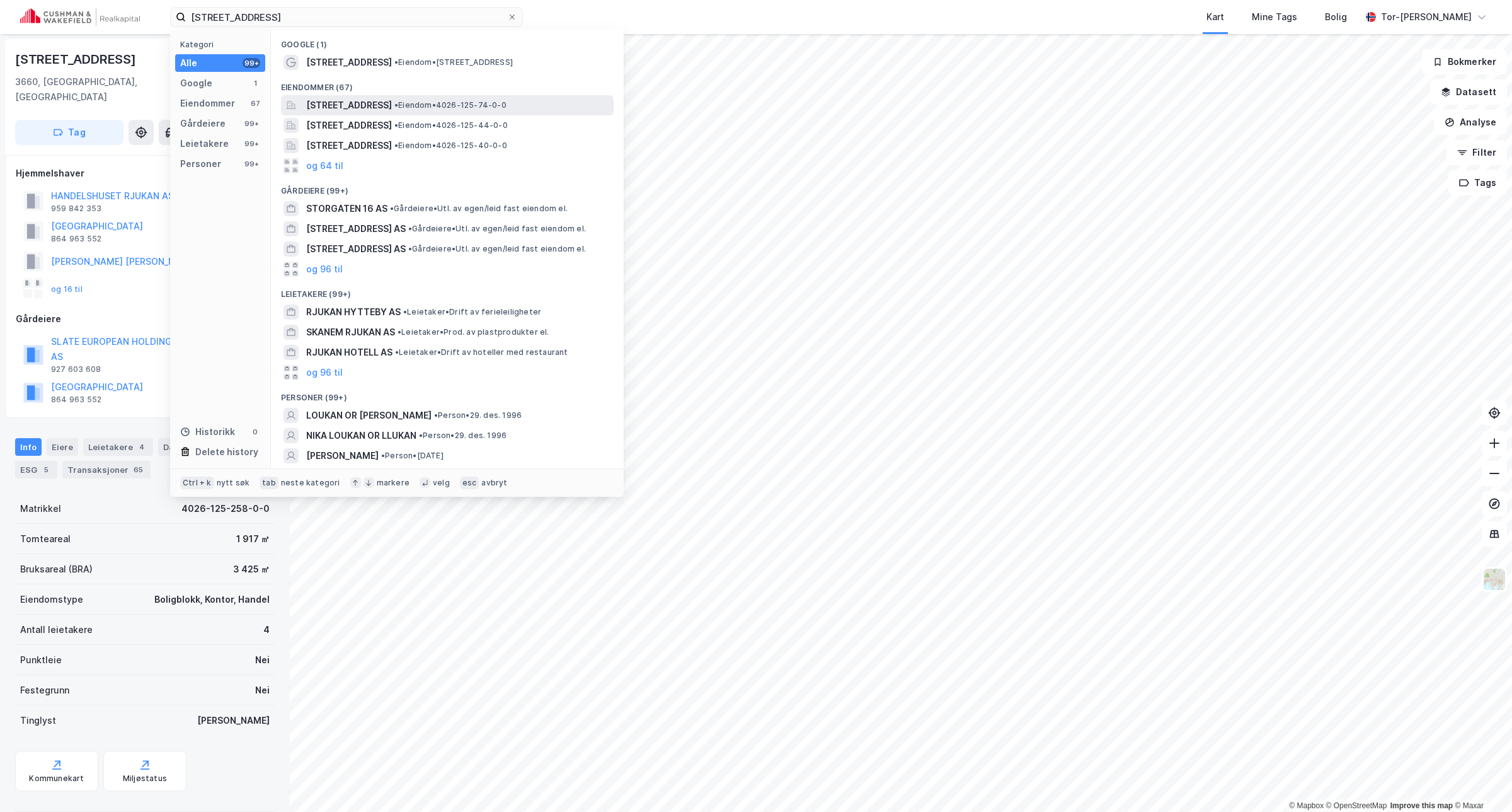
click at [392, 104] on span "Storgata 16, 3660, RJUKAN, TINN" at bounding box center [349, 105] width 86 height 15
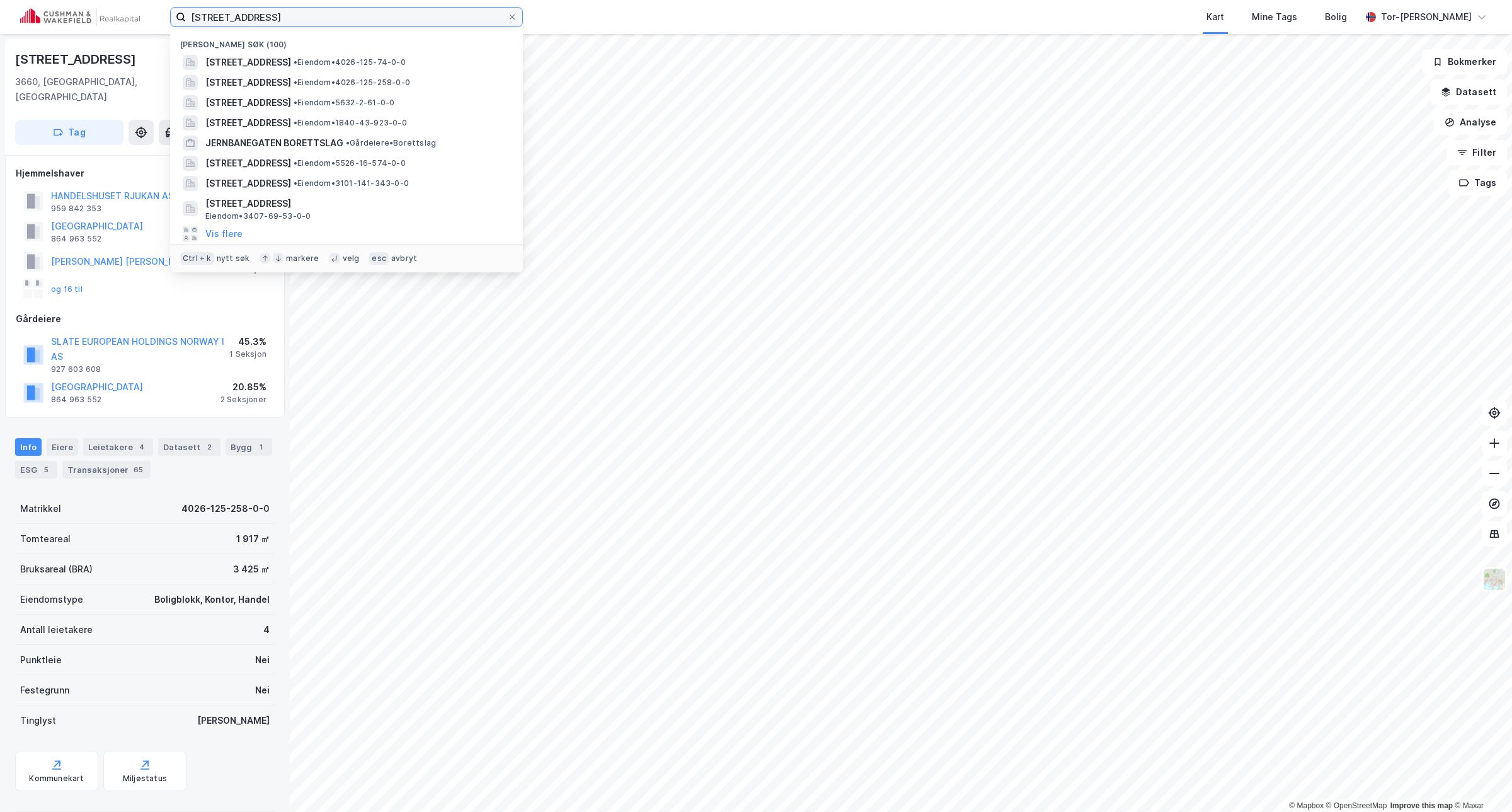
drag, startPoint x: 305, startPoint y: 22, endPoint x: 76, endPoint y: 13, distance: 229.2
click at [76, 13] on div "Storgata 16, rjukan Nylige søk (100) Storgata 16, 3660, RJUKAN, TINN • Eiendom …" at bounding box center [756, 17] width 1512 height 34
click at [291, 27] on div "Storgata 16, rjukan Nylige søk (100) Storgata 16, 3660, RJUKAN, TINN • Eiendom …" at bounding box center [756, 17] width 1512 height 34
drag, startPoint x: 313, startPoint y: 15, endPoint x: 129, endPoint y: -1, distance: 184.7
click at [129, 0] on html "Storgata 16, rjukan Nylige søk (100) Storgata 16, 3660, RJUKAN, TINN • Eiendom …" at bounding box center [756, 406] width 1512 height 812
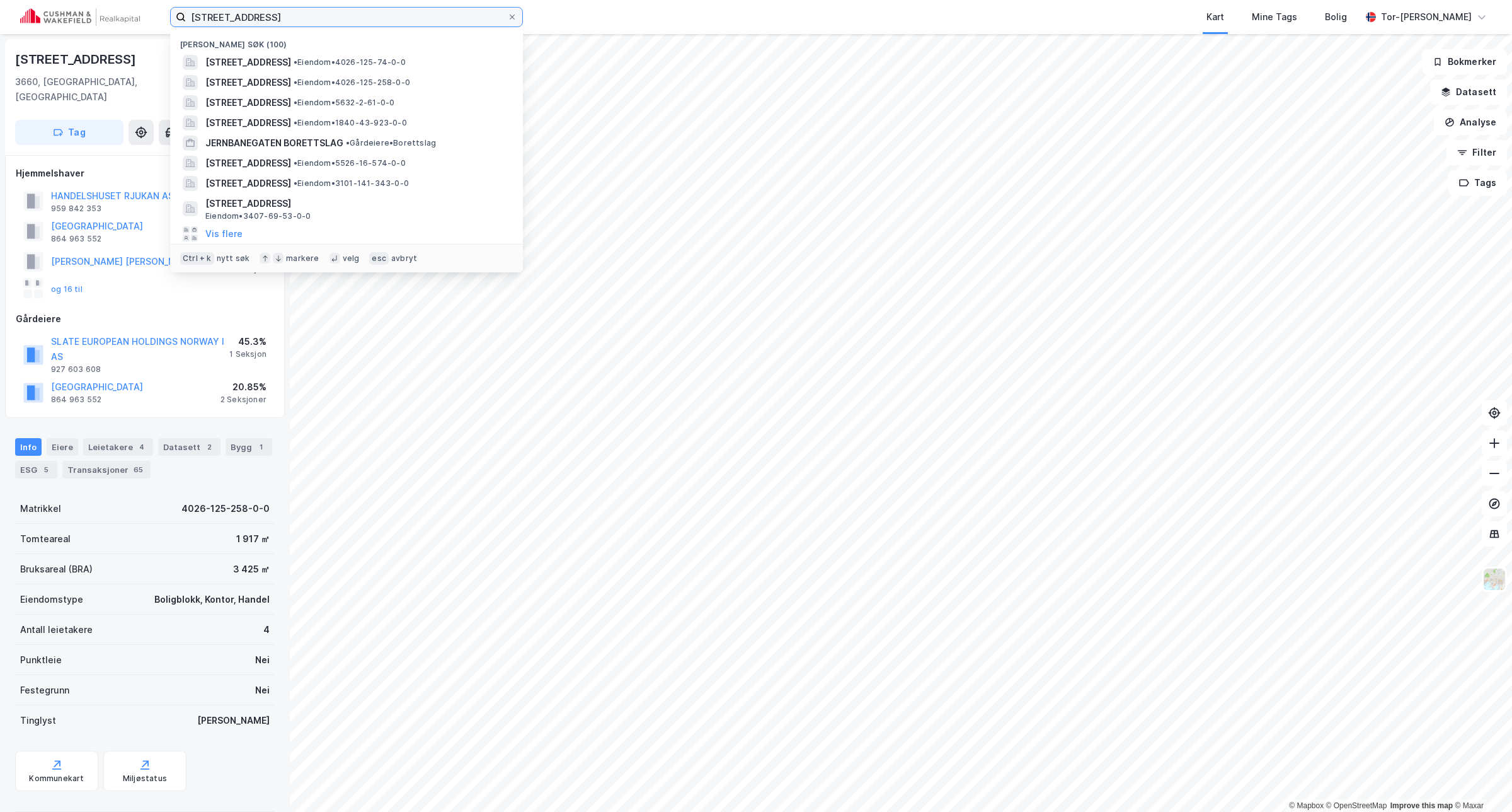
paste input "Kapellveien 2"
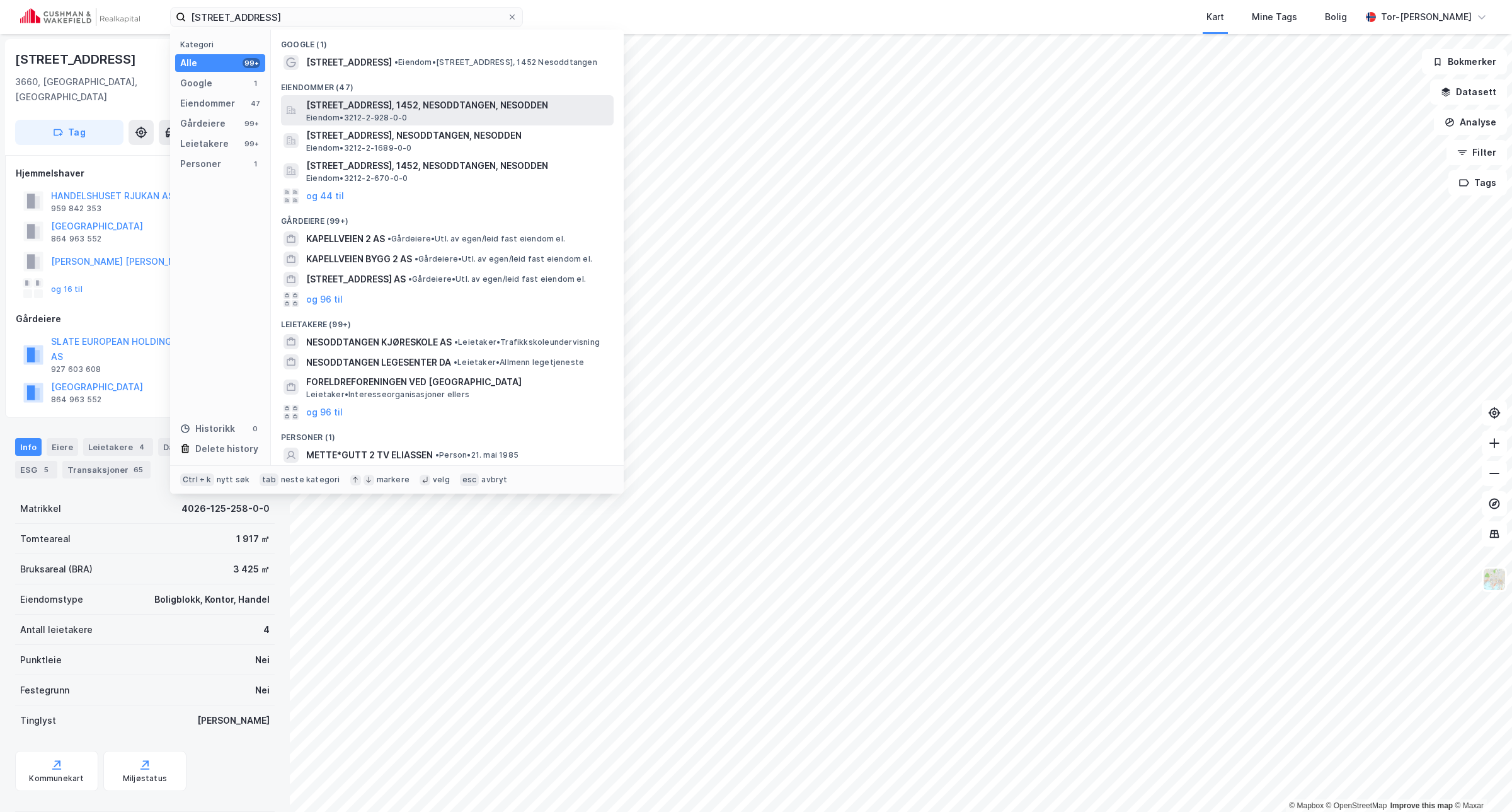
click at [394, 107] on span "Kapellveien 2, 1452, NESODDTANGEN, NESODDEN" at bounding box center [457, 105] width 302 height 15
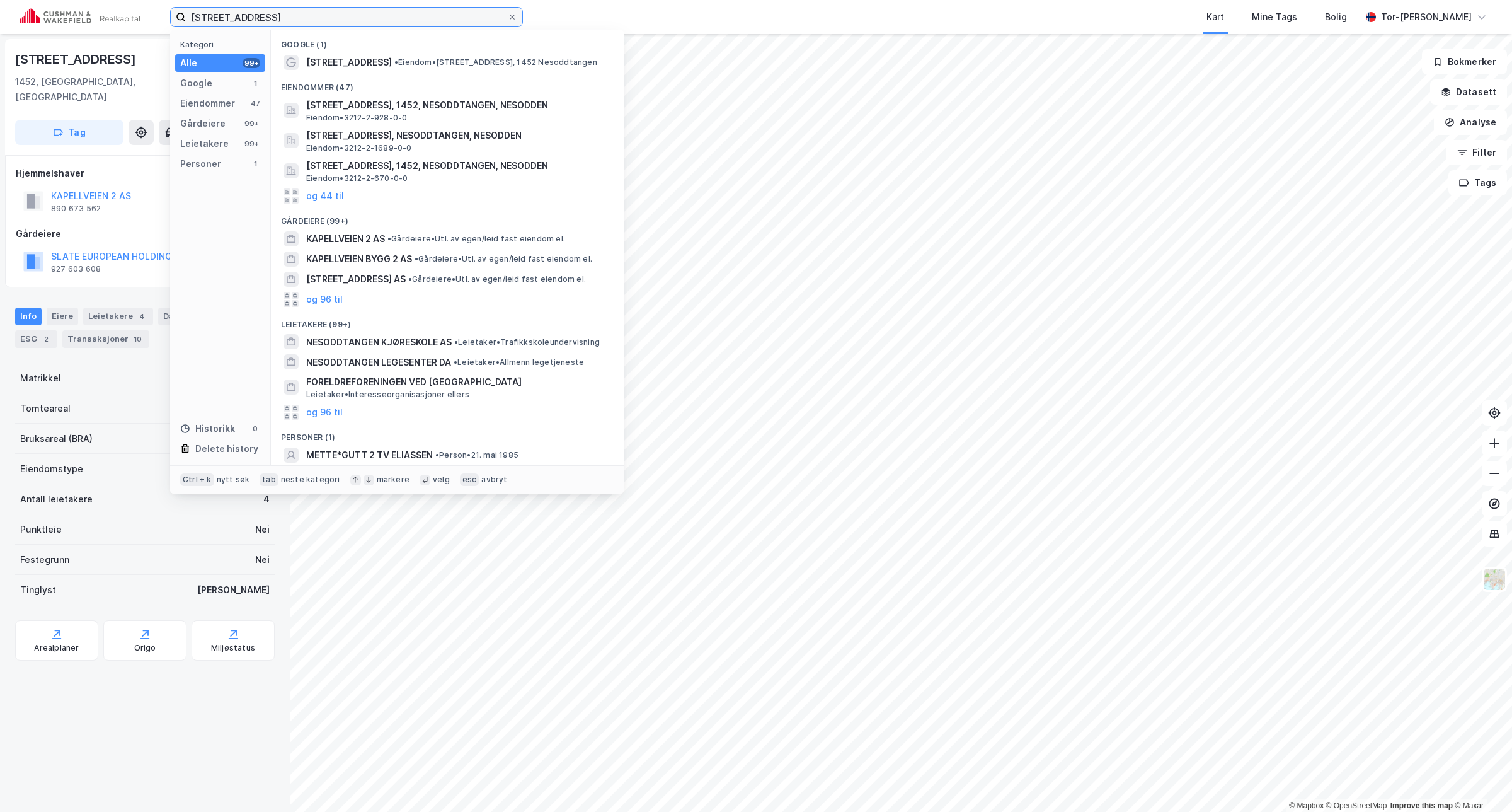
drag, startPoint x: 363, startPoint y: 17, endPoint x: 44, endPoint y: 8, distance: 319.1
click at [44, 8] on div "Kapellveien 2, Nesoddtangen Kategori Alle 99+ Google 1 Eiendommer 47 Gårdeiere …" at bounding box center [756, 17] width 1512 height 34
click at [804, 7] on div "Kart Mine Tags Bolig" at bounding box center [972, 17] width 778 height 34
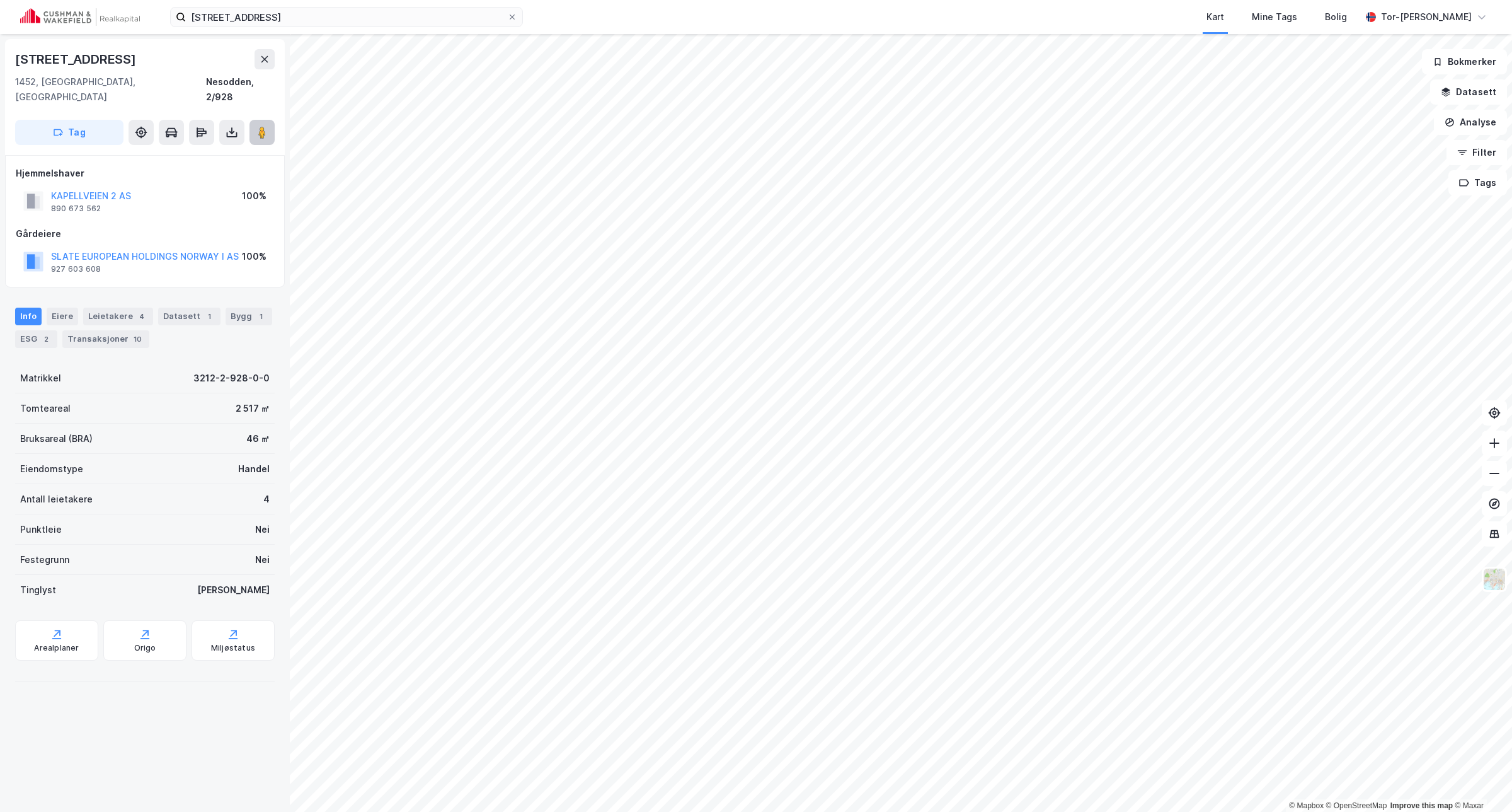
click at [257, 126] on icon at bounding box center [261, 132] width 12 height 12
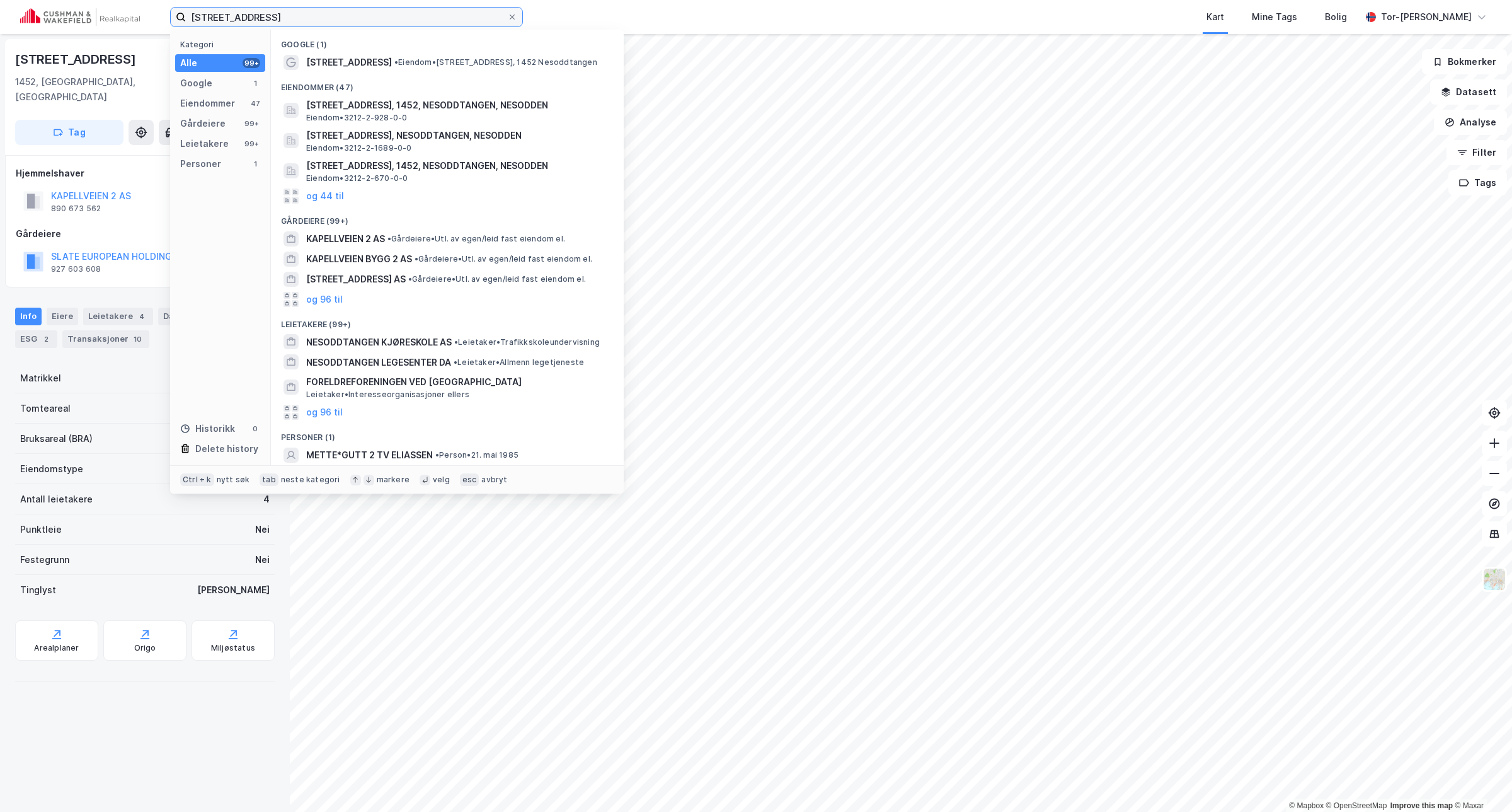
drag, startPoint x: 337, startPoint y: 12, endPoint x: -118, endPoint y: 112, distance: 465.9
click at [0, 112] on html "Kapellveien 2, Nesoddtangen Kategori Alle 99+ Google 1 Eiendommer 47 Gårdeiere …" at bounding box center [756, 406] width 1512 height 812
paste input "Reirveien 5"
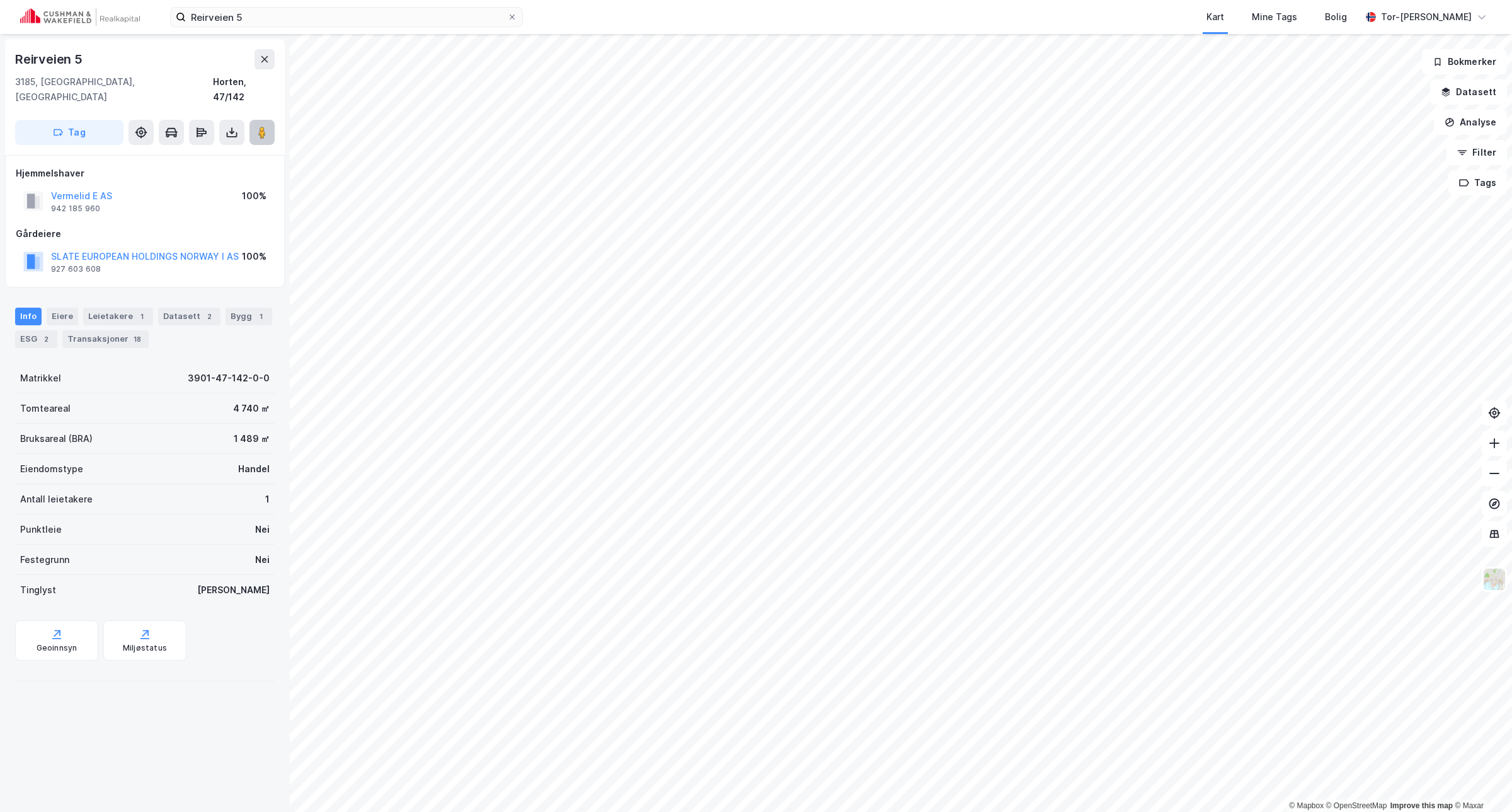
click at [263, 126] on image at bounding box center [262, 132] width 8 height 12
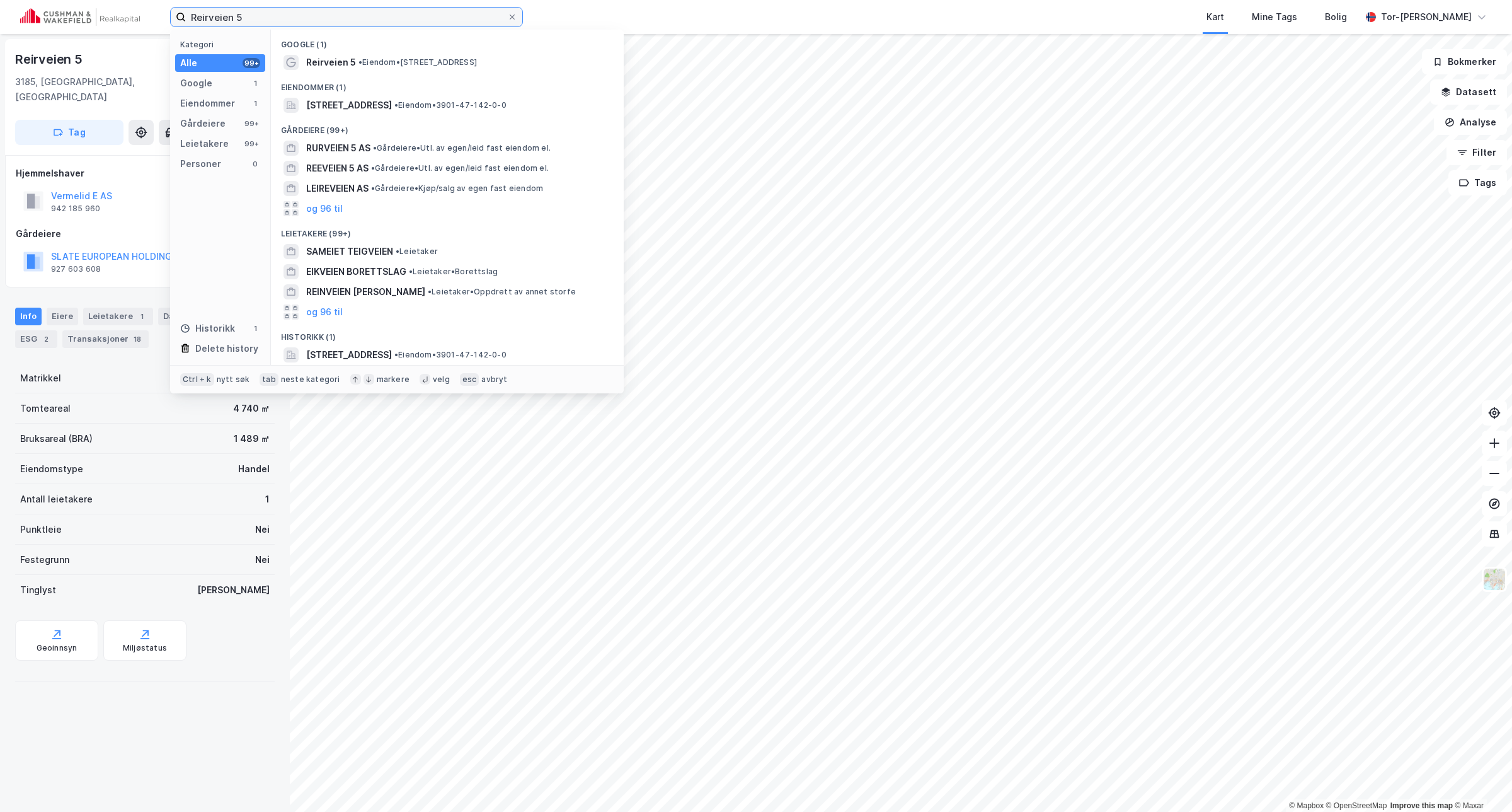
drag, startPoint x: 274, startPoint y: 20, endPoint x: 27, endPoint y: 7, distance: 247.3
click at [29, 8] on div "Reirveien 5 Kategori Alle 99+ Google 1 Eiendommer 1 Gårdeiere 99+ Leietakere 99…" at bounding box center [756, 17] width 1512 height 34
paste input "Strandåkeren 1"
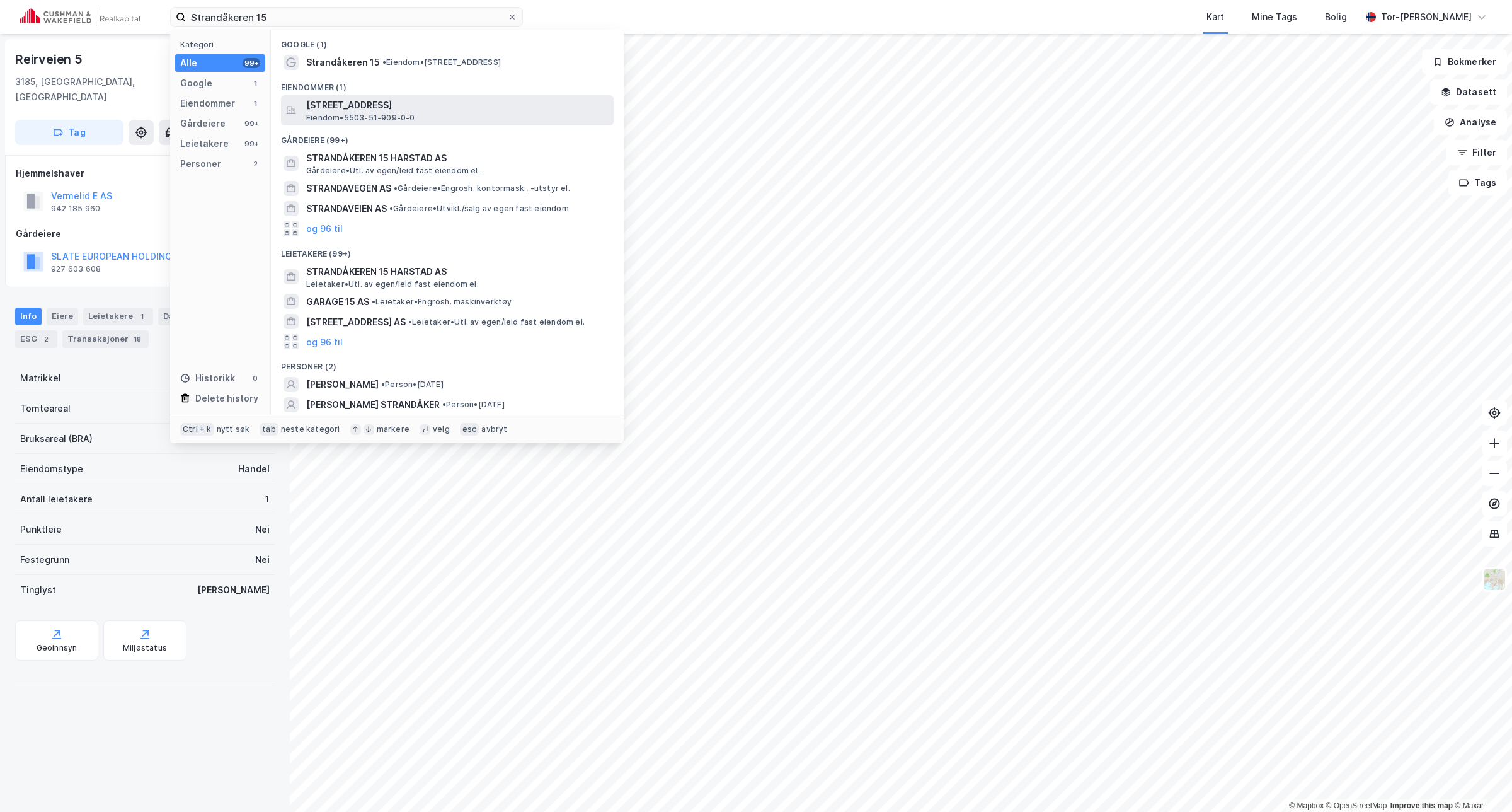
click at [357, 110] on span "Strandåkeren 15, 9414, HARSTAD, HARSTAD" at bounding box center [457, 105] width 302 height 15
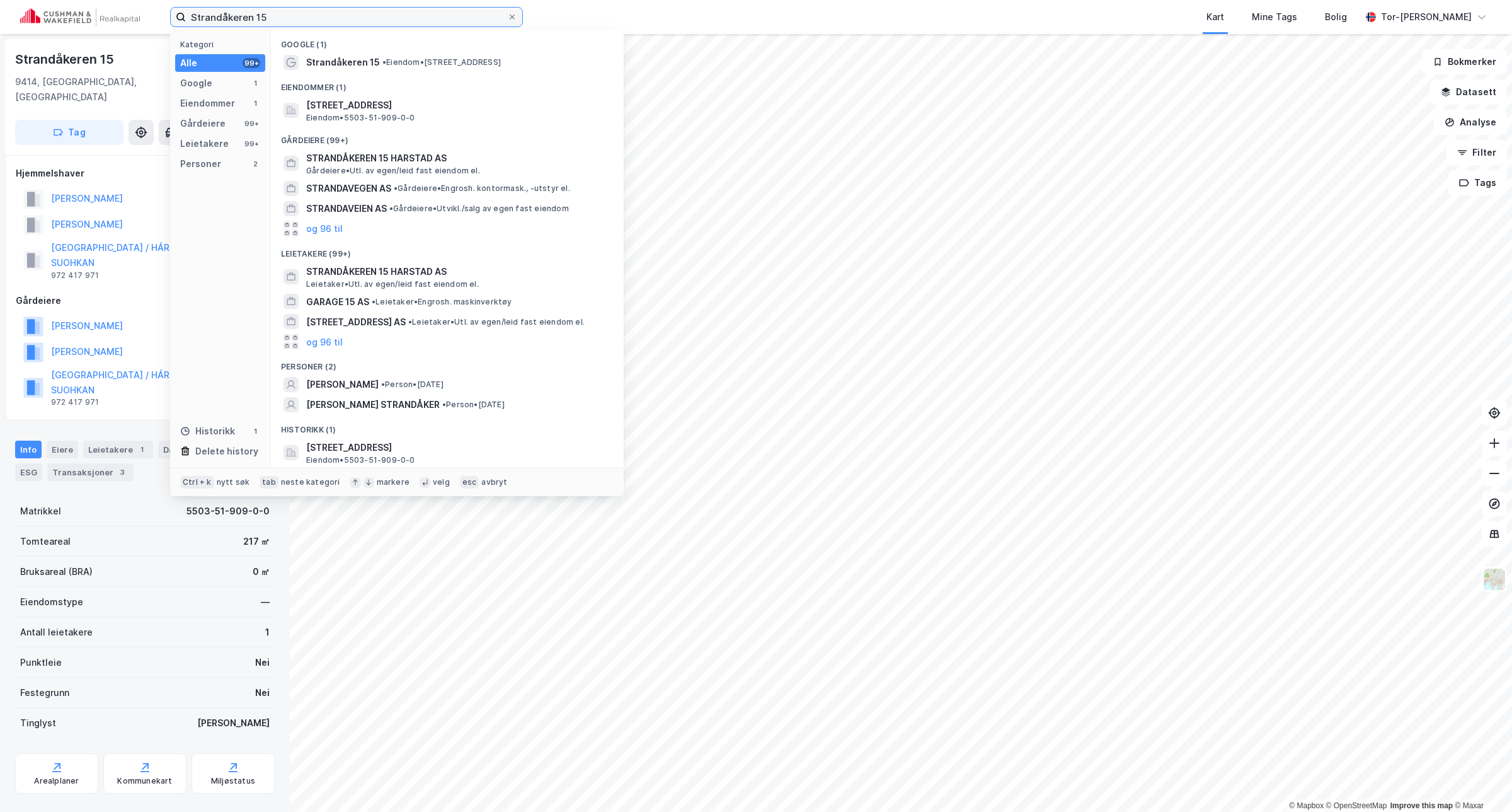
drag, startPoint x: 303, startPoint y: 19, endPoint x: 183, endPoint y: 19, distance: 120.0
click at [189, 17] on input "Strandåkeren 15" at bounding box center [346, 17] width 322 height 19
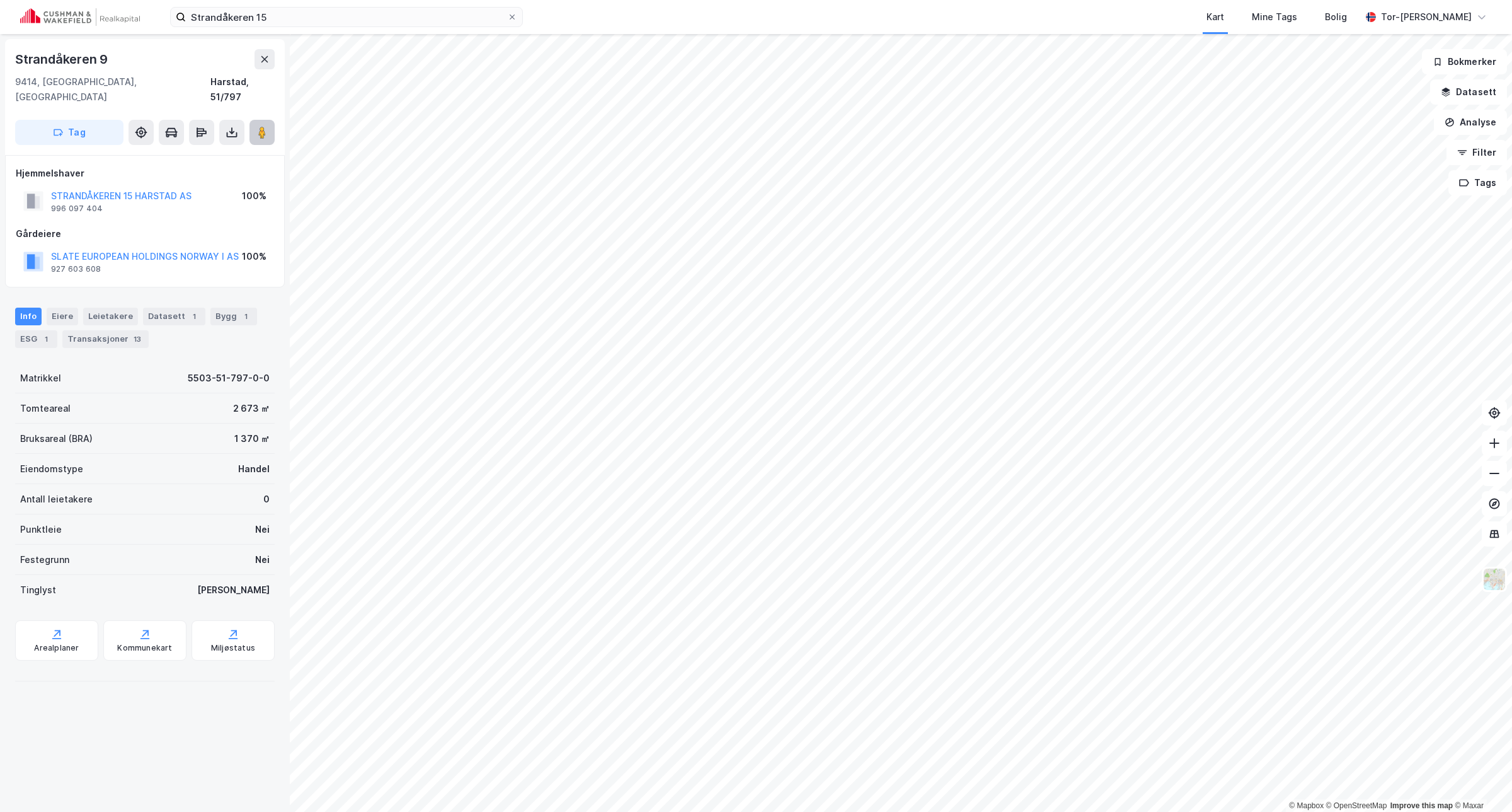
click at [263, 126] on image at bounding box center [262, 132] width 8 height 12
click at [1494, 131] on button "Analyse" at bounding box center [1471, 123] width 73 height 25
click at [1335, 123] on div "Mål avstand" at bounding box center [1361, 123] width 110 height 11
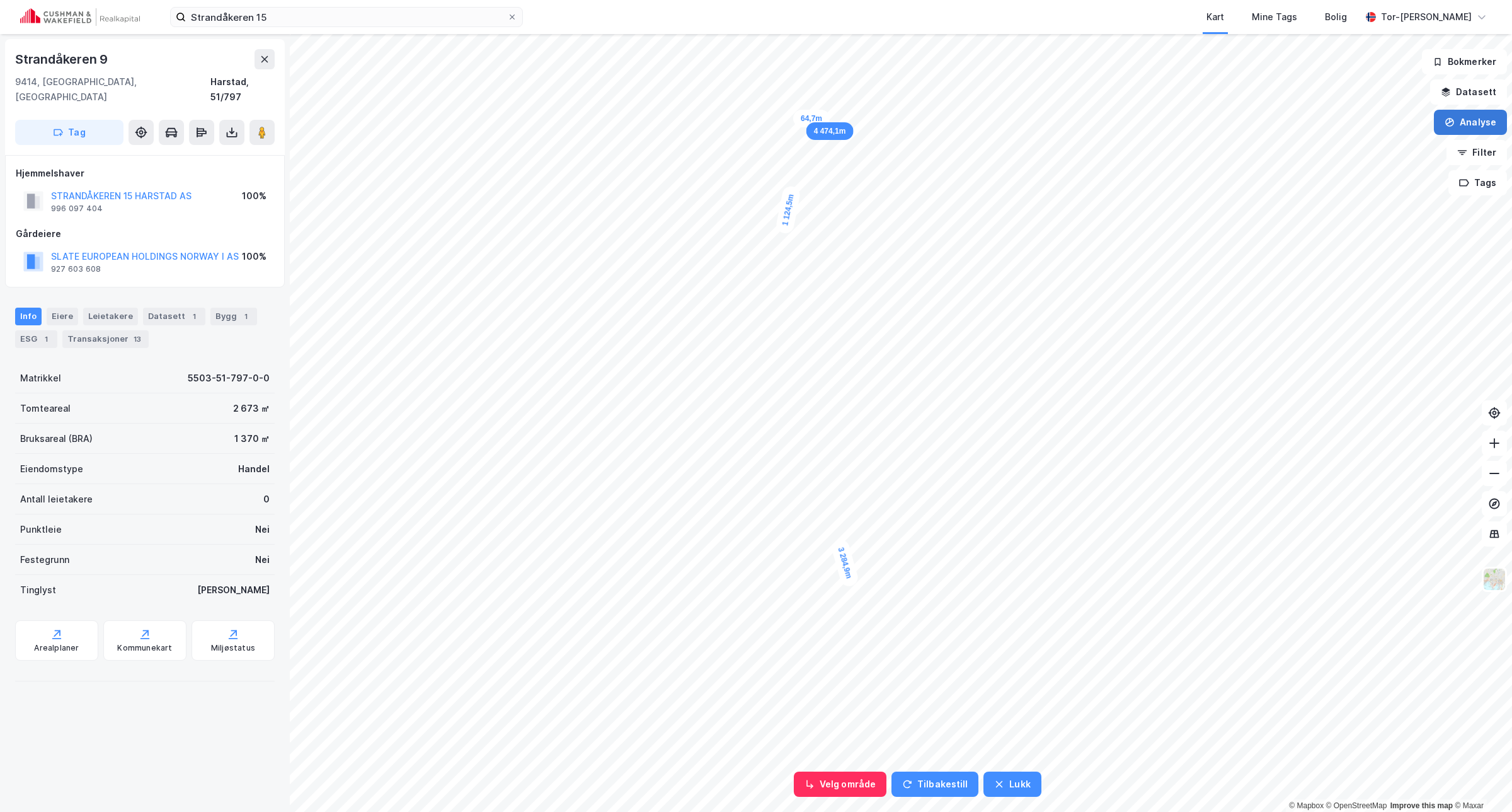
click at [1459, 120] on button "Analyse" at bounding box center [1471, 123] width 73 height 25
click at [1387, 126] on div "Mål avstand" at bounding box center [1361, 123] width 110 height 11
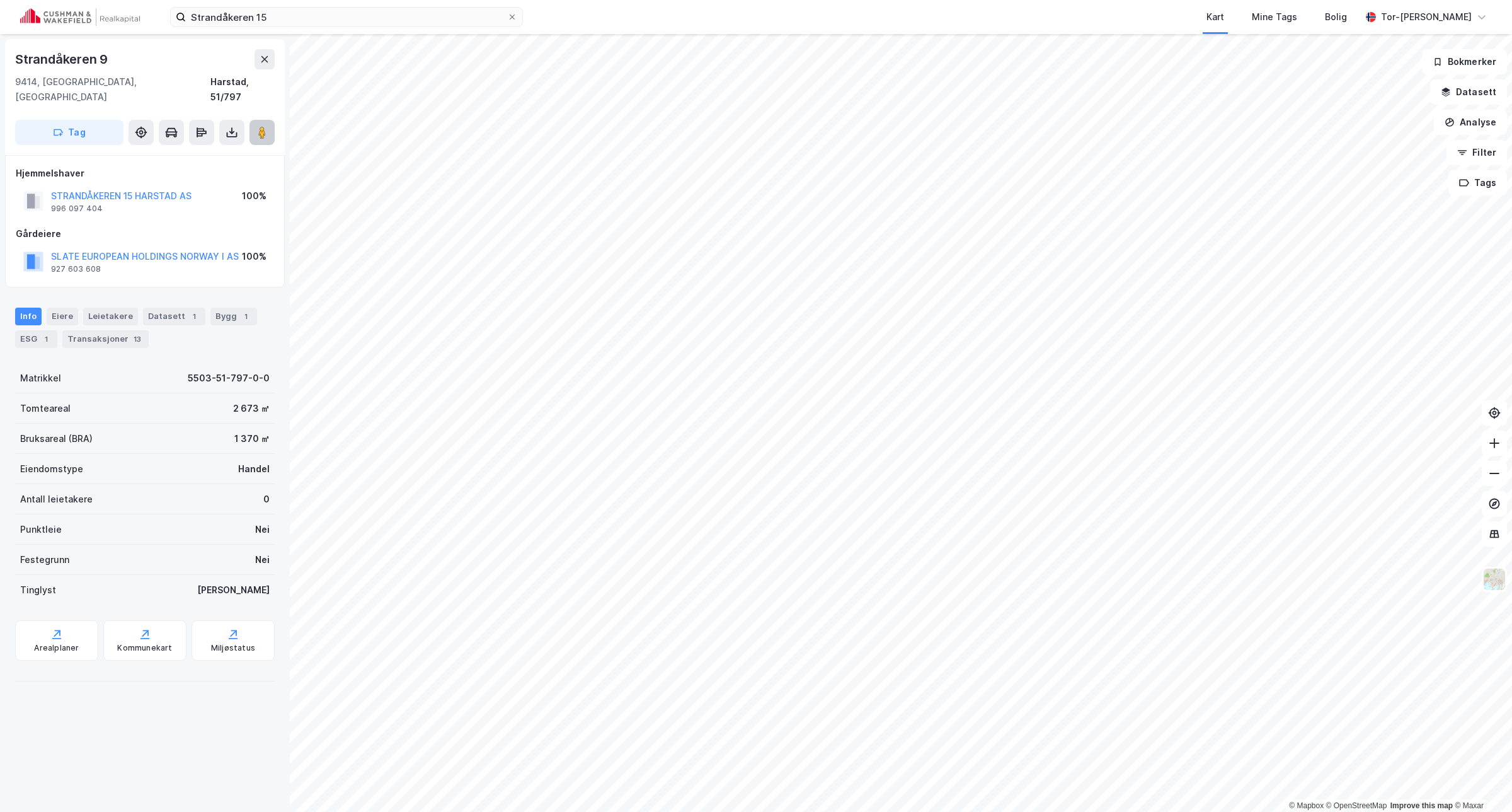
click at [268, 120] on button at bounding box center [262, 132] width 25 height 25
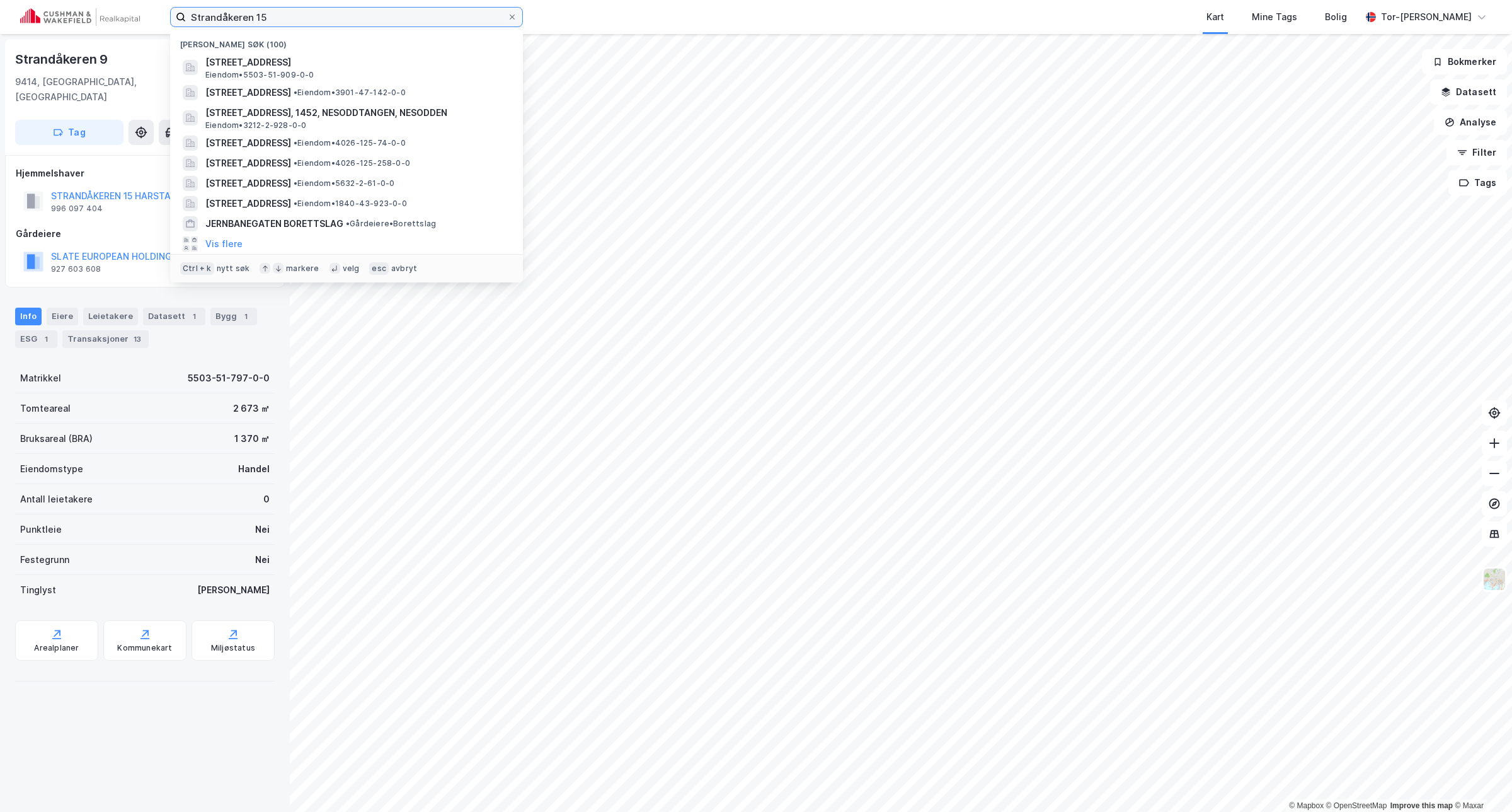
drag, startPoint x: 291, startPoint y: 13, endPoint x: -49, endPoint y: 112, distance: 354.1
click at [0, 112] on html "Strandåkeren 15 Nylige søk (100) Strandåkeren 15, 9414, HARSTAD, HARSTAD Eiendo…" at bounding box center [756, 406] width 1512 height 812
paste input "Nordmoveien 9"
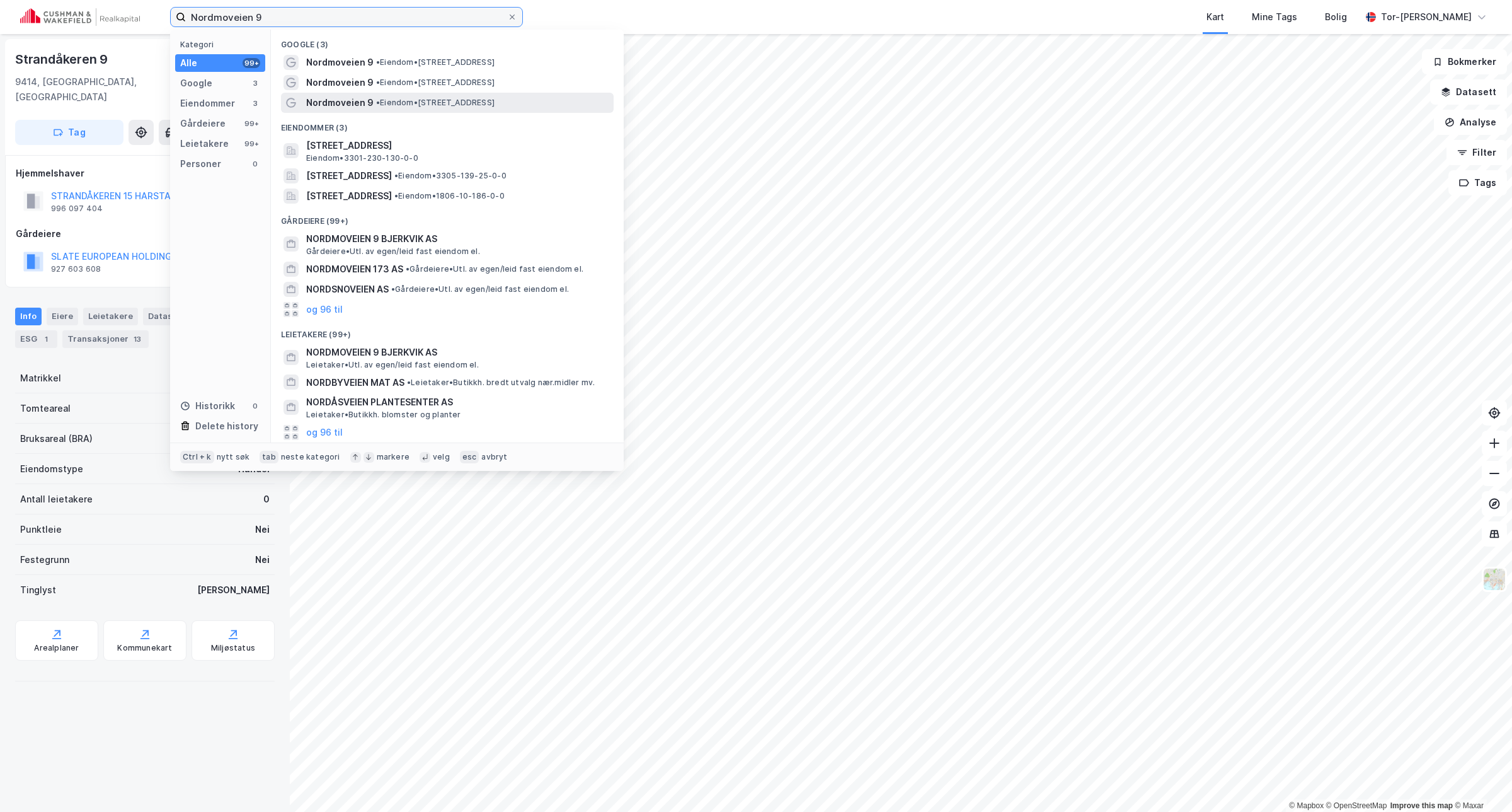
type input "Nordmoveien 9"
click at [392, 108] on div "Nordmoveien 9 • Eiendom • Nordmoveien 9, 8530 Bjerkvik" at bounding box center [458, 102] width 305 height 15
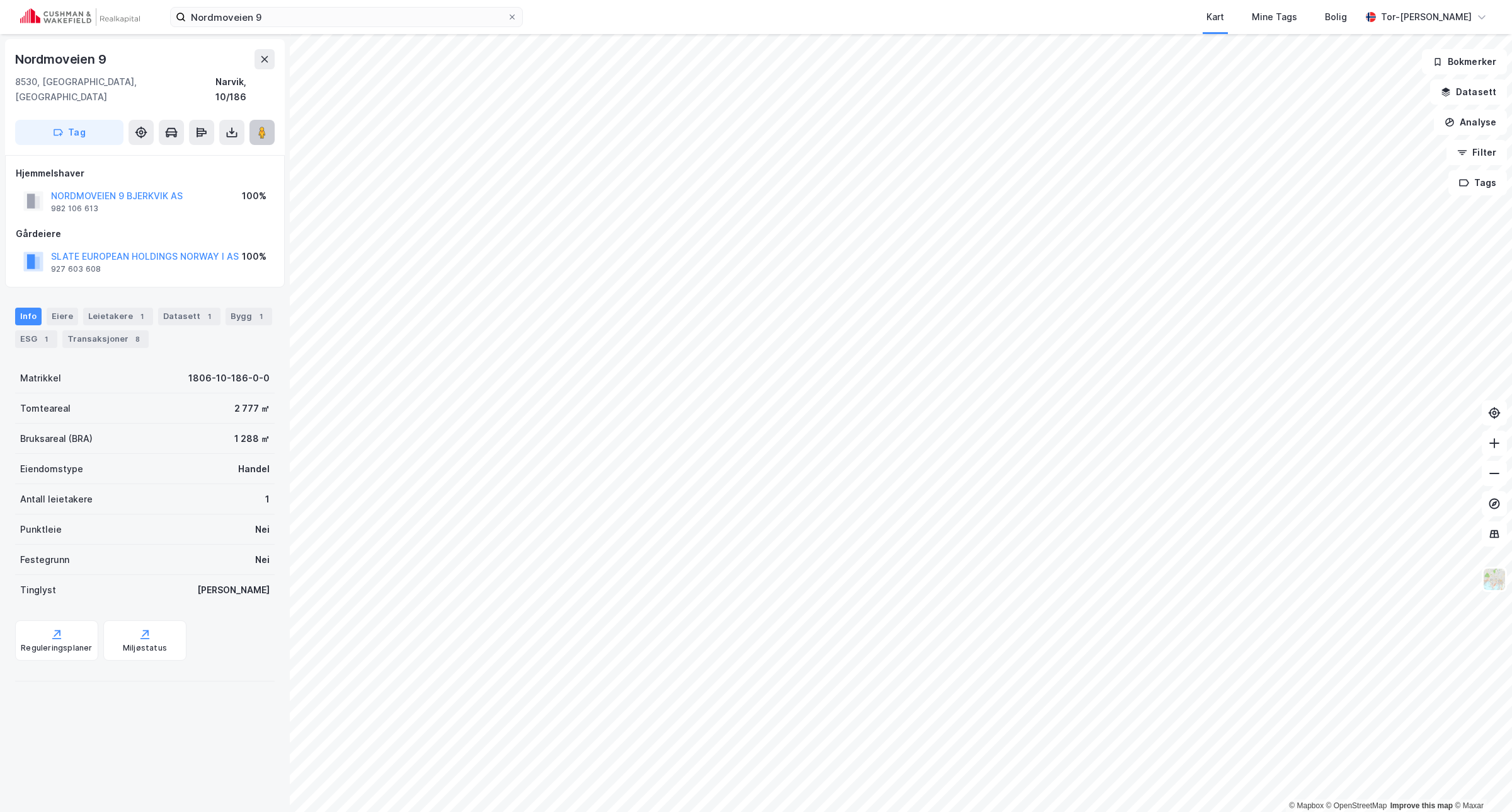
click at [260, 126] on image at bounding box center [262, 132] width 8 height 12
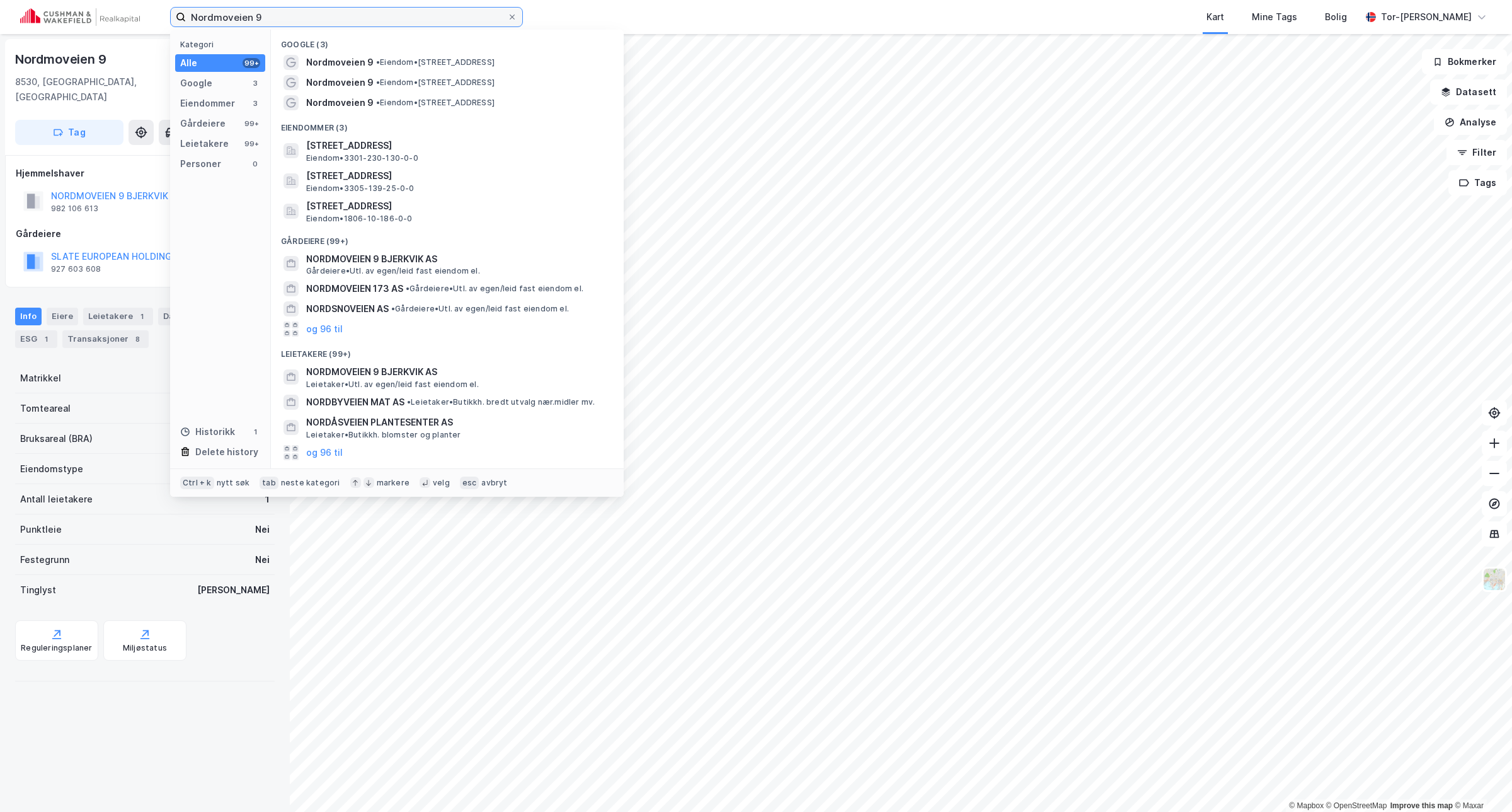
drag, startPoint x: 293, startPoint y: 17, endPoint x: 54, endPoint y: 14, distance: 239.0
click at [54, 14] on div "Nordmoveien 9 Kategori Alle 99+ Google 3 Eiendommer 3 Gårdeiere 99+ Leietakere …" at bounding box center [756, 17] width 1512 height 34
click at [508, 17] on icon at bounding box center [512, 17] width 8 height 8
click at [507, 17] on input "Nordmoveien 9" at bounding box center [346, 17] width 322 height 19
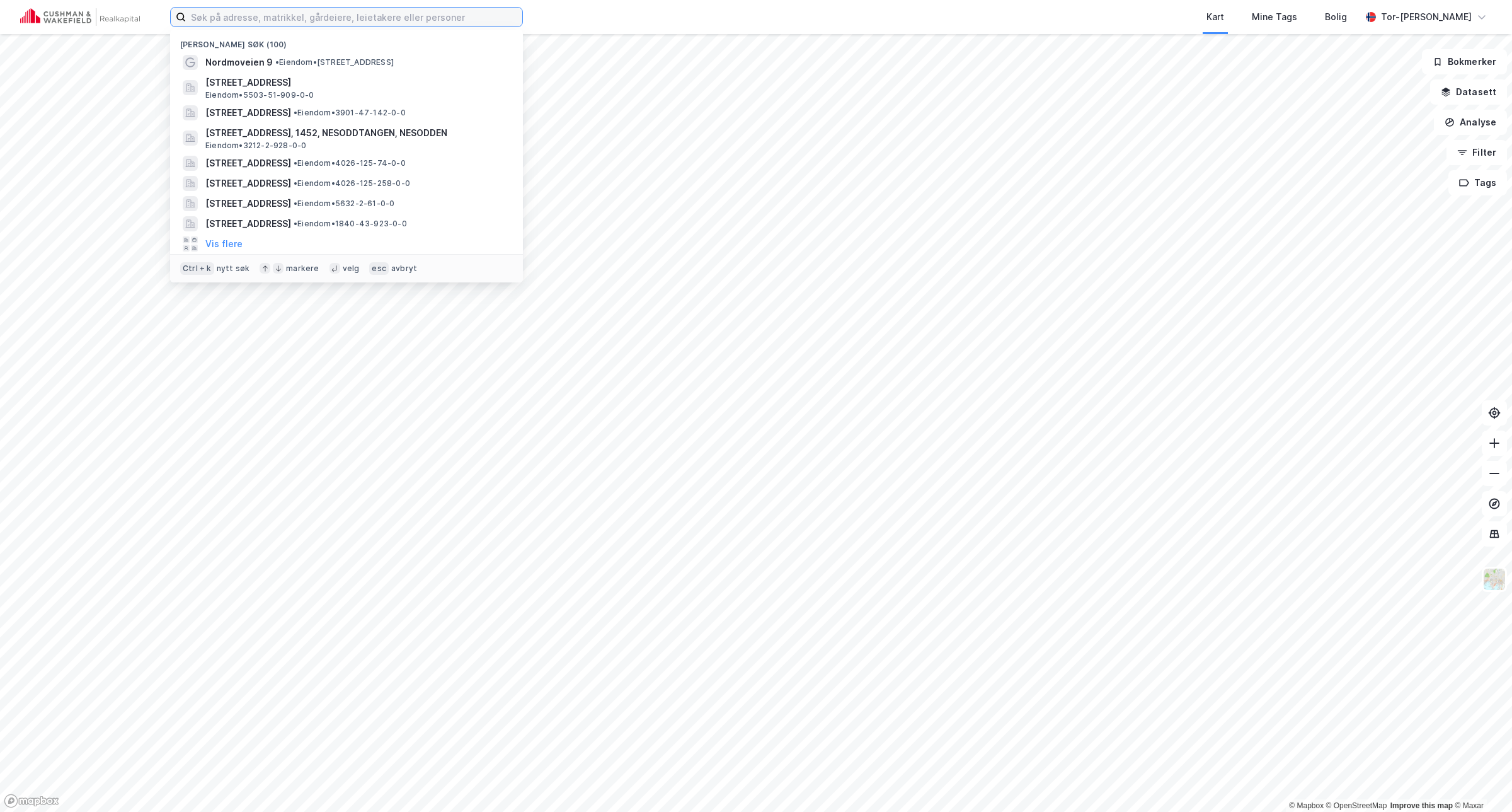
click at [268, 26] on input at bounding box center [354, 17] width 337 height 19
click at [383, 61] on span "• Eiendom • Nordmoveien 9, 8530 Bjerkvik" at bounding box center [335, 62] width 119 height 11
